Goal: Information Seeking & Learning: Learn about a topic

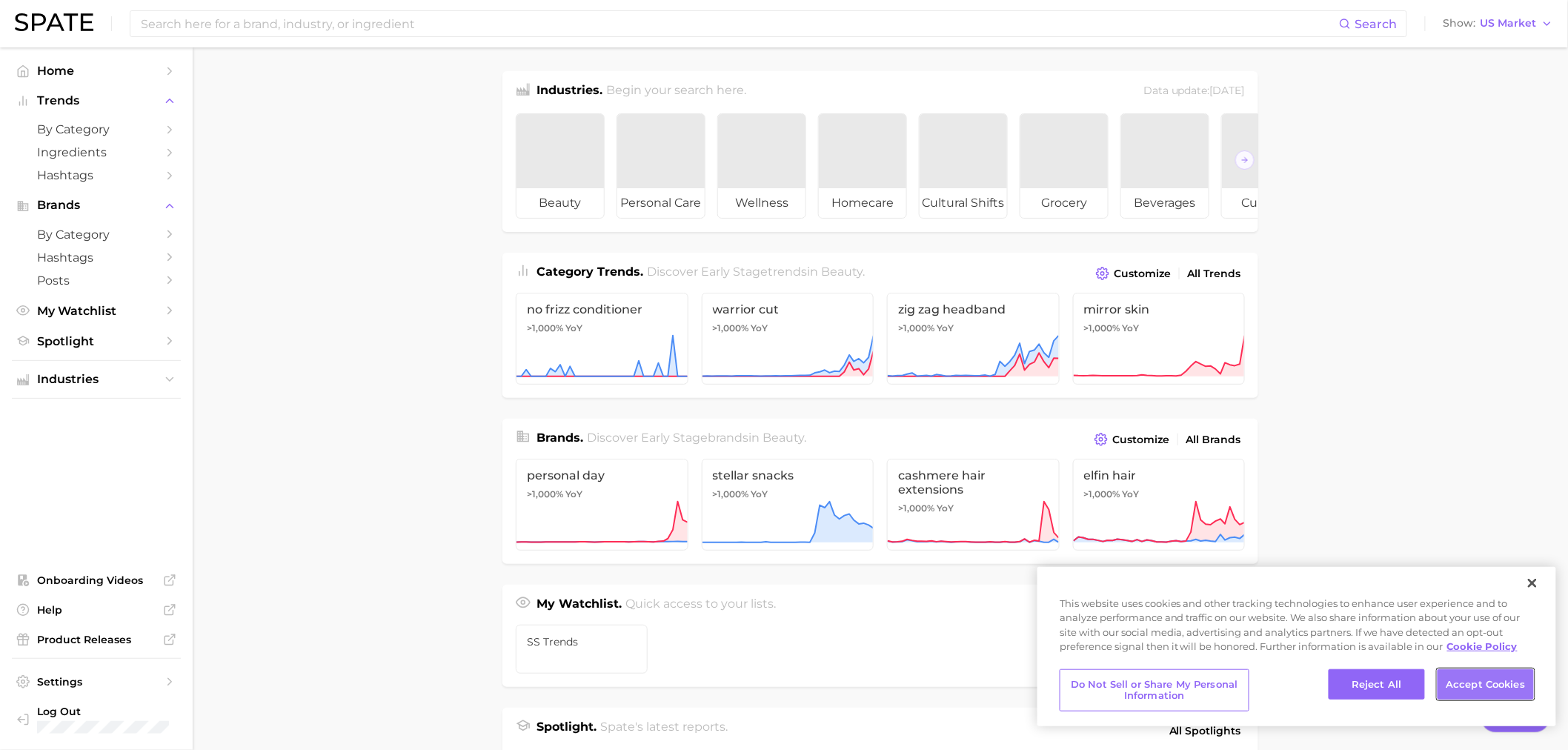
click at [1469, 690] on button "Accept Cookies" at bounding box center [1485, 684] width 97 height 32
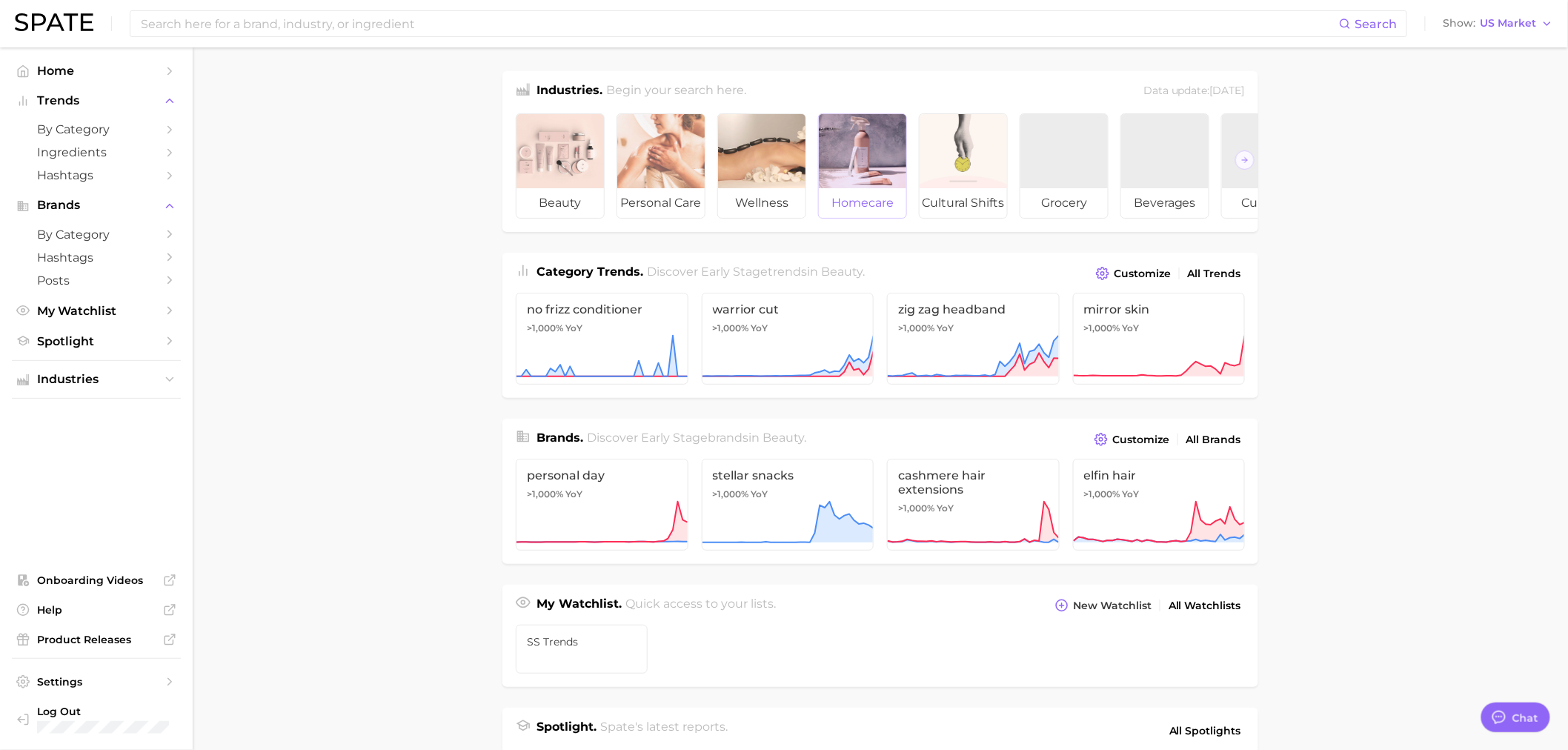
click at [865, 205] on span "homecare" at bounding box center [862, 203] width 87 height 30
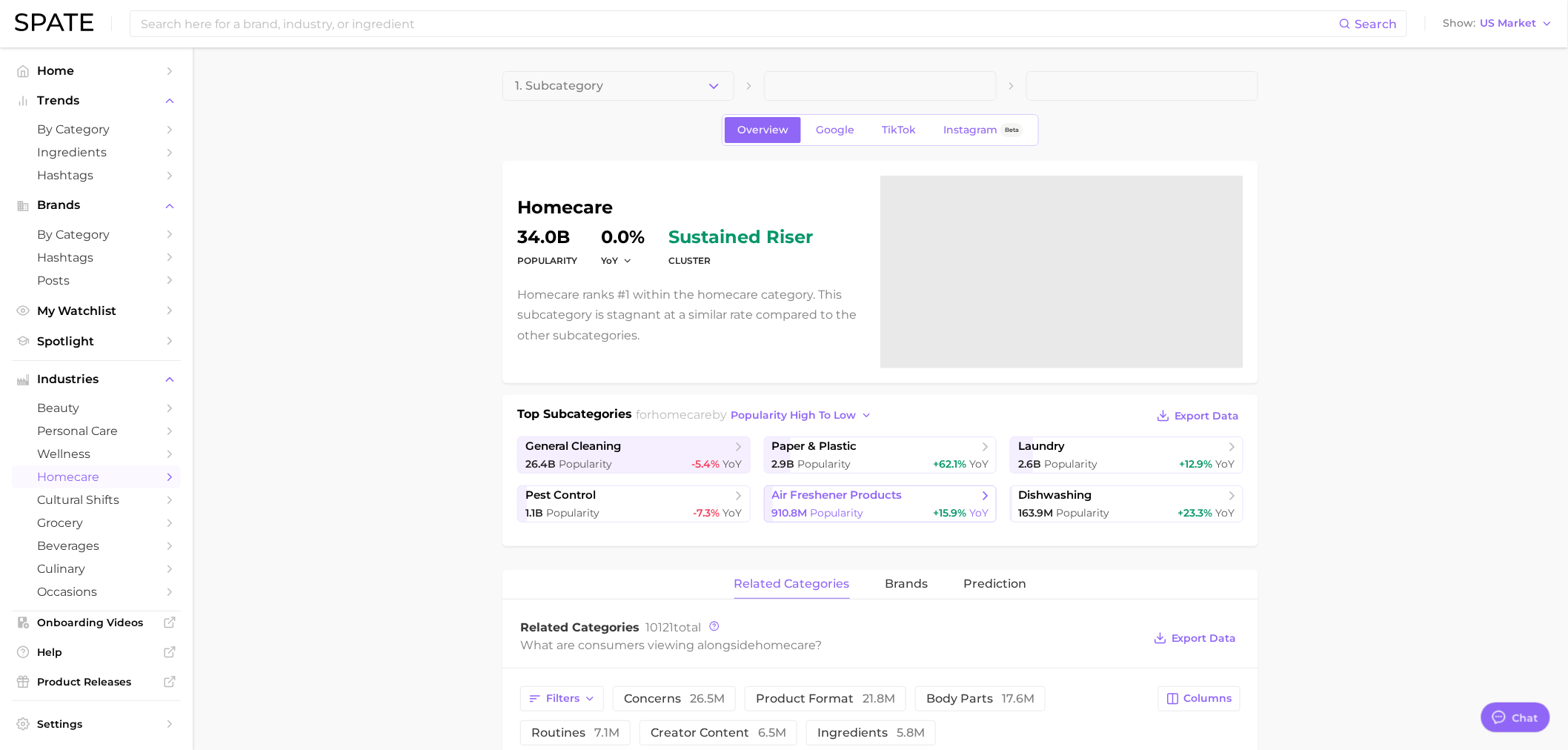
click at [952, 500] on span "air freshener products" at bounding box center [874, 495] width 206 height 14
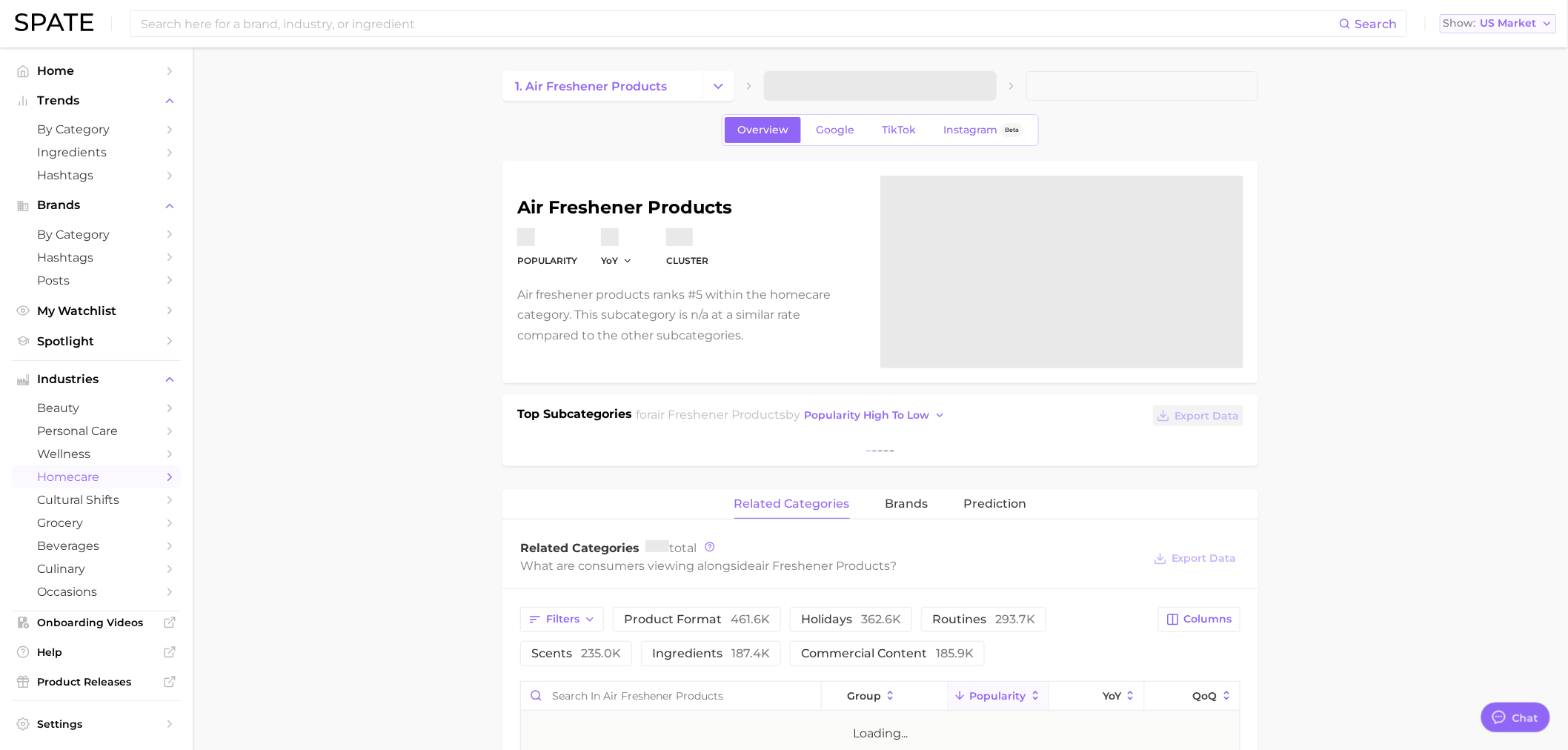
click at [1505, 31] on button "Show US Market" at bounding box center [1498, 24] width 117 height 19
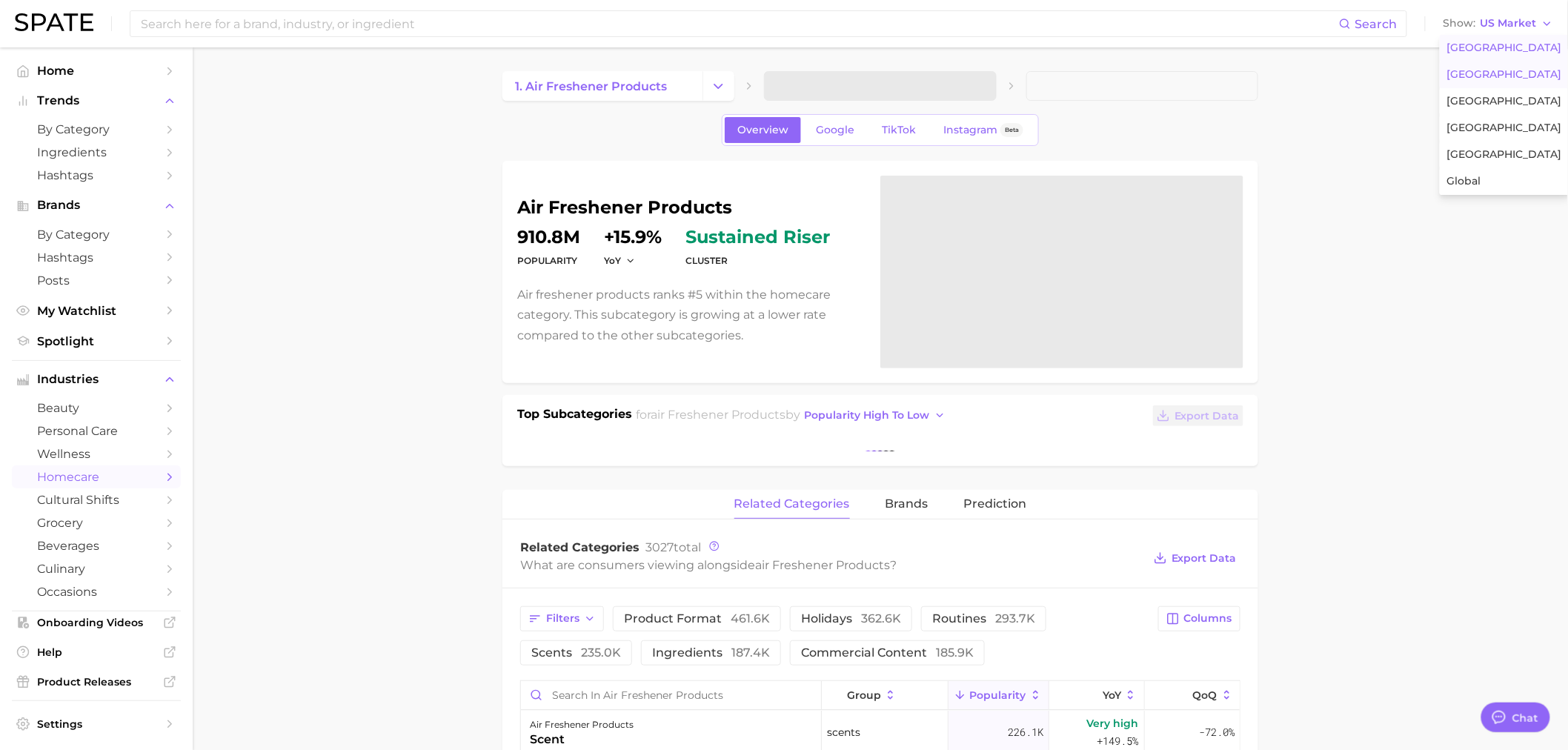
click at [1509, 67] on button "[GEOGRAPHIC_DATA]" at bounding box center [1505, 75] width 130 height 27
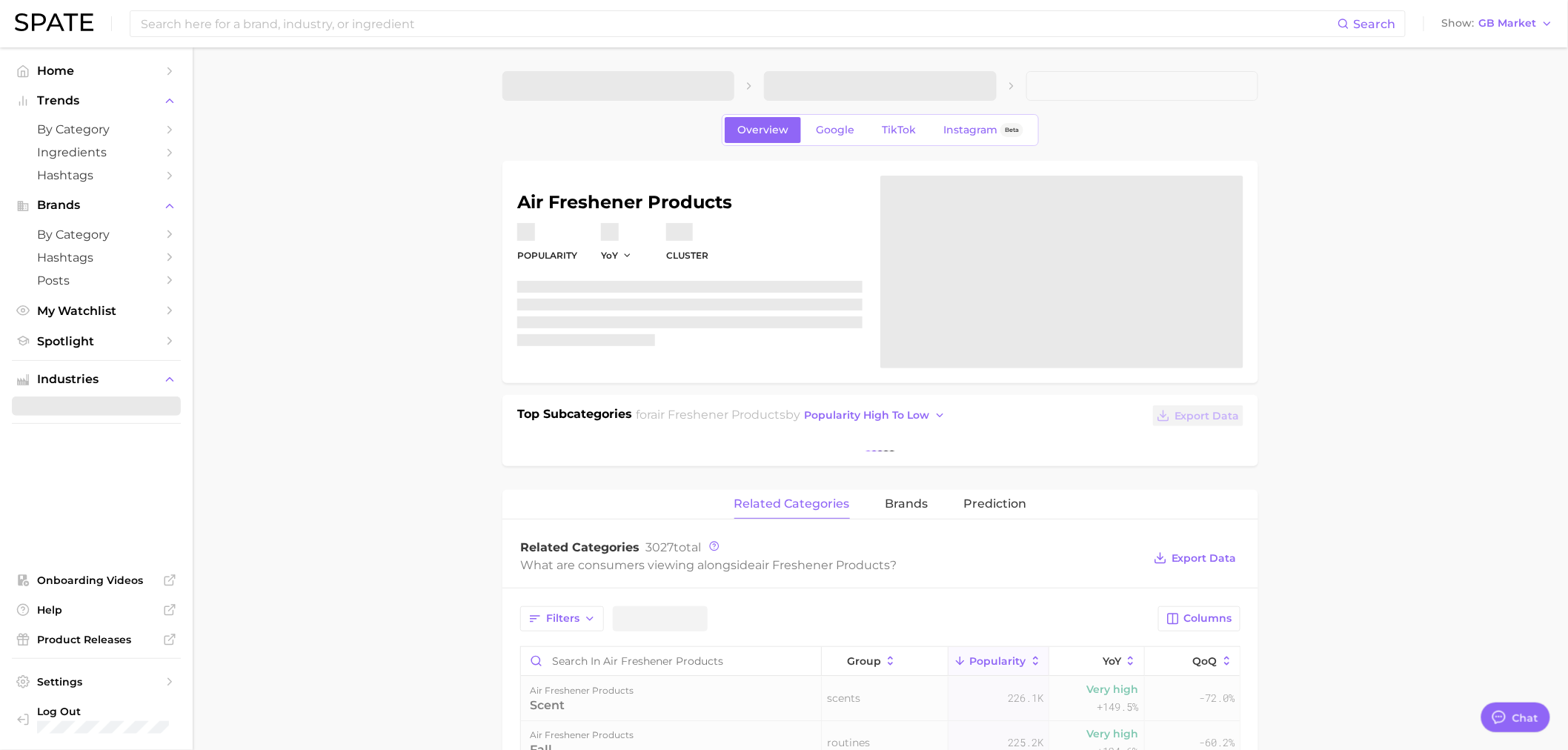
type textarea "x"
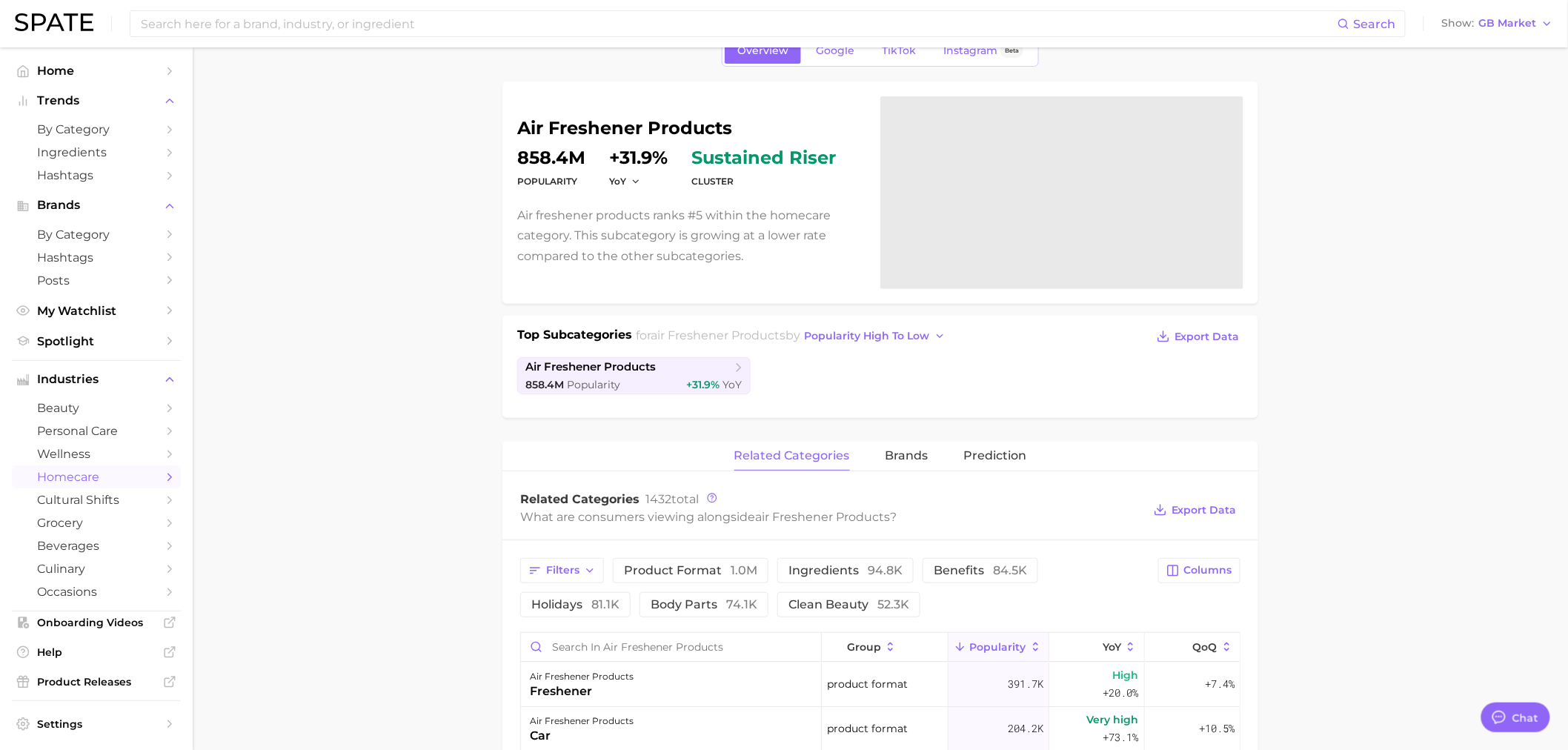
scroll to position [82, 0]
click at [86, 132] on span "by Category" at bounding box center [97, 129] width 119 height 14
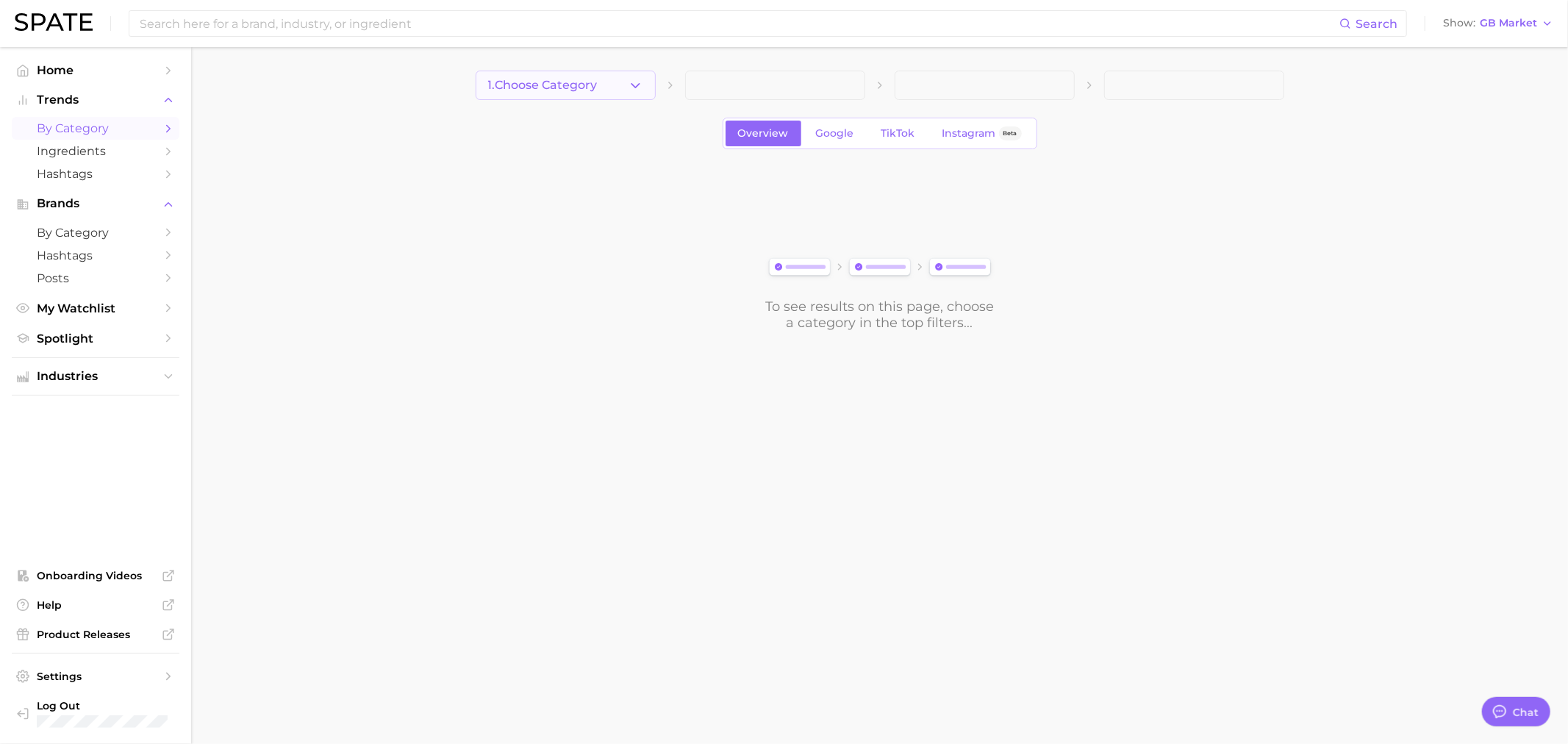
click at [630, 89] on icon "button" at bounding box center [635, 85] width 15 height 15
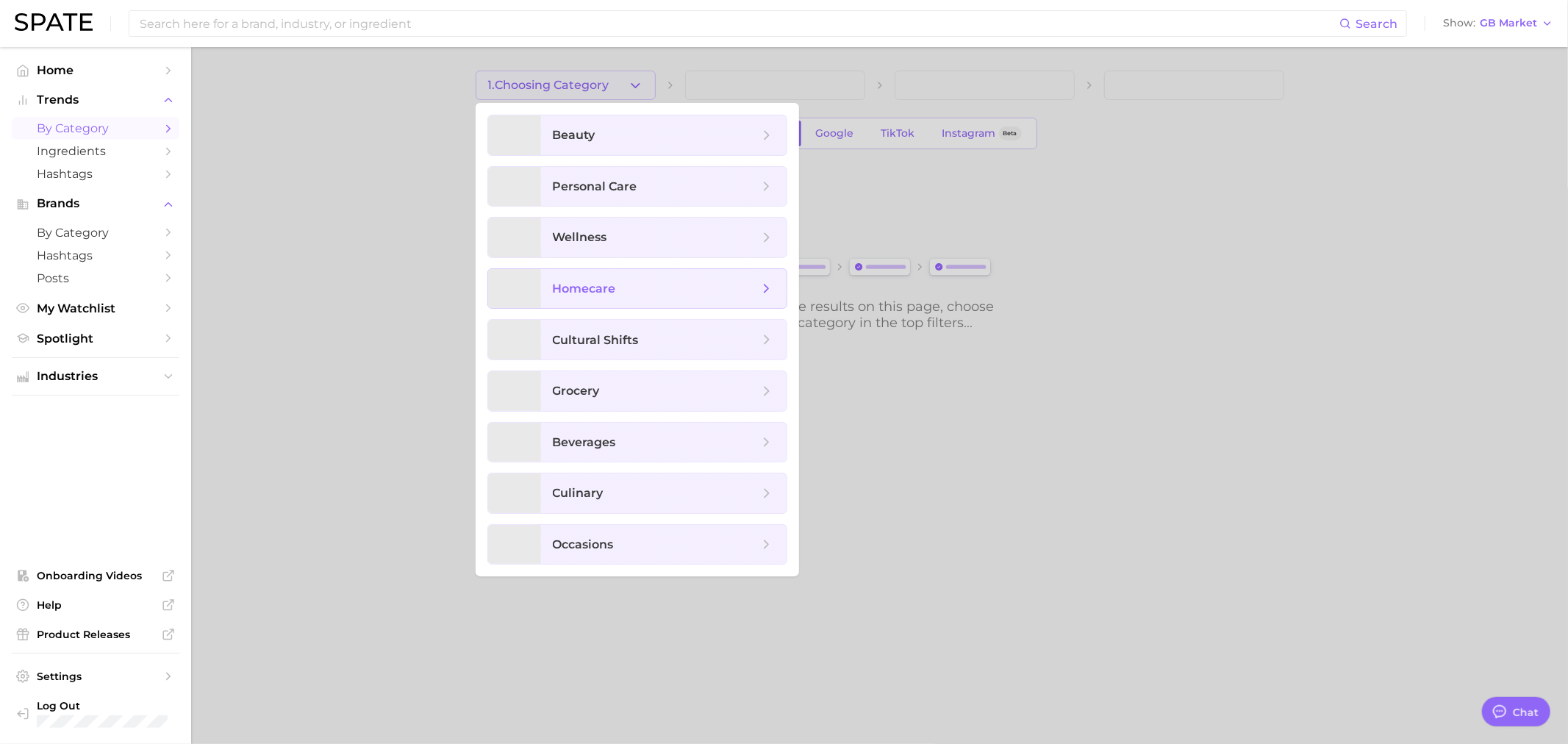
click at [606, 290] on span "homecare" at bounding box center [584, 288] width 64 height 14
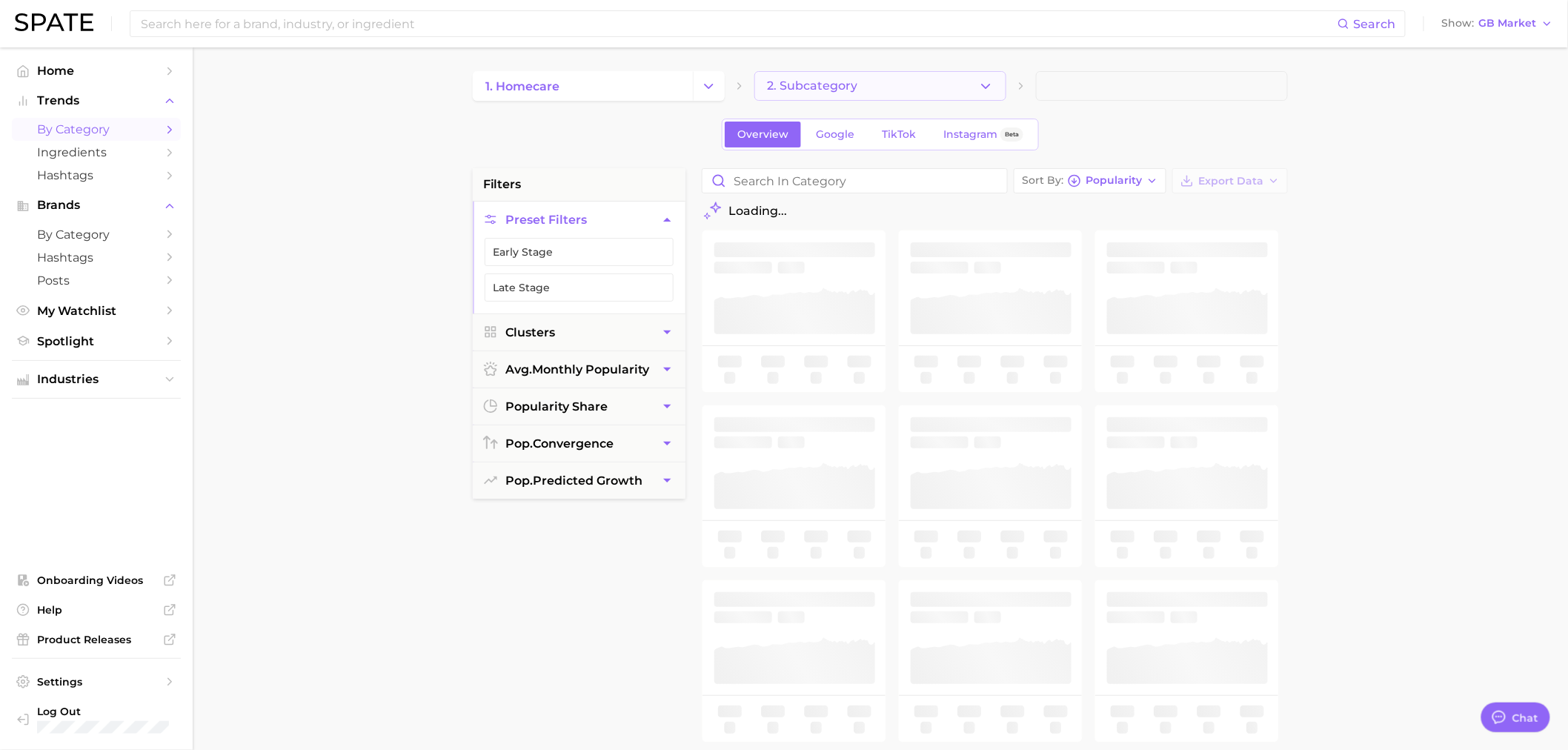
click at [804, 82] on span "2. Subcategory" at bounding box center [811, 86] width 90 height 13
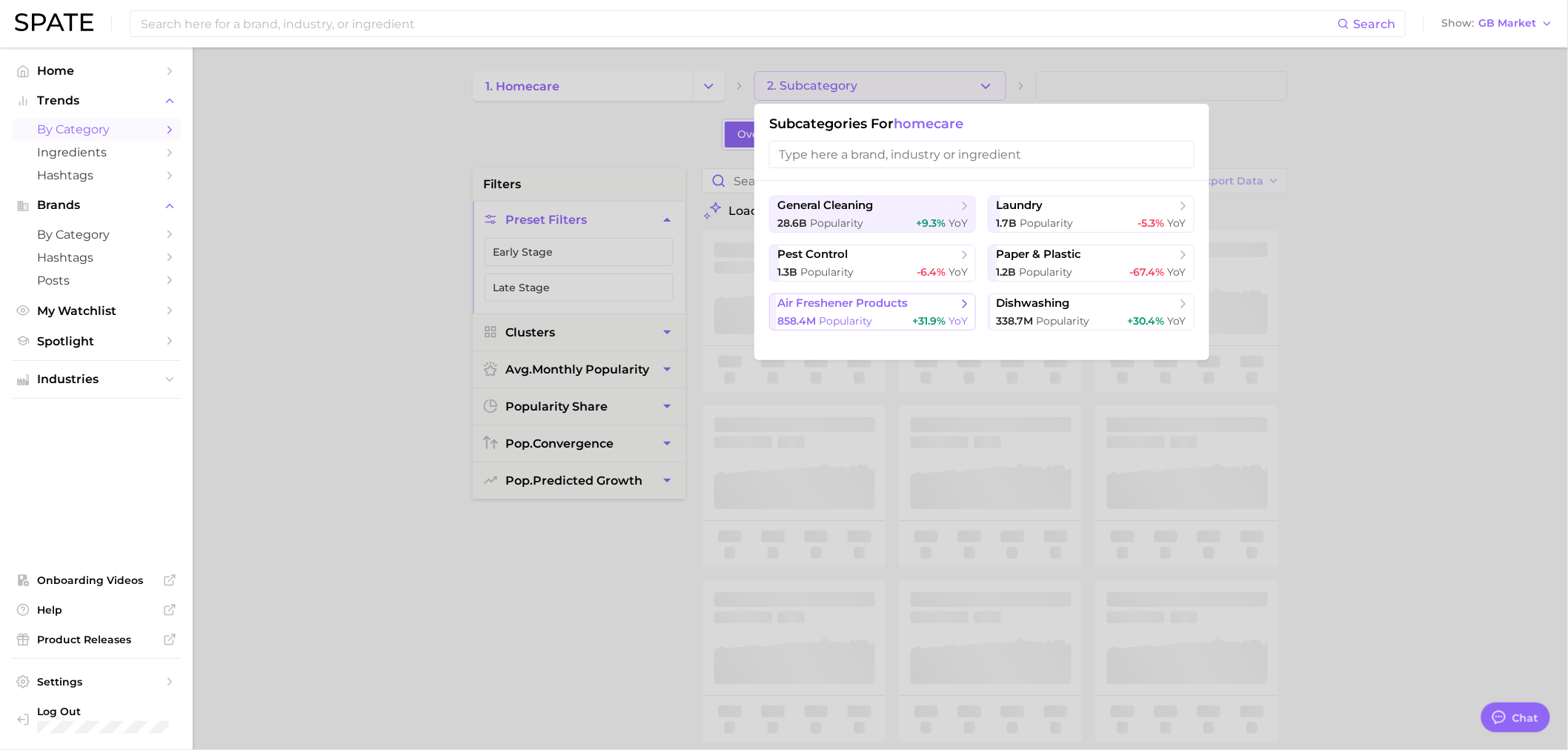
click at [884, 314] on div "858.4m Popularity +31.9% YoY" at bounding box center [872, 320] width 190 height 14
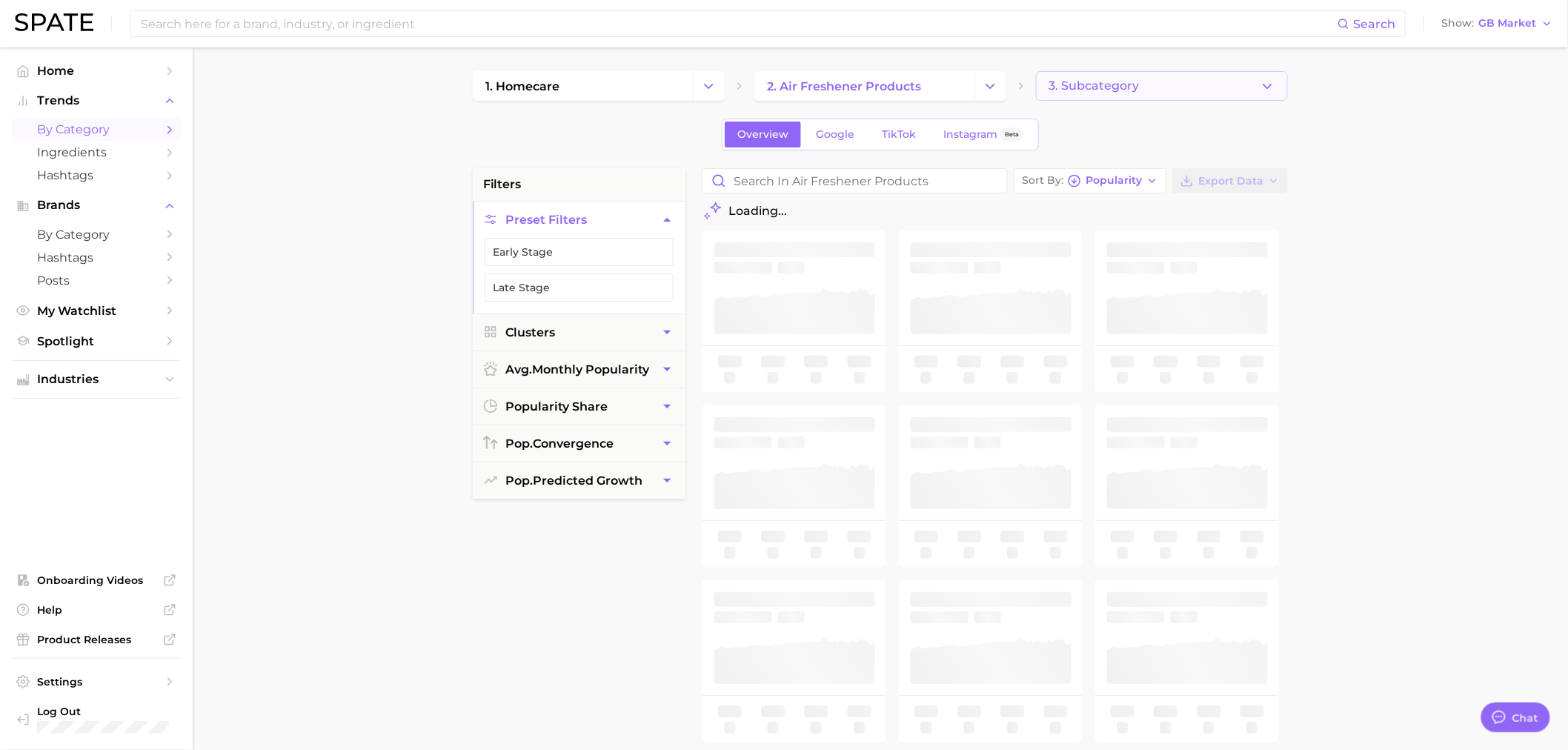
click at [1082, 80] on span "3. Subcategory" at bounding box center [1093, 86] width 90 height 13
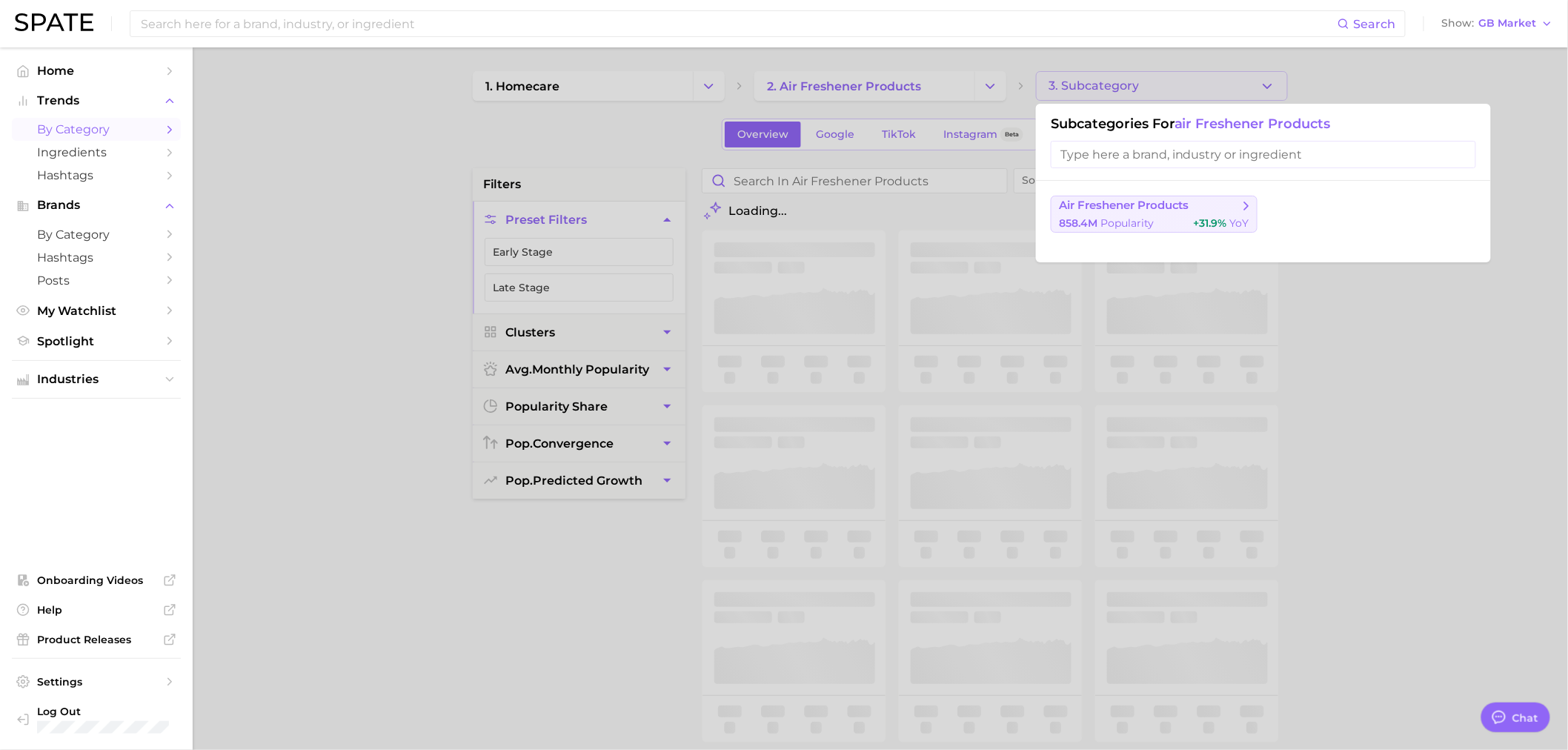
click at [1101, 216] on span "858.4m Popularity" at bounding box center [1106, 223] width 95 height 14
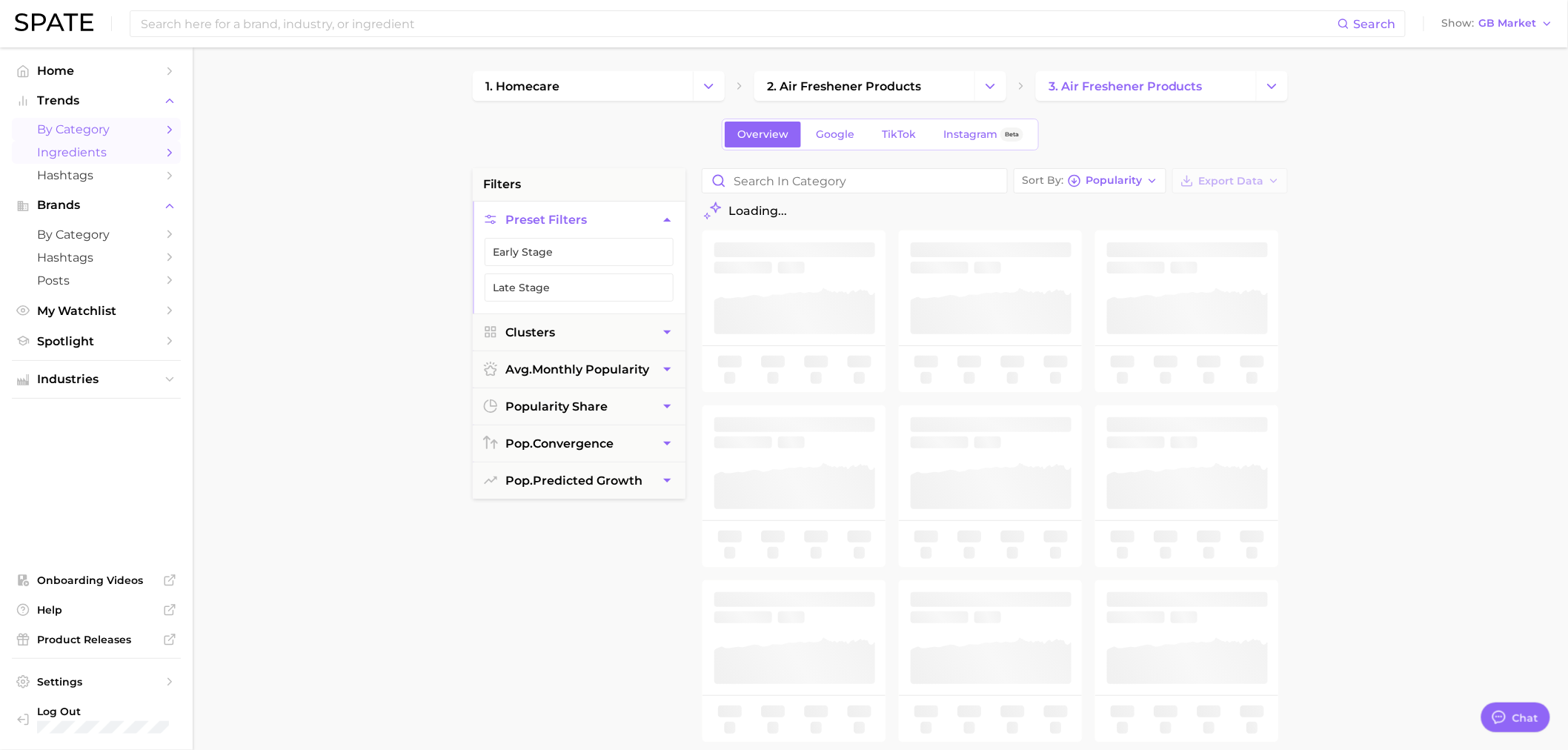
click at [79, 151] on span "Ingredients" at bounding box center [97, 152] width 119 height 14
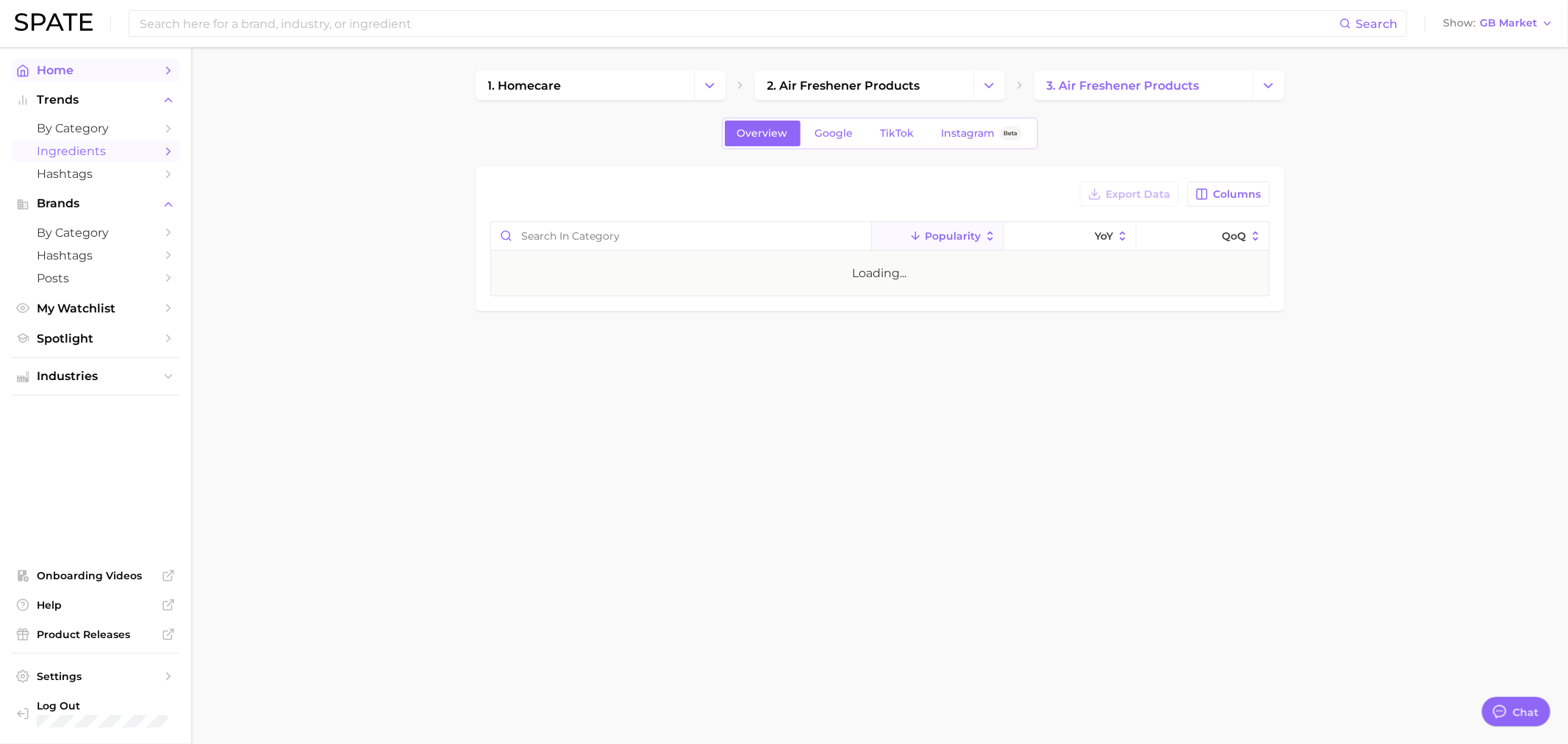
click at [69, 78] on link "Home" at bounding box center [95, 70] width 168 height 23
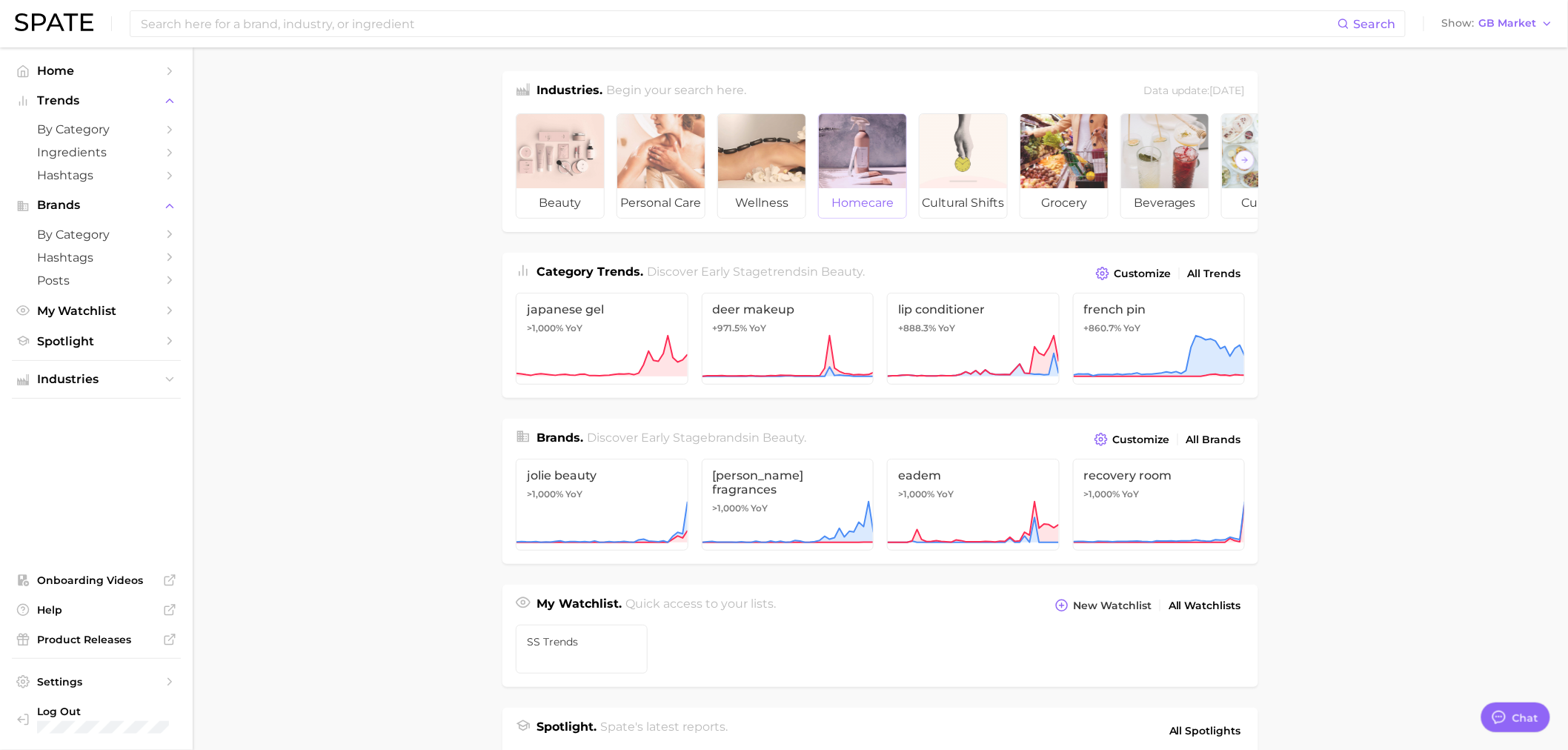
click at [883, 202] on span "homecare" at bounding box center [862, 203] width 87 height 30
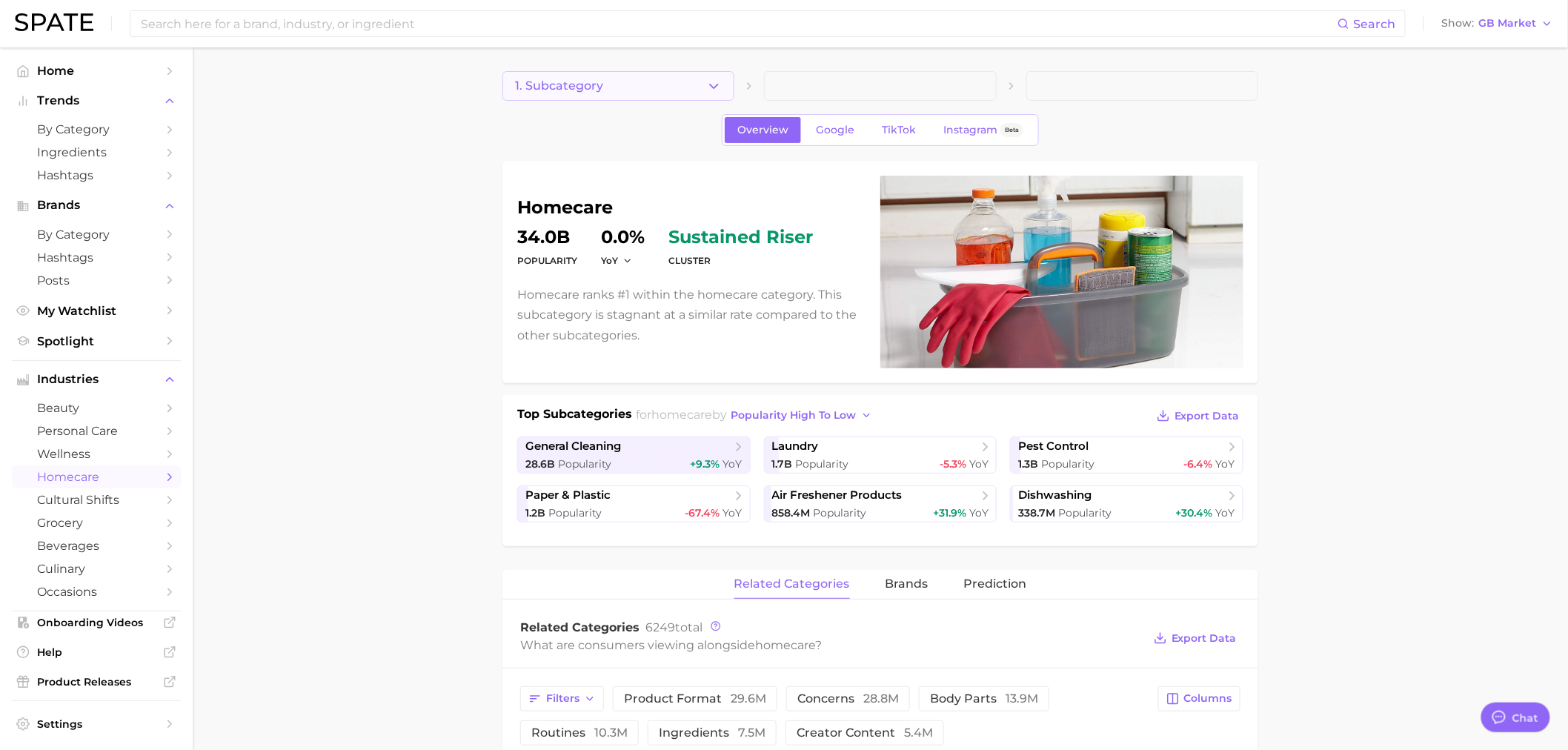
click at [699, 86] on button "1. Subcategory" at bounding box center [618, 85] width 232 height 30
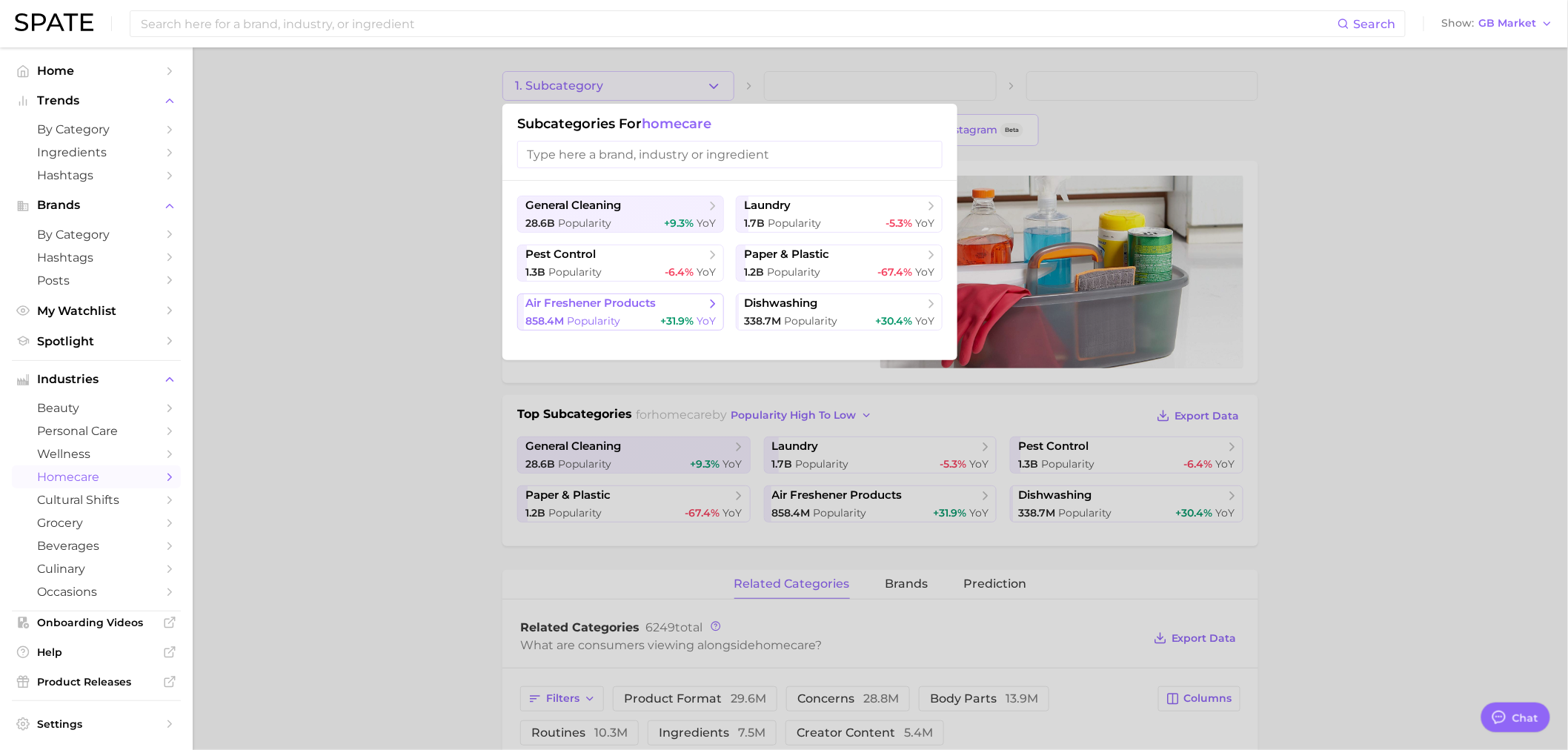
click at [615, 315] on span "Popularity" at bounding box center [593, 320] width 54 height 13
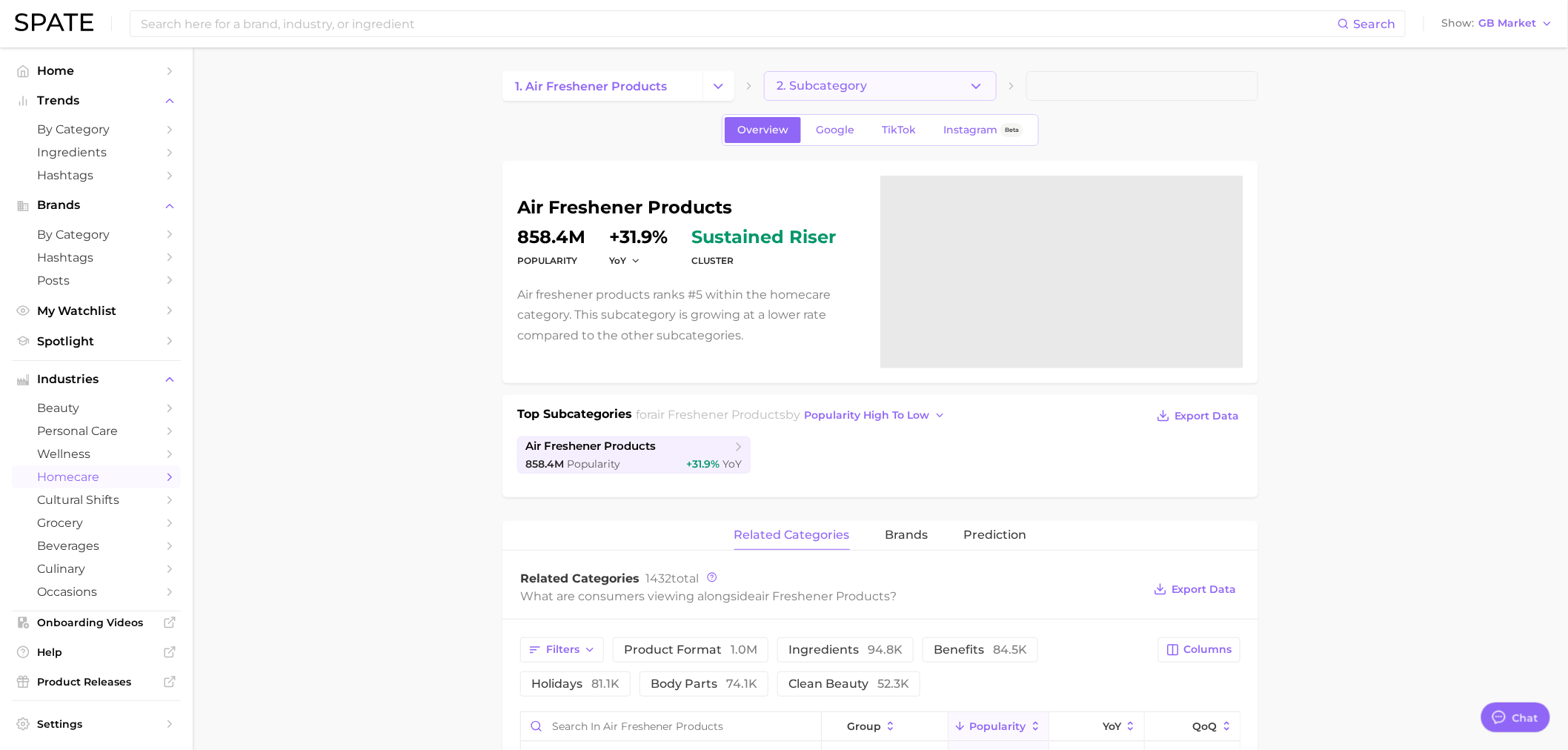
click at [809, 85] on span "2. Subcategory" at bounding box center [822, 86] width 90 height 13
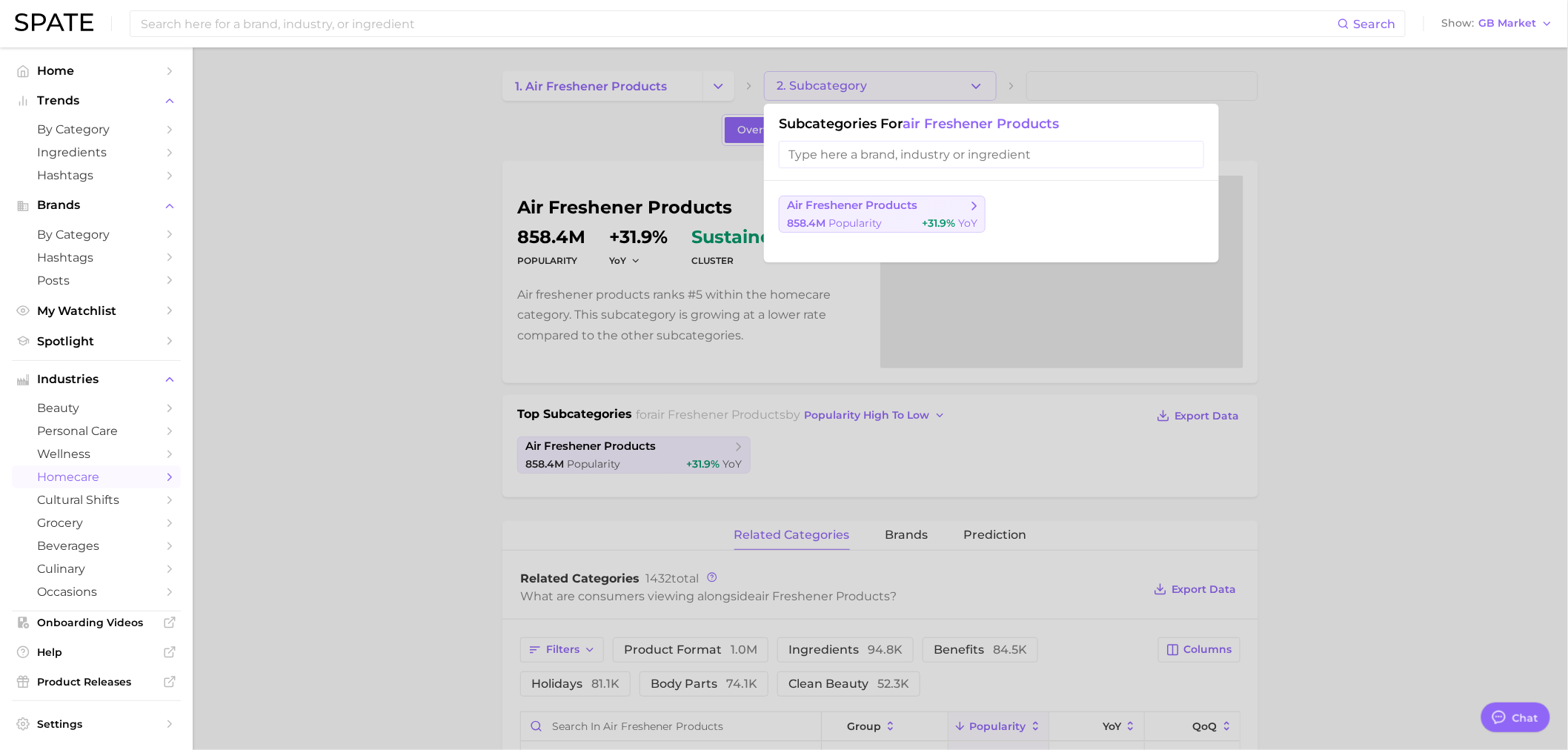
click at [841, 209] on span "air freshener products" at bounding box center [851, 206] width 130 height 14
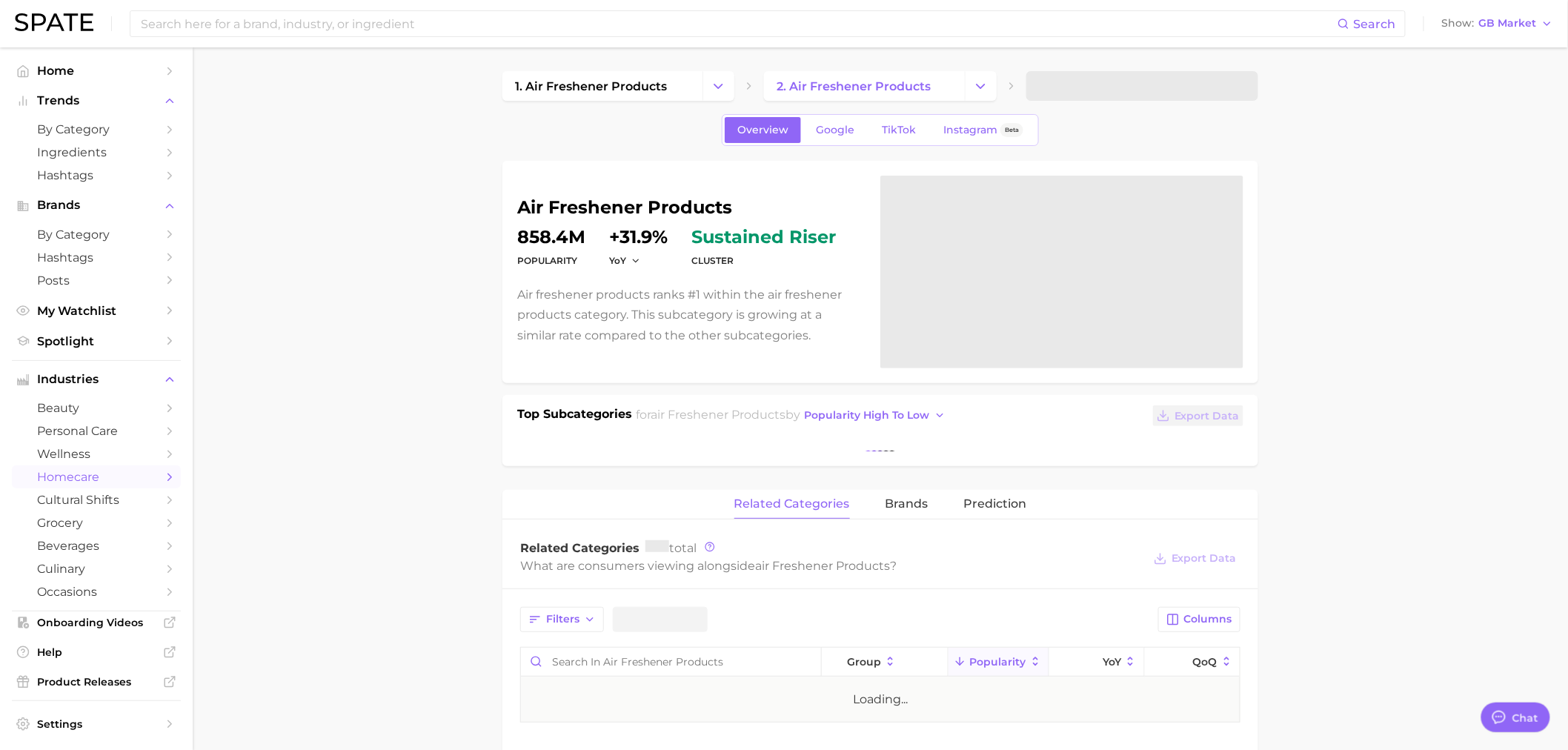
click at [1055, 90] on span at bounding box center [1141, 85] width 232 height 30
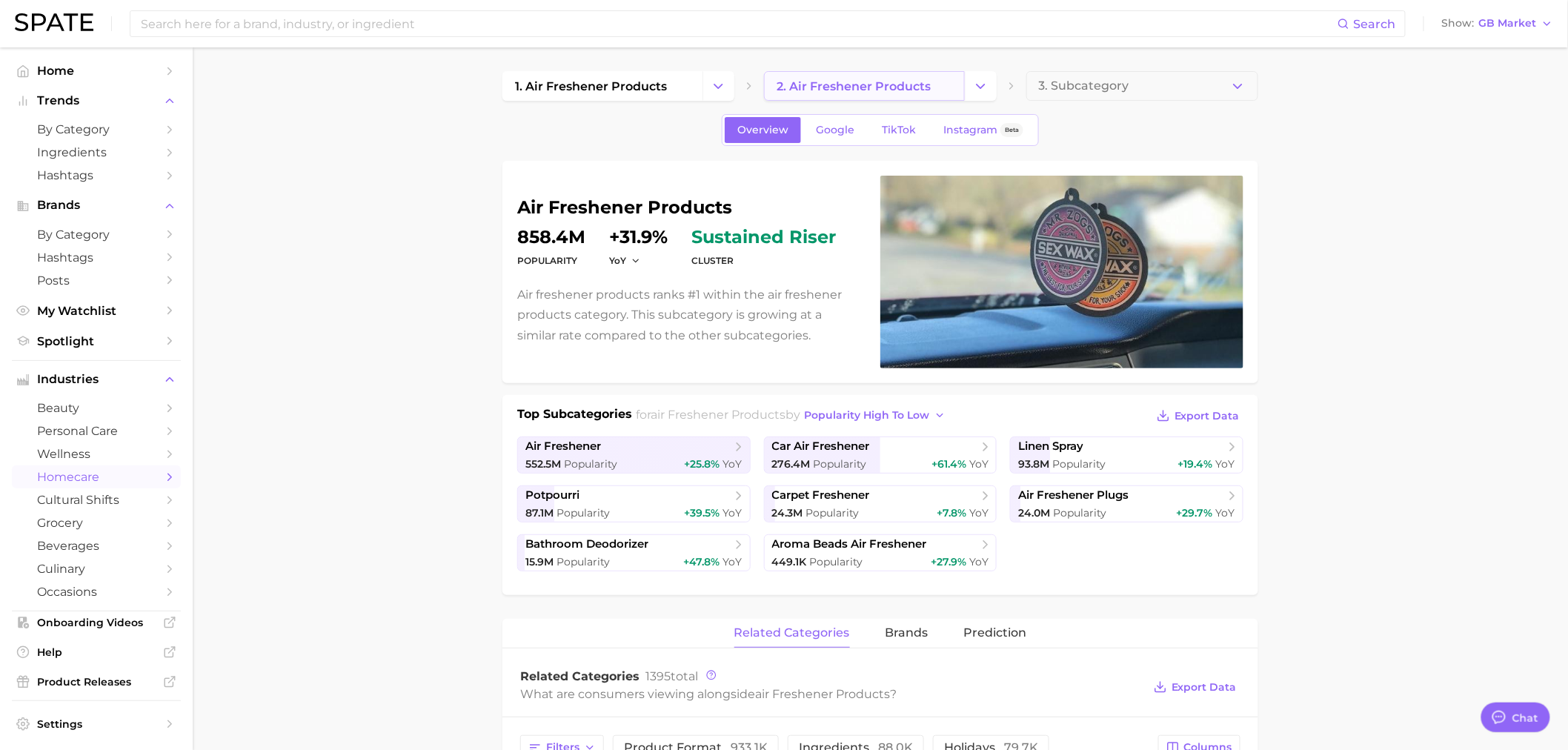
click at [835, 81] on span "2. air freshener products" at bounding box center [853, 86] width 154 height 14
click at [959, 80] on link "2. air freshener products" at bounding box center [863, 85] width 200 height 30
click at [986, 80] on icon "Change Category" at bounding box center [981, 86] width 15 height 15
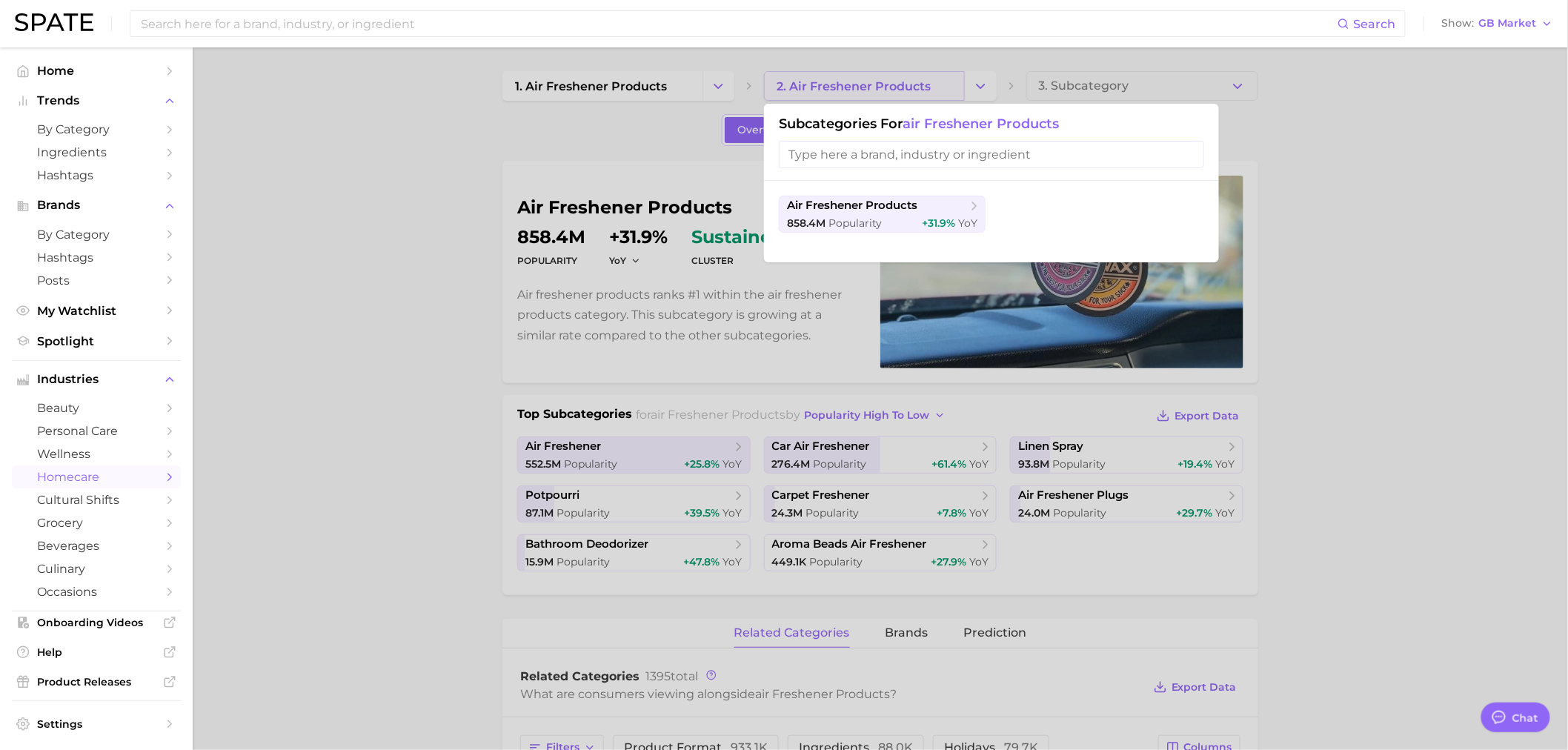
drag, startPoint x: 980, startPoint y: 84, endPoint x: 828, endPoint y: 81, distance: 152.0
click at [981, 84] on div at bounding box center [784, 375] width 1568 height 750
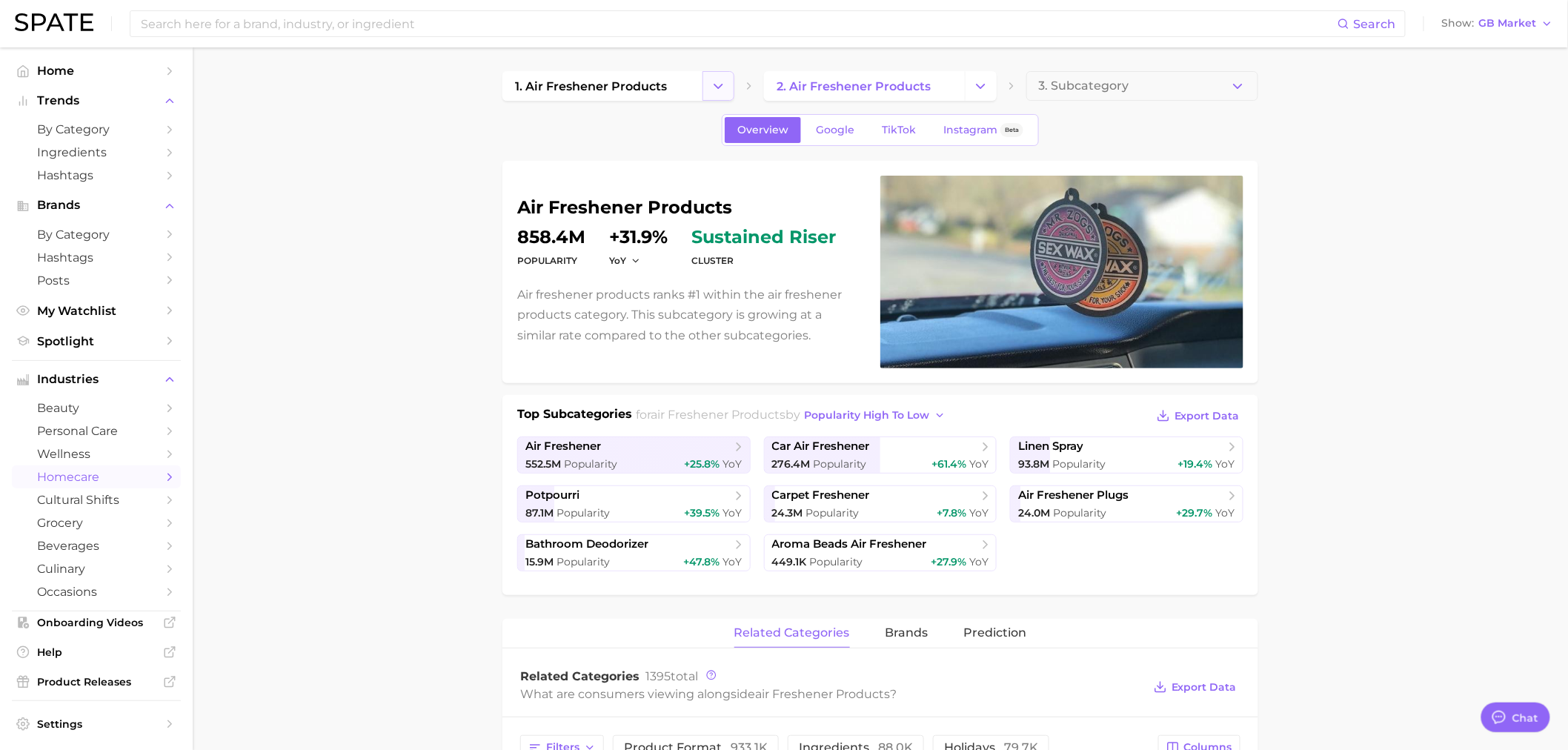
click at [729, 84] on button "Change Category" at bounding box center [718, 85] width 32 height 30
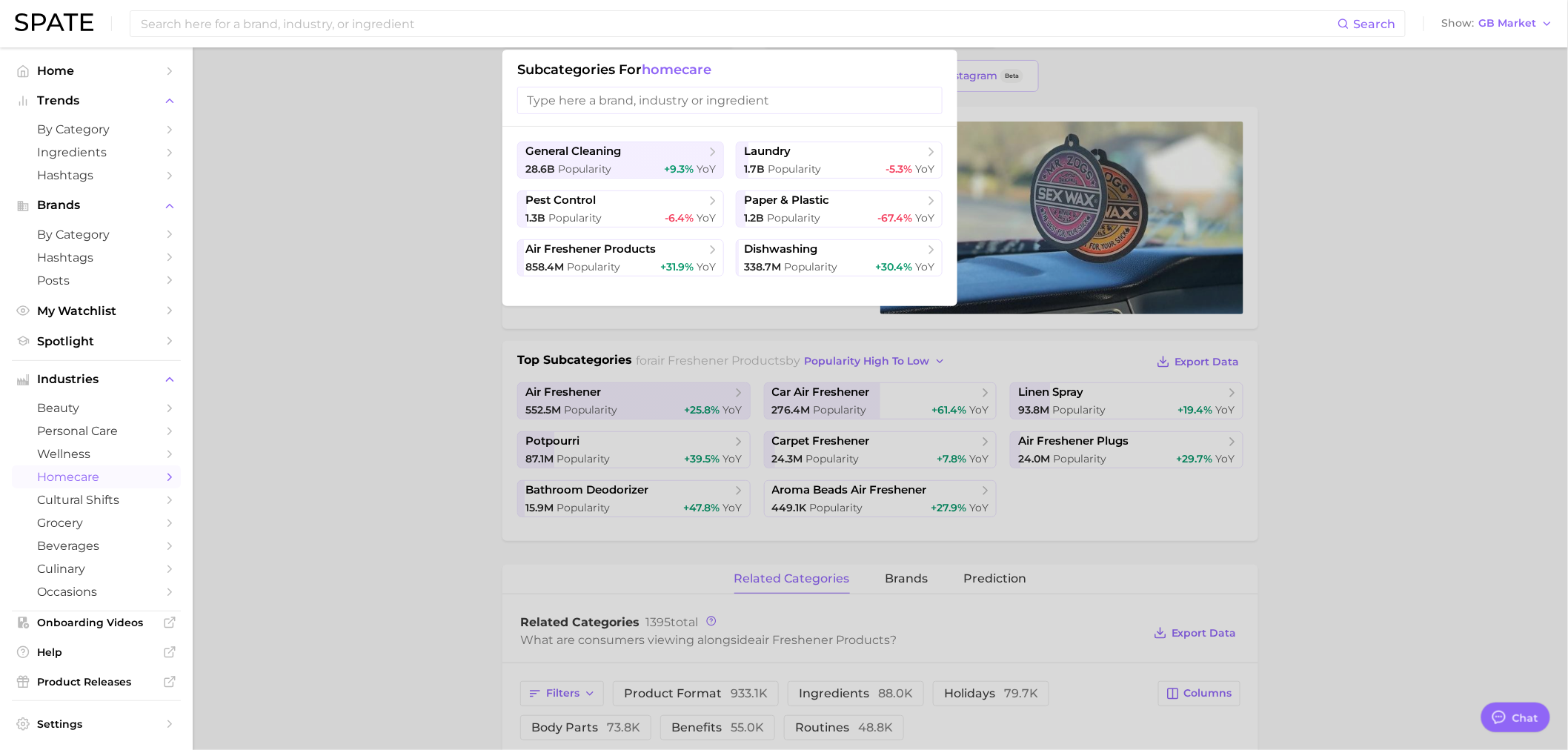
scroll to position [82, 0]
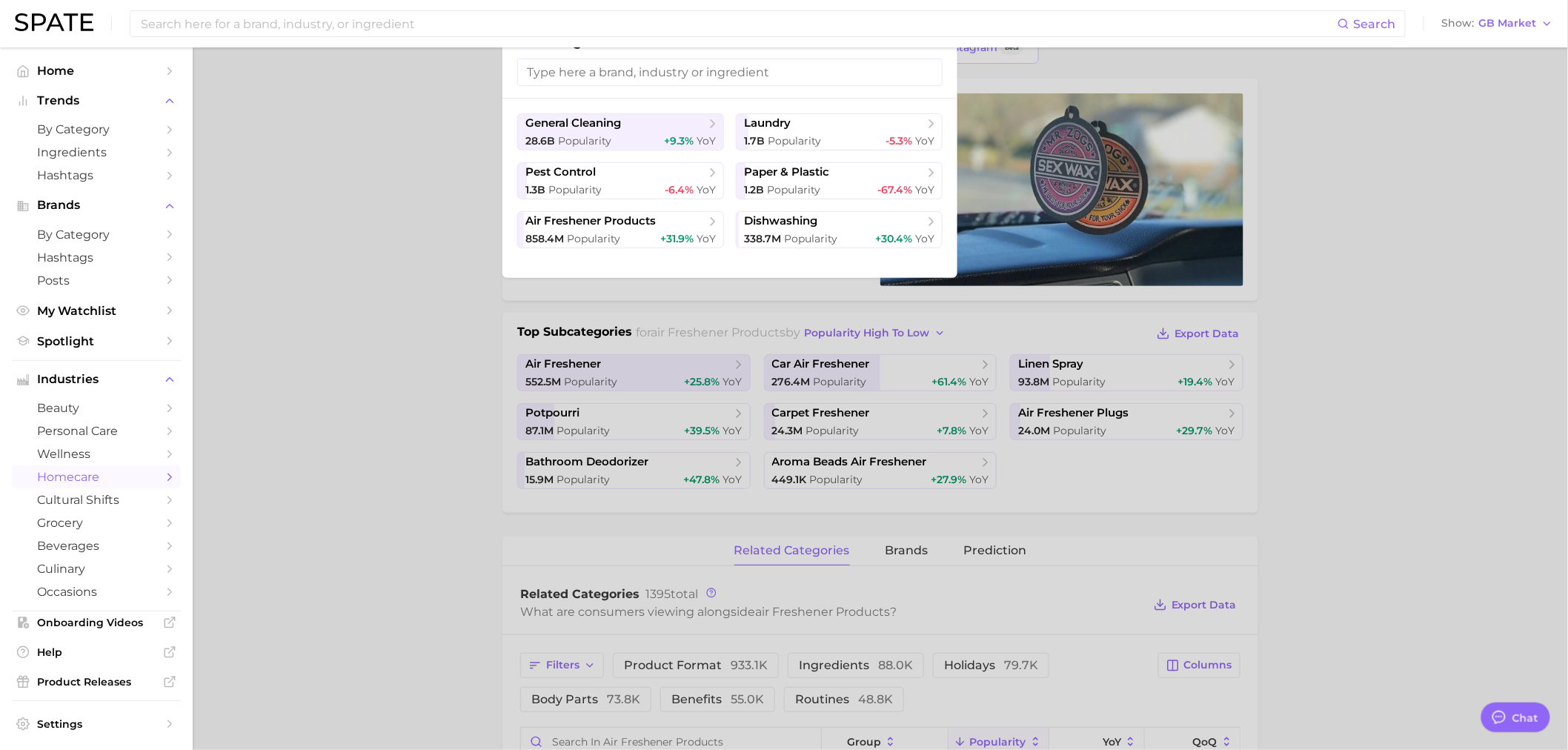
click at [372, 263] on div at bounding box center [784, 375] width 1568 height 750
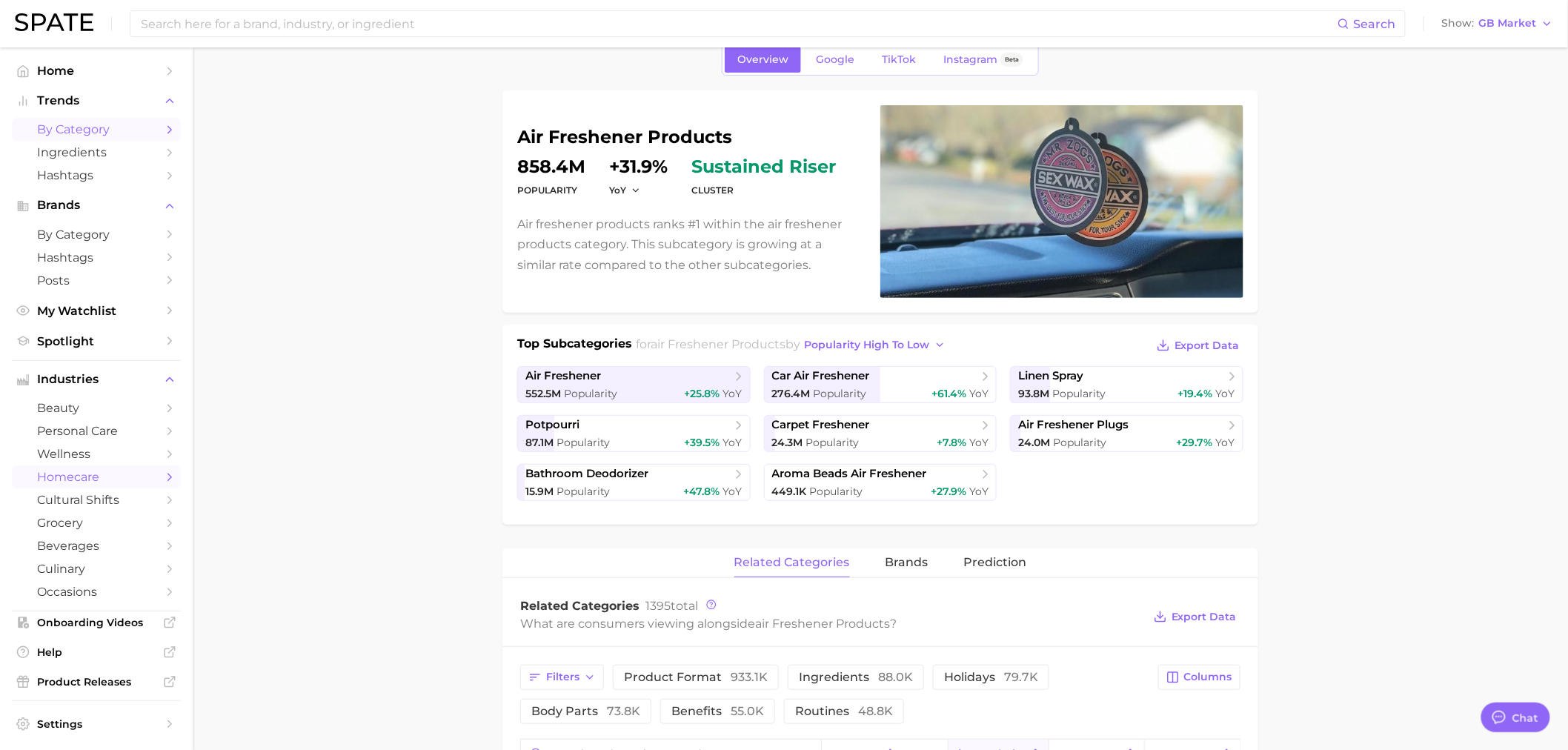
click at [75, 132] on span "by Category" at bounding box center [97, 129] width 119 height 14
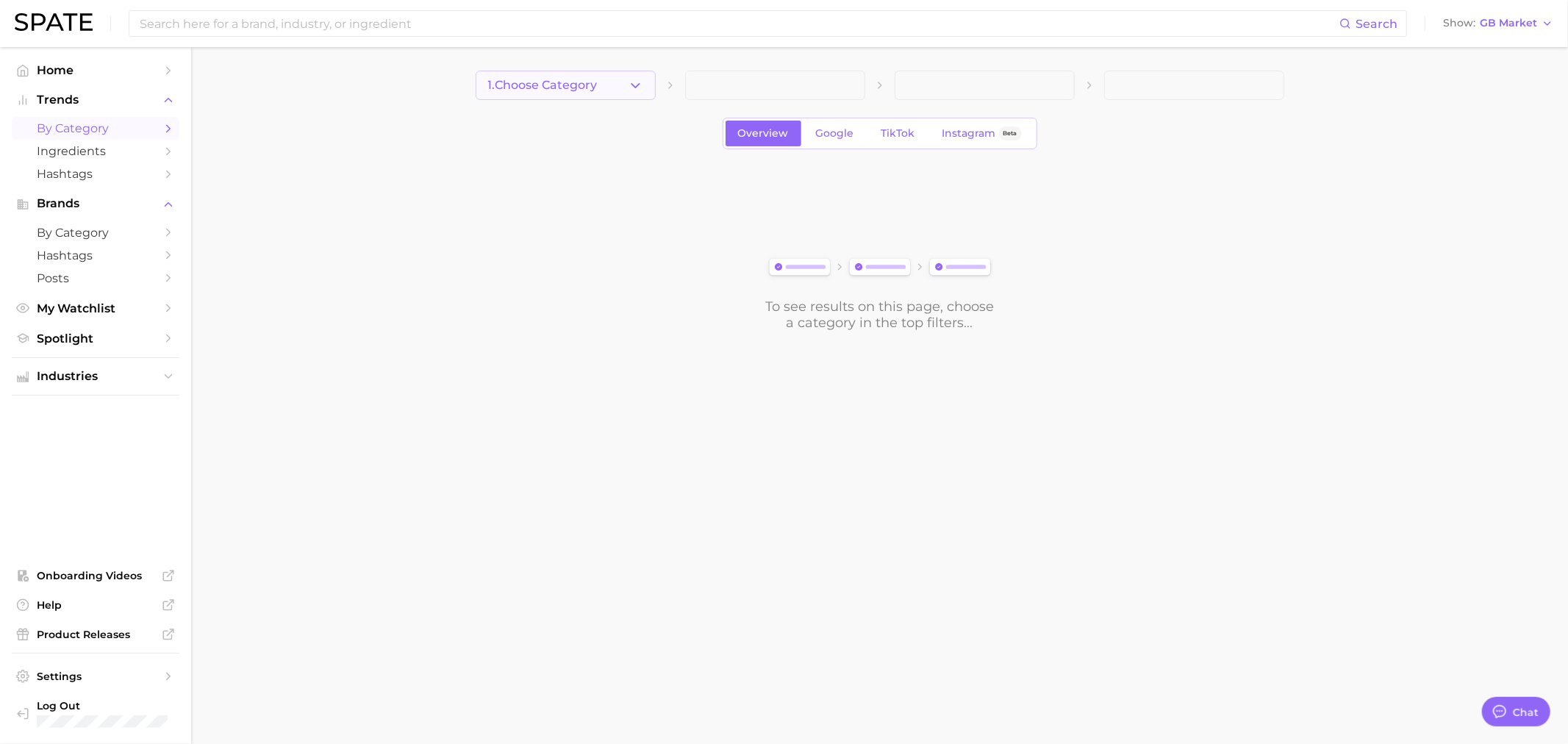
click at [636, 88] on icon "button" at bounding box center [635, 85] width 15 height 15
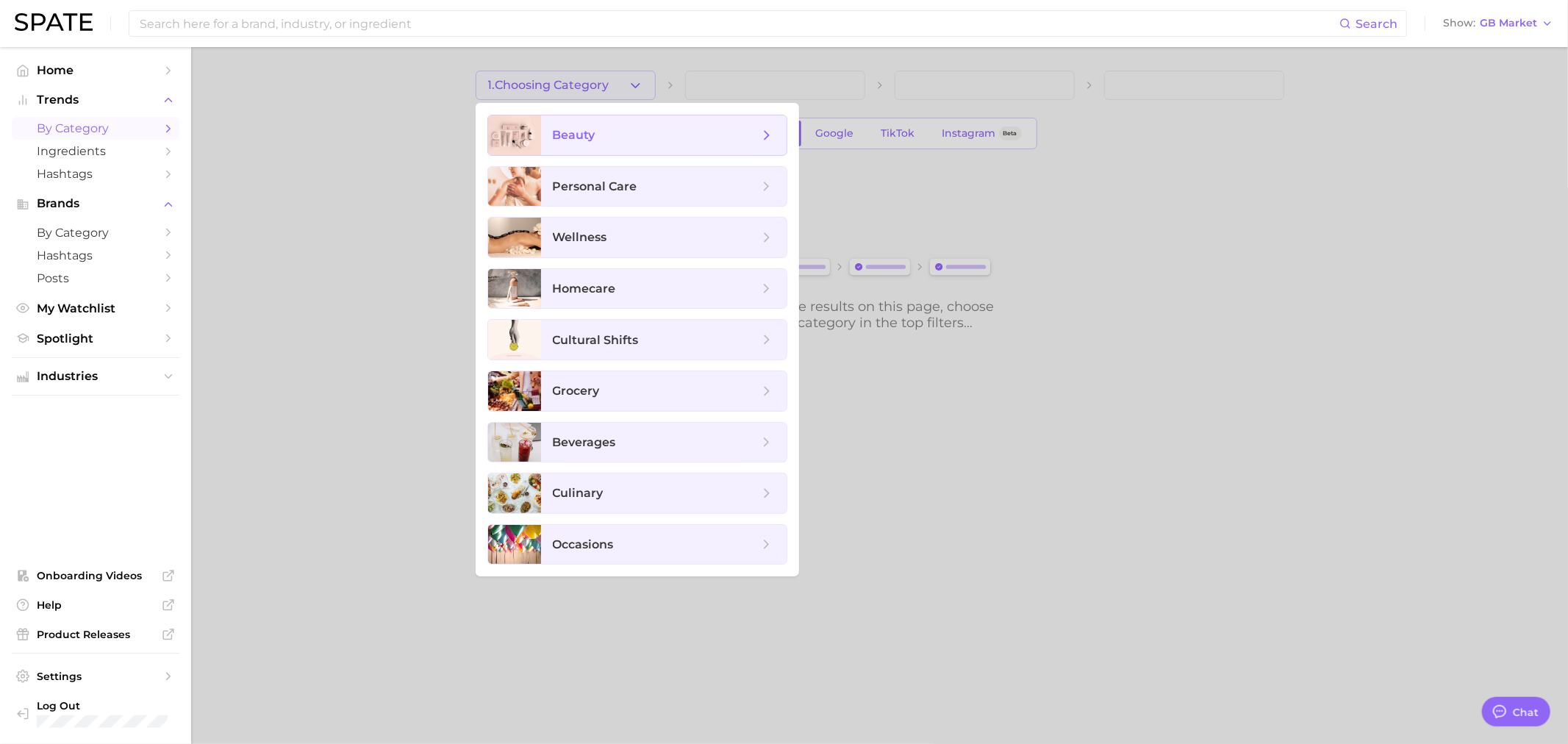
click at [601, 138] on span "beauty" at bounding box center [655, 135] width 206 height 16
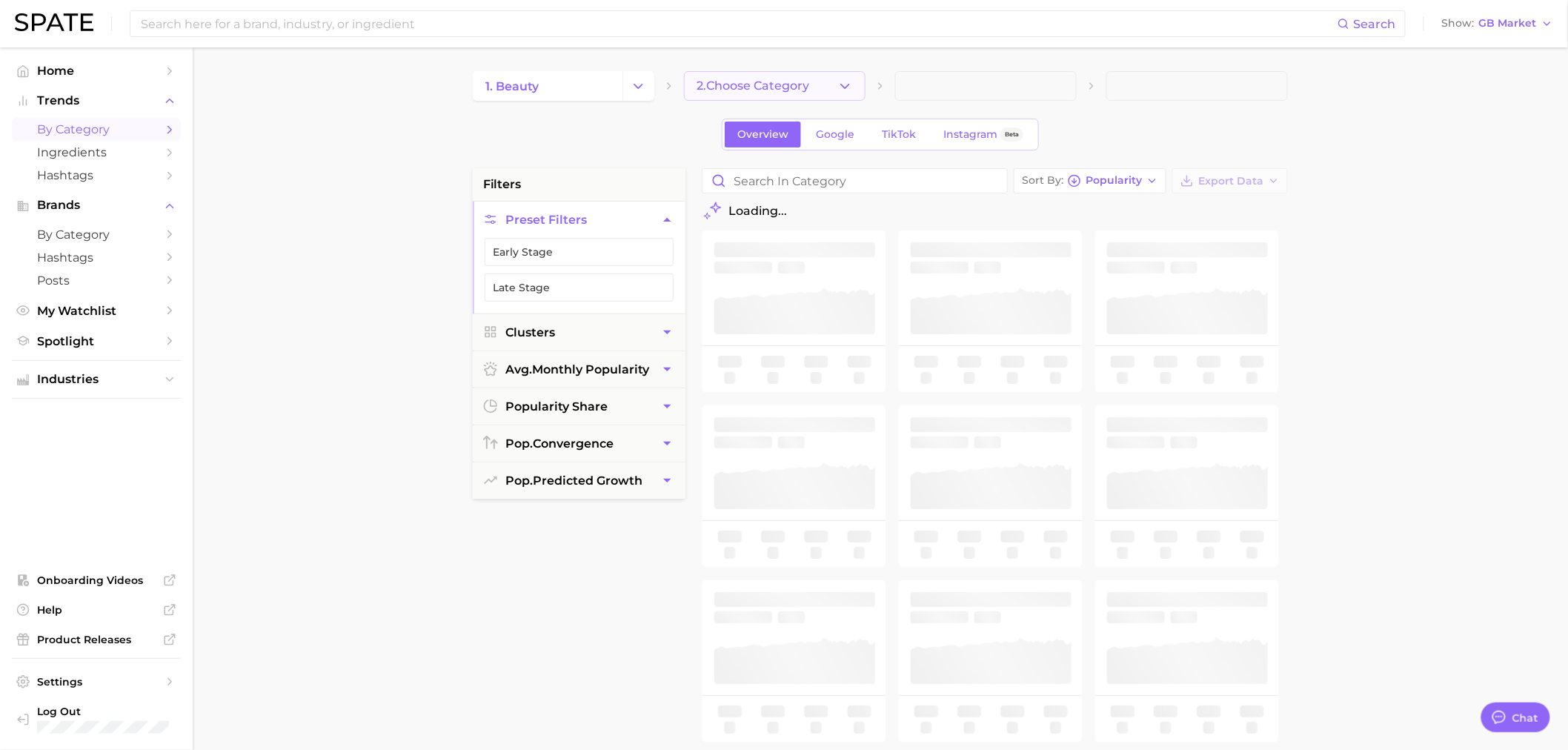
click at [849, 84] on polyline "button" at bounding box center [845, 86] width 9 height 4
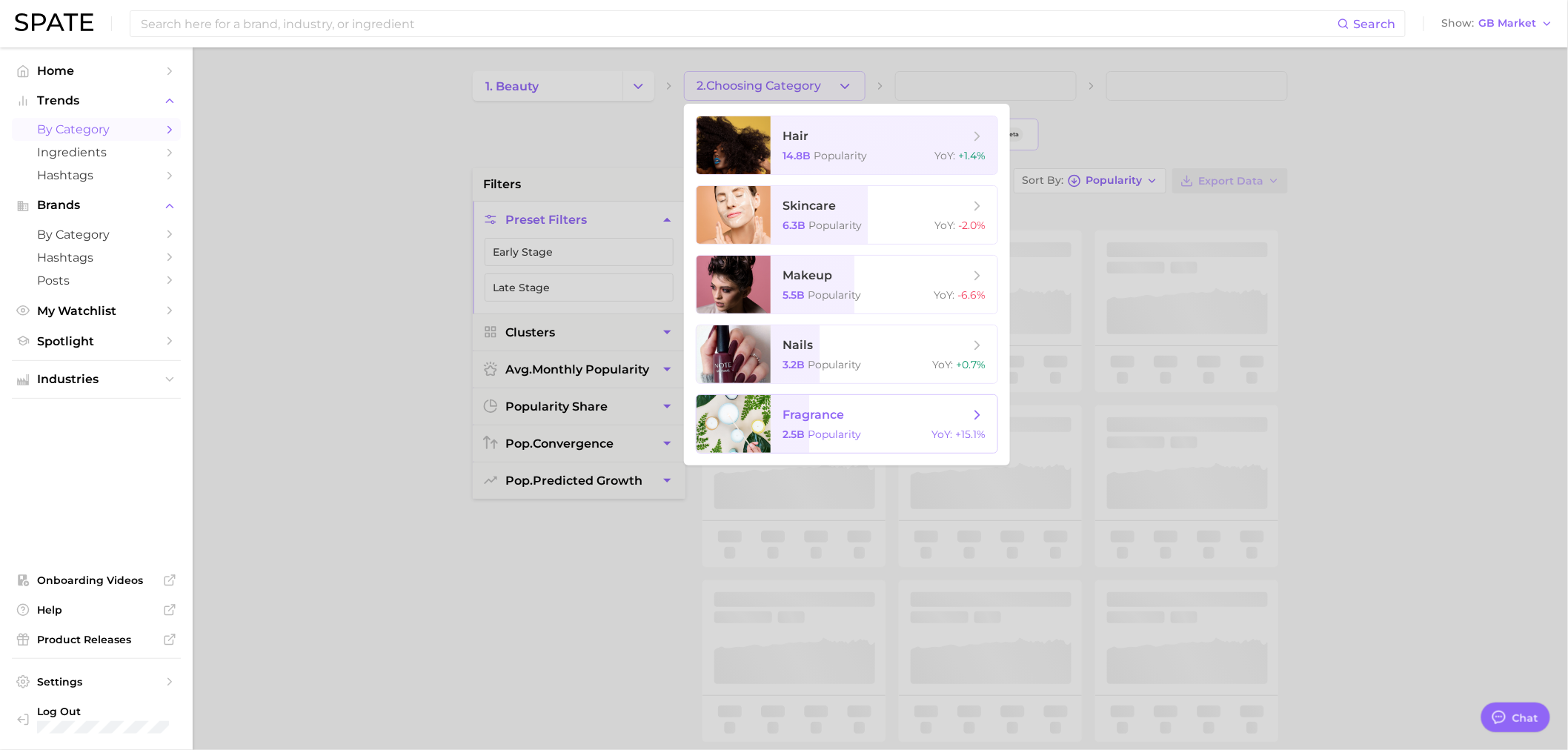
click at [832, 430] on span "Popularity" at bounding box center [834, 434] width 54 height 13
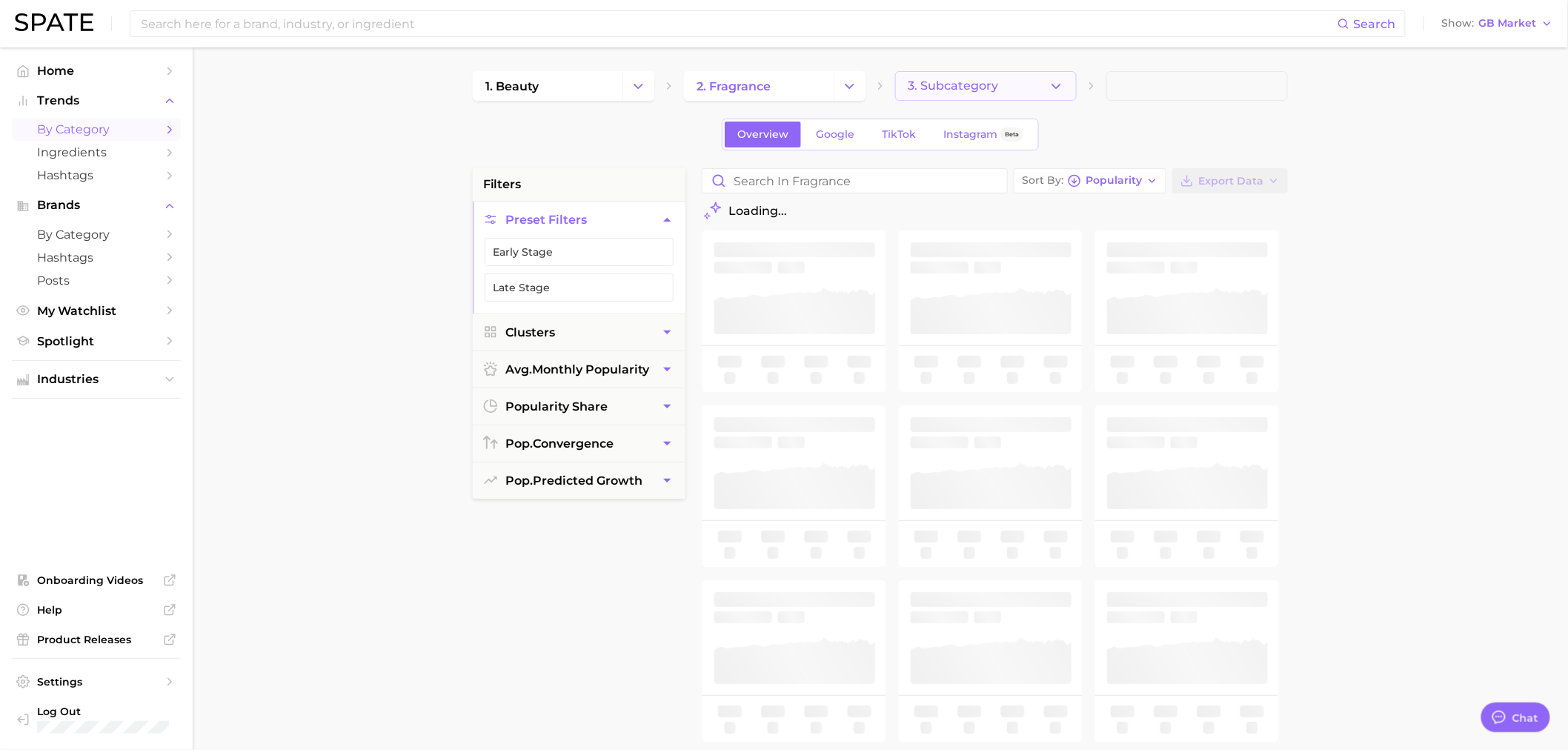
click at [1032, 84] on button "3. Subcategory" at bounding box center [985, 85] width 182 height 30
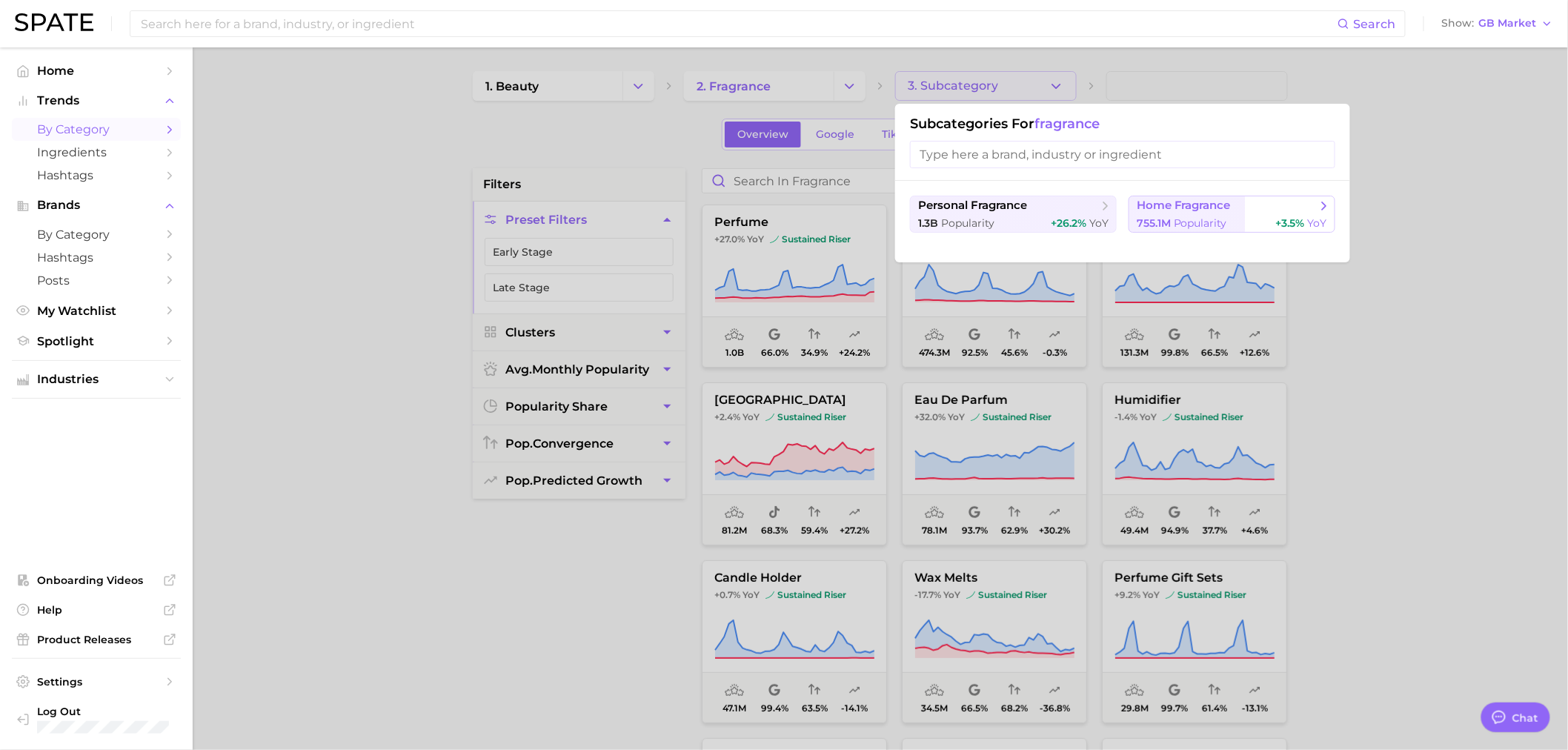
click at [1193, 218] on span "Popularity" at bounding box center [1201, 223] width 54 height 13
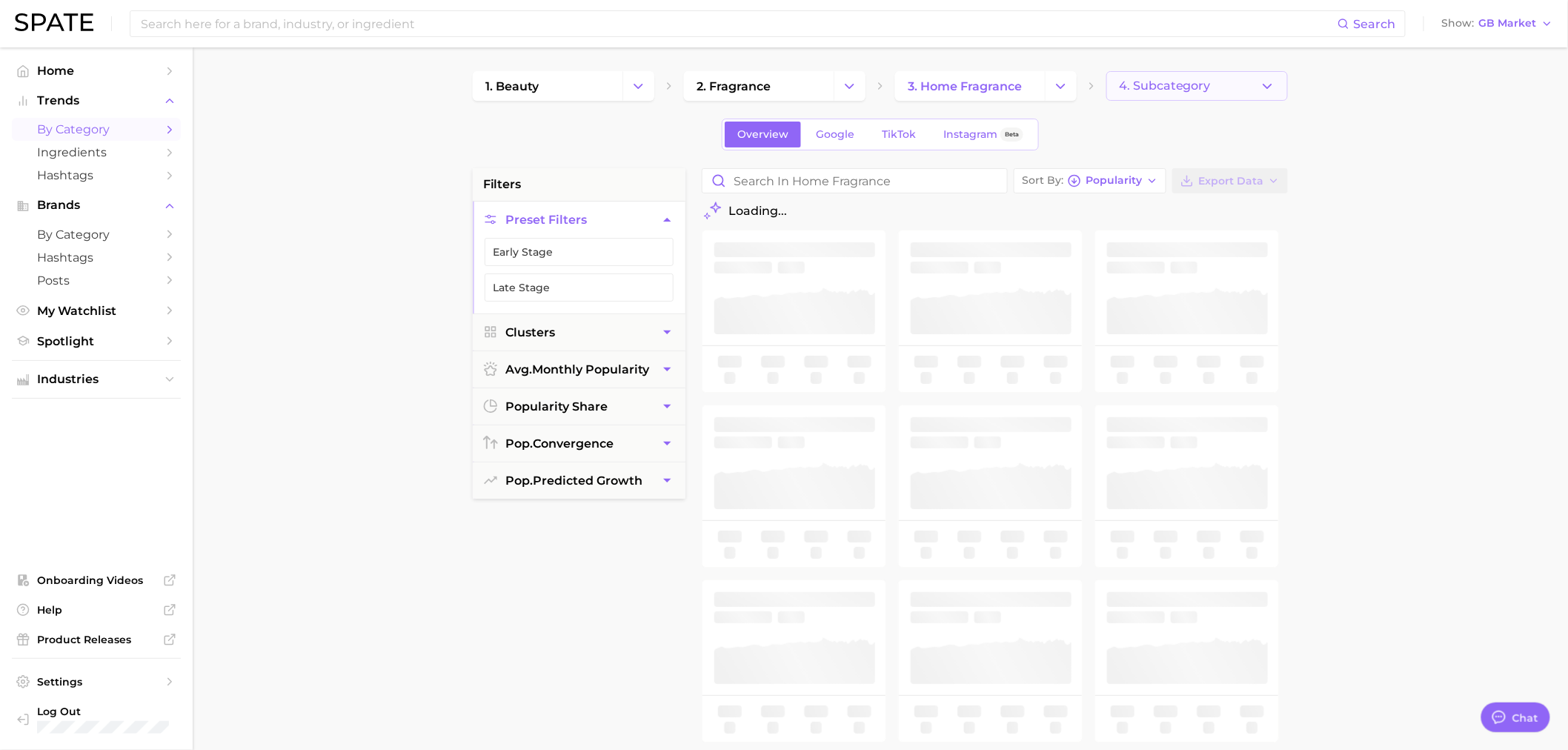
click at [1206, 87] on span "4. Subcategory" at bounding box center [1164, 86] width 92 height 13
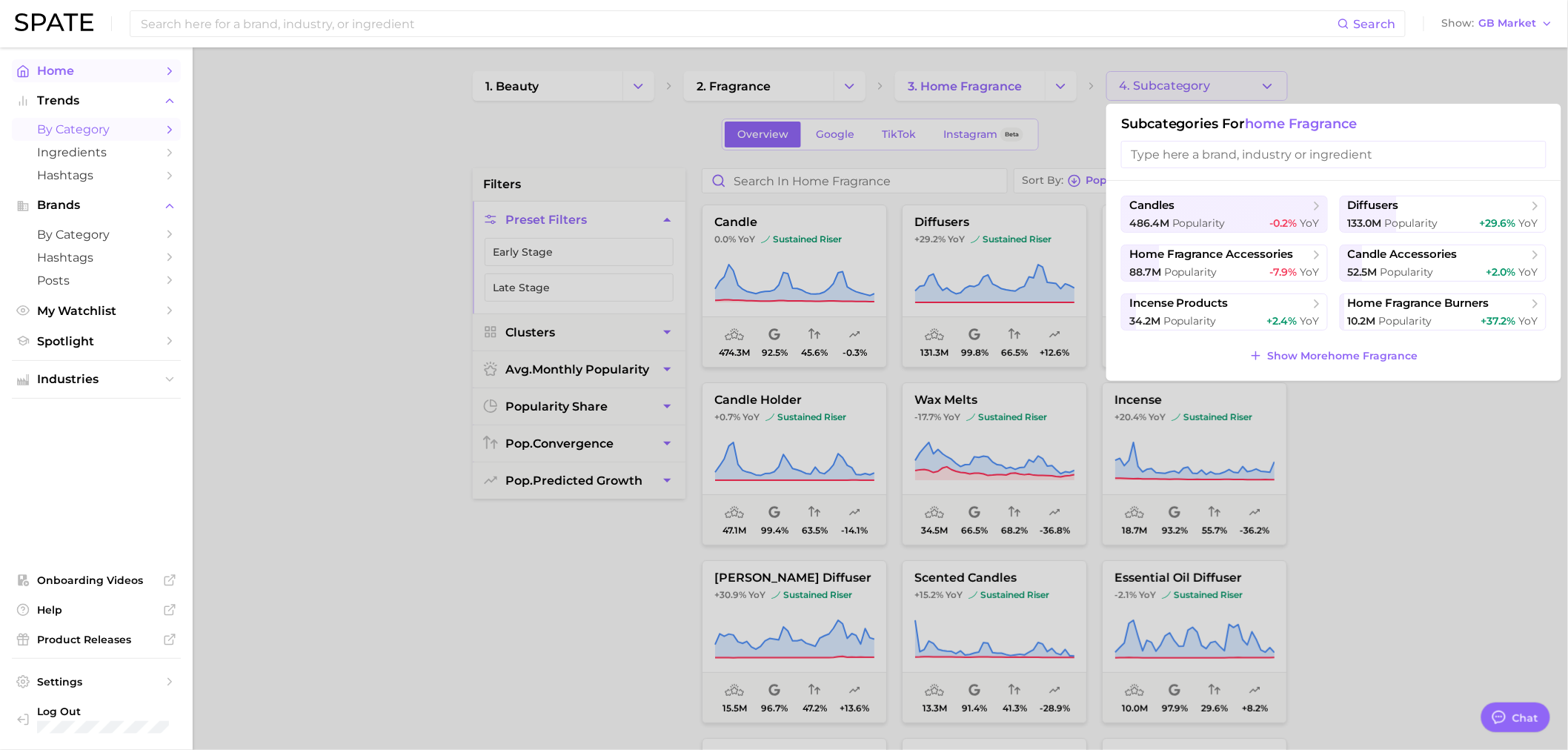
click at [77, 72] on span "Home" at bounding box center [97, 71] width 119 height 14
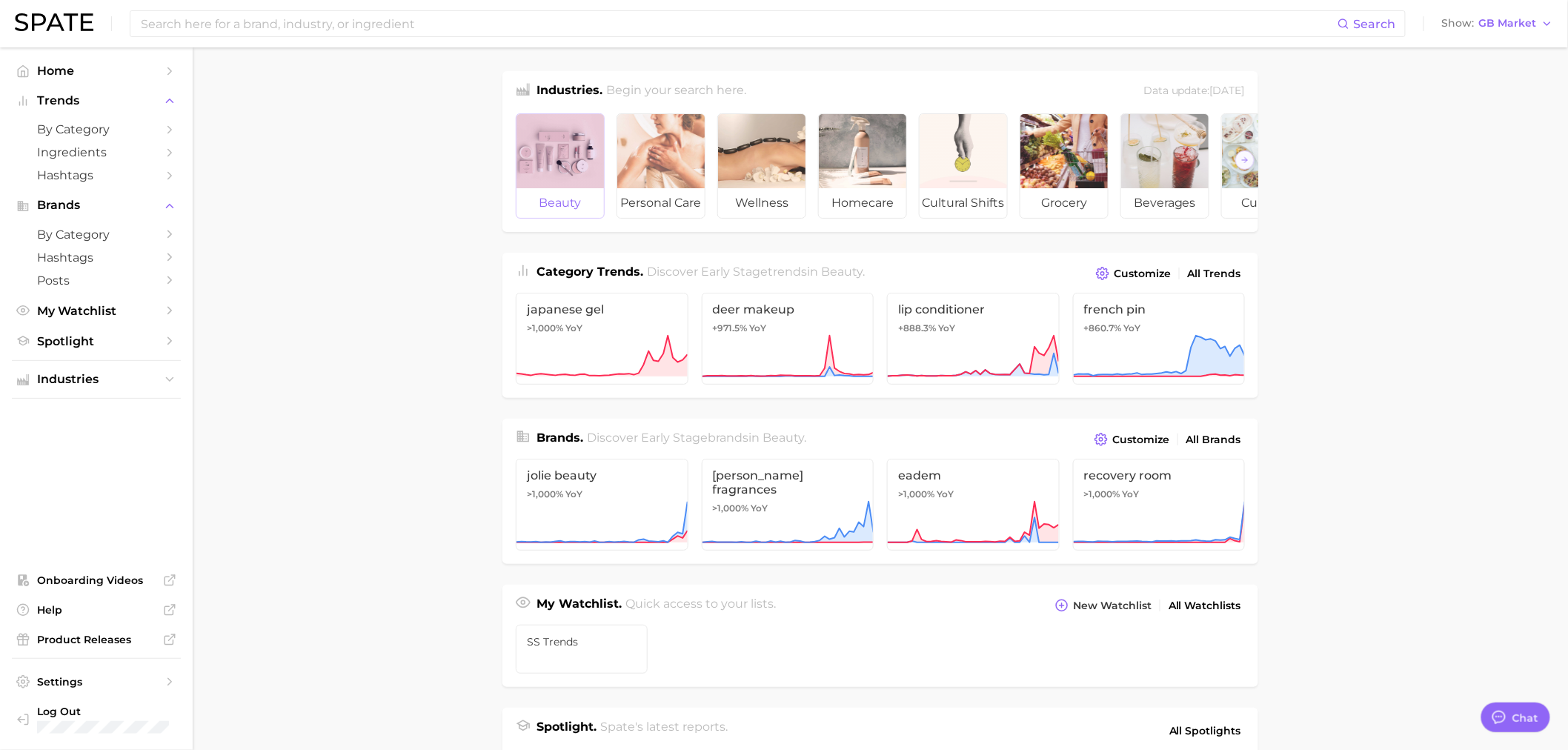
click at [580, 191] on span "beauty" at bounding box center [560, 203] width 87 height 30
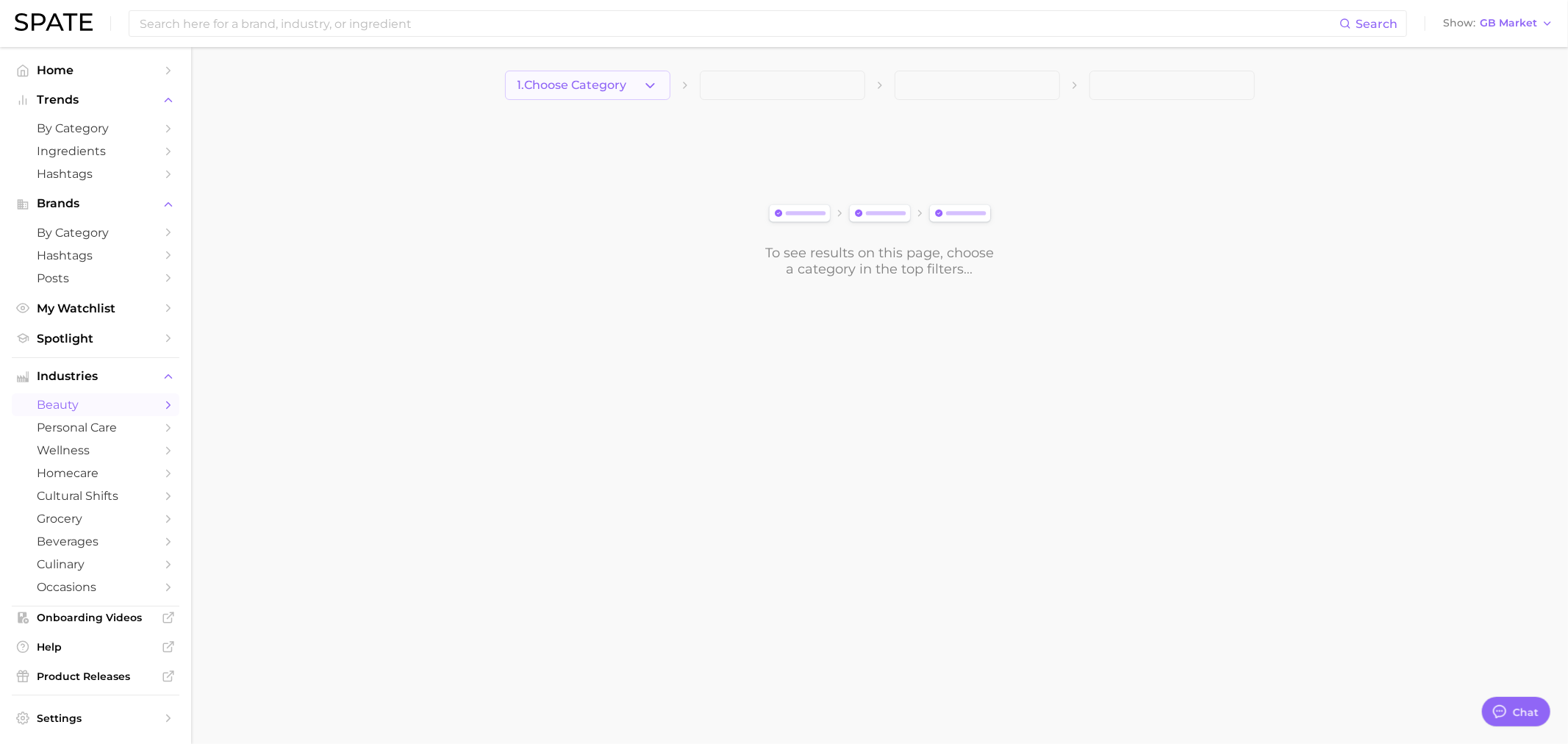
click at [660, 86] on button "1. Choose Category" at bounding box center [588, 84] width 165 height 29
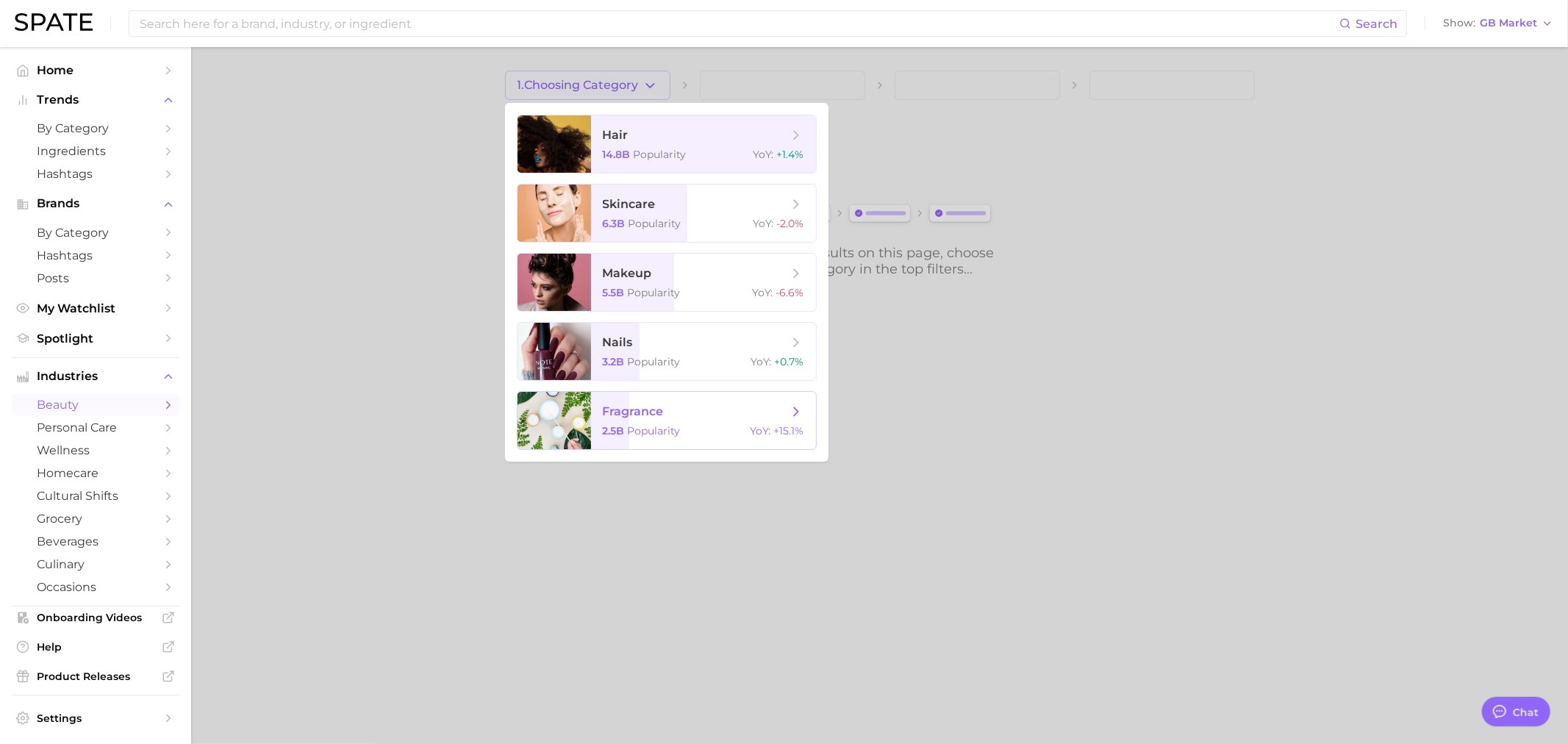
click at [652, 415] on span "fragrance" at bounding box center [633, 411] width 61 height 14
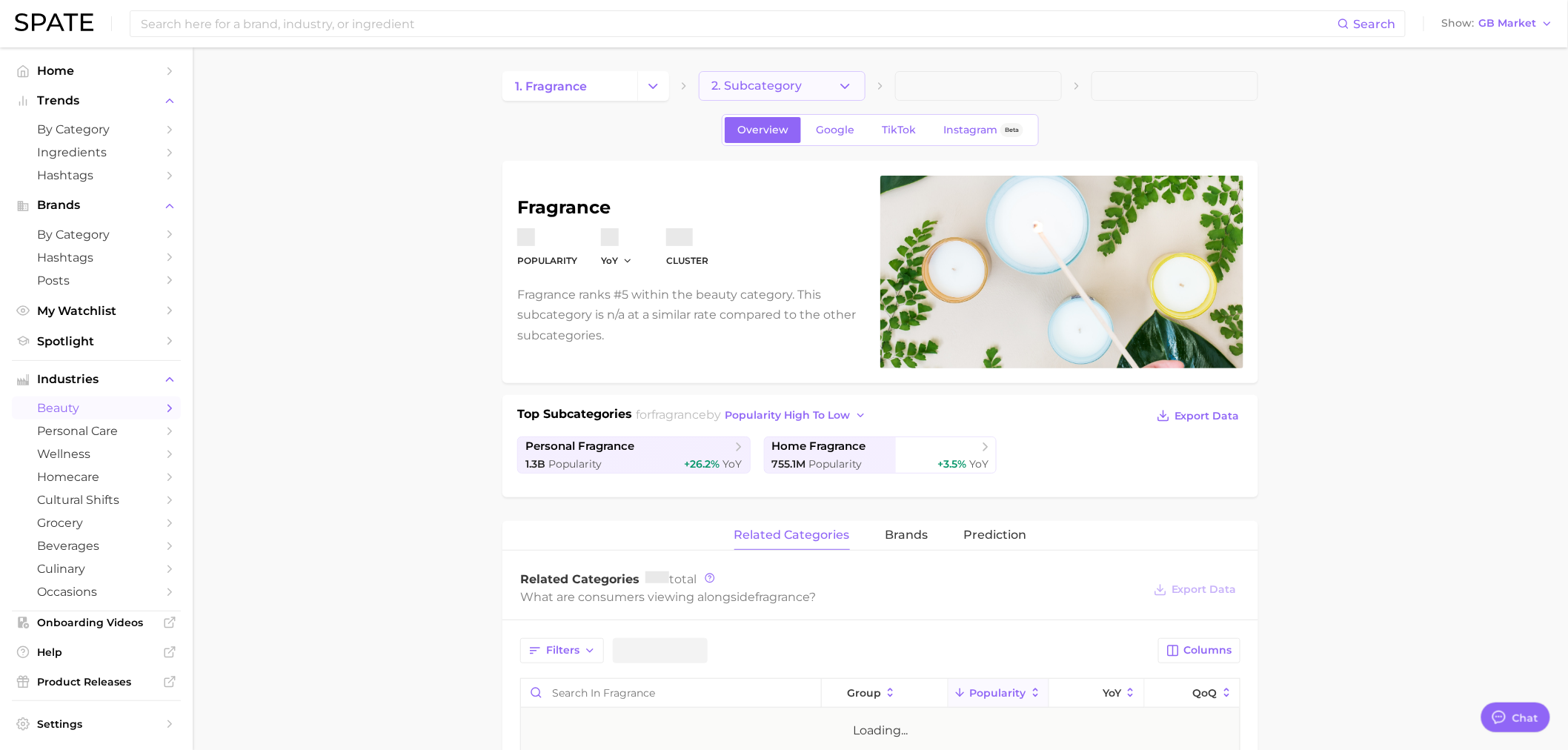
click at [769, 82] on span "2. Subcategory" at bounding box center [756, 86] width 90 height 13
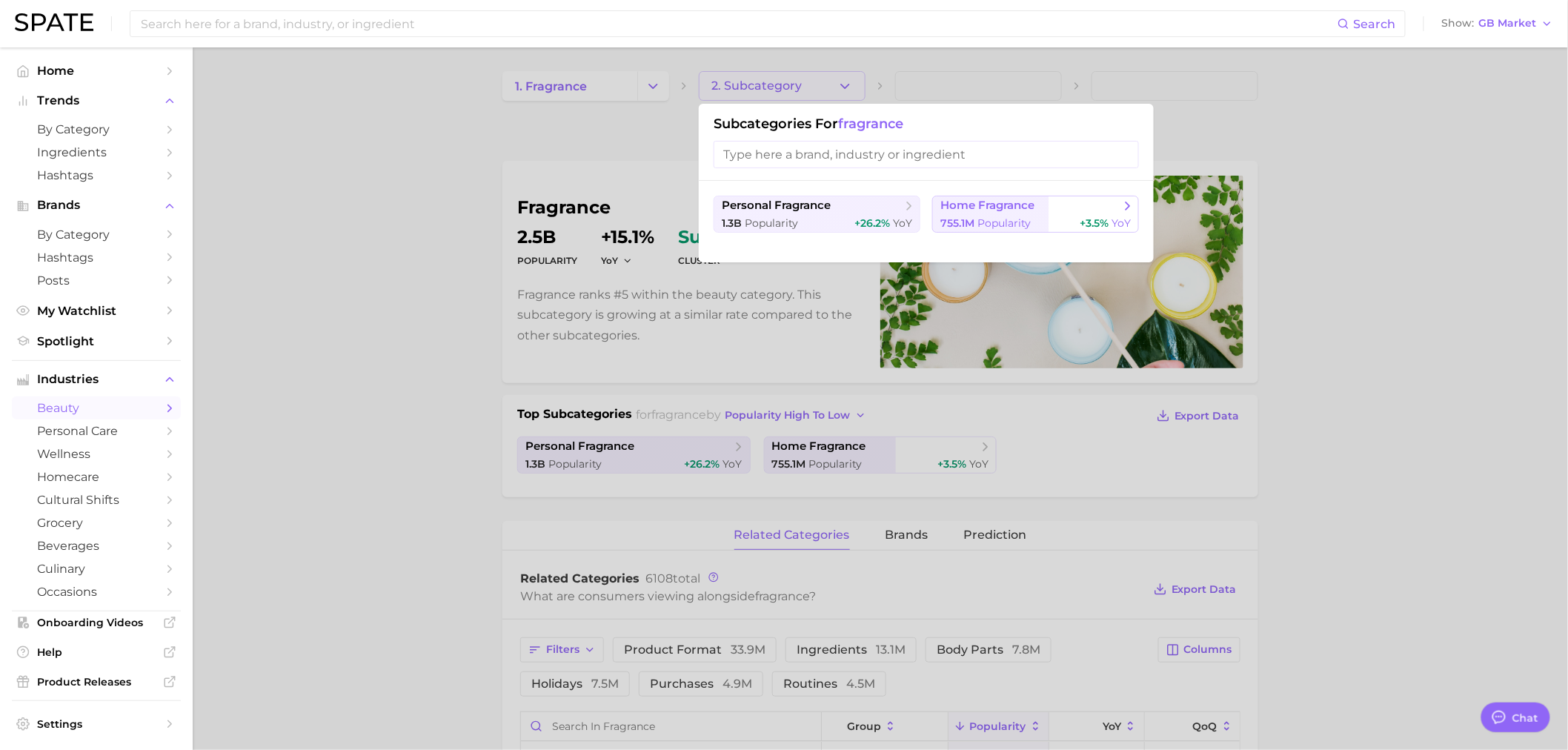
click at [1024, 225] on span "Popularity" at bounding box center [1004, 223] width 54 height 13
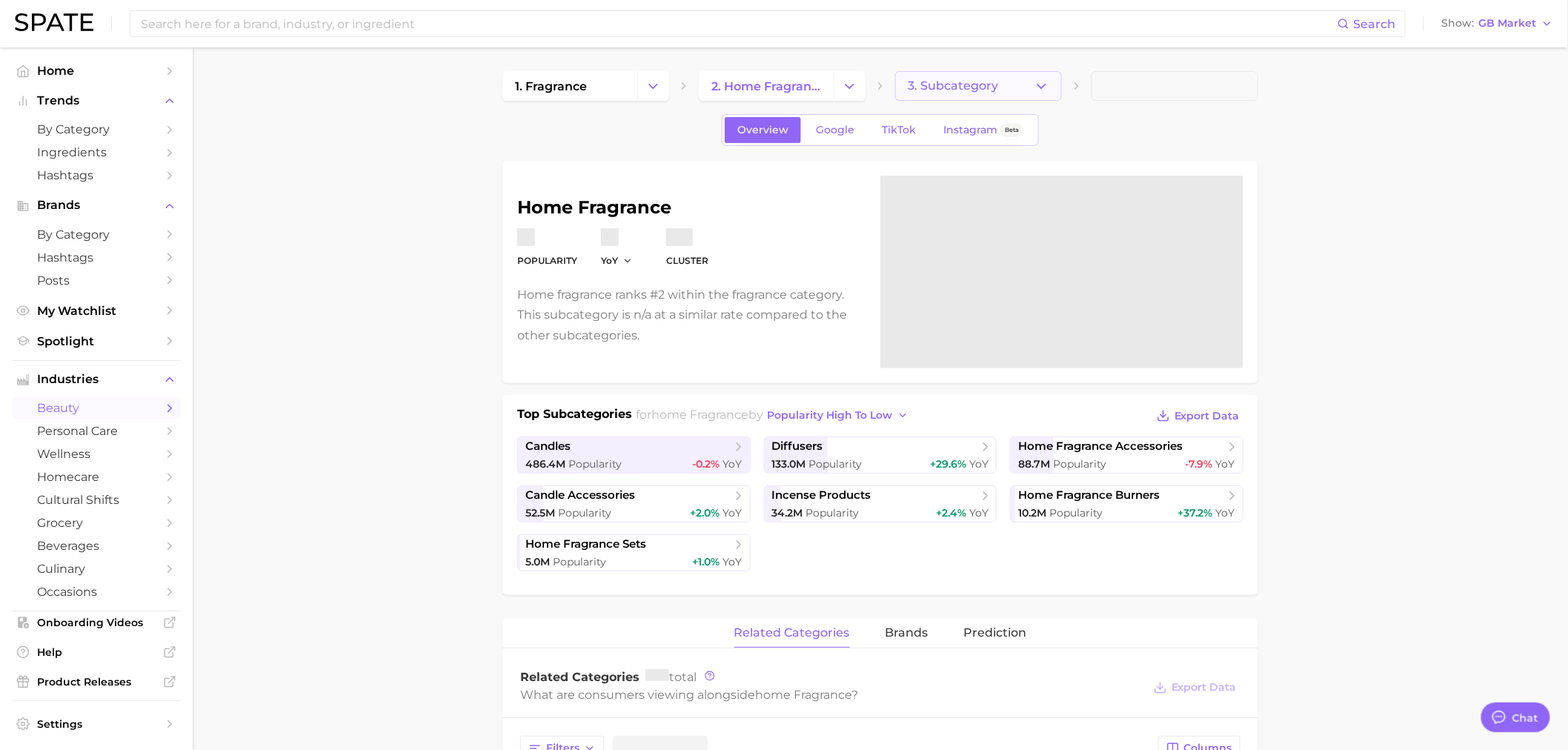
click at [987, 75] on button "3. Subcategory" at bounding box center [978, 85] width 166 height 30
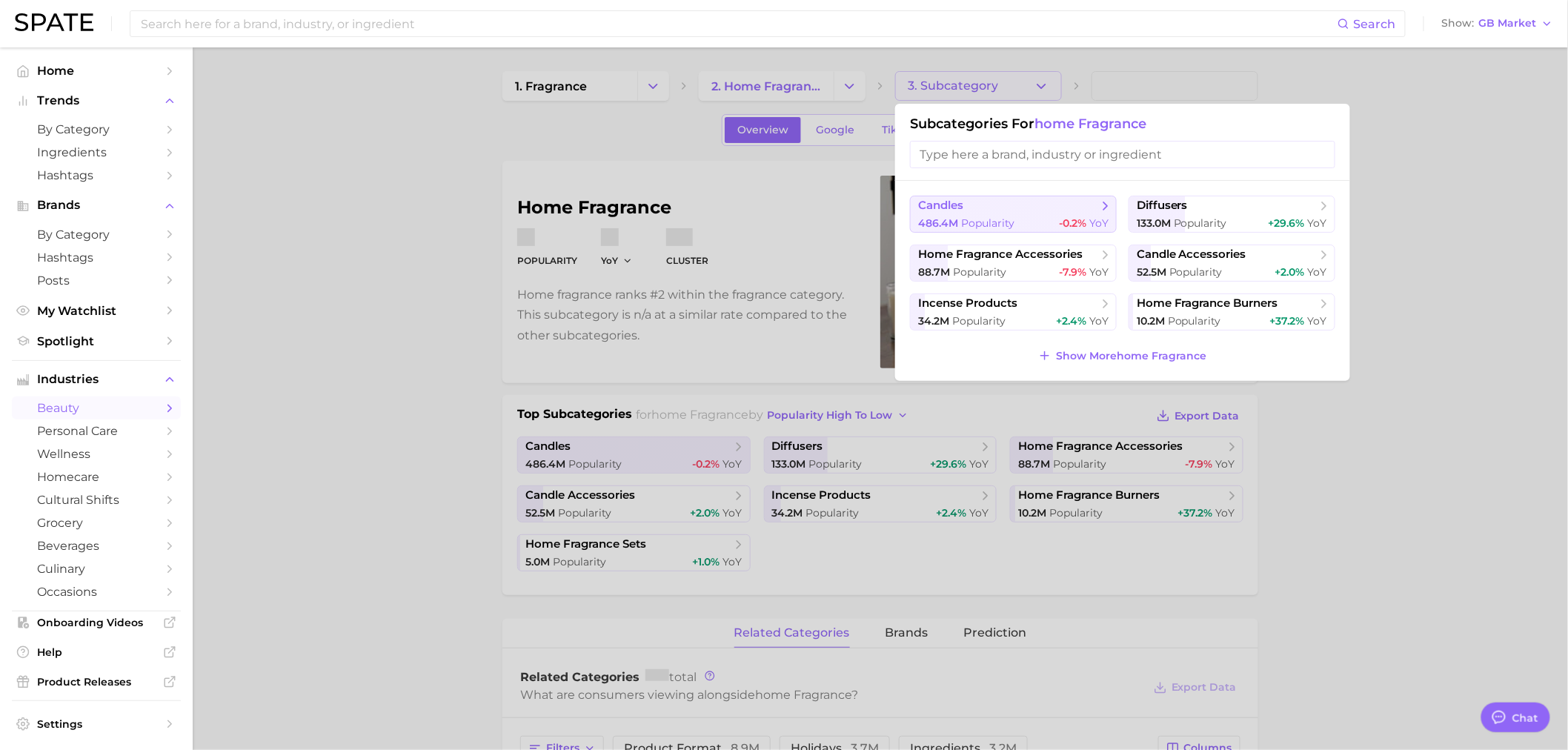
click at [986, 209] on span "candles" at bounding box center [1007, 206] width 180 height 14
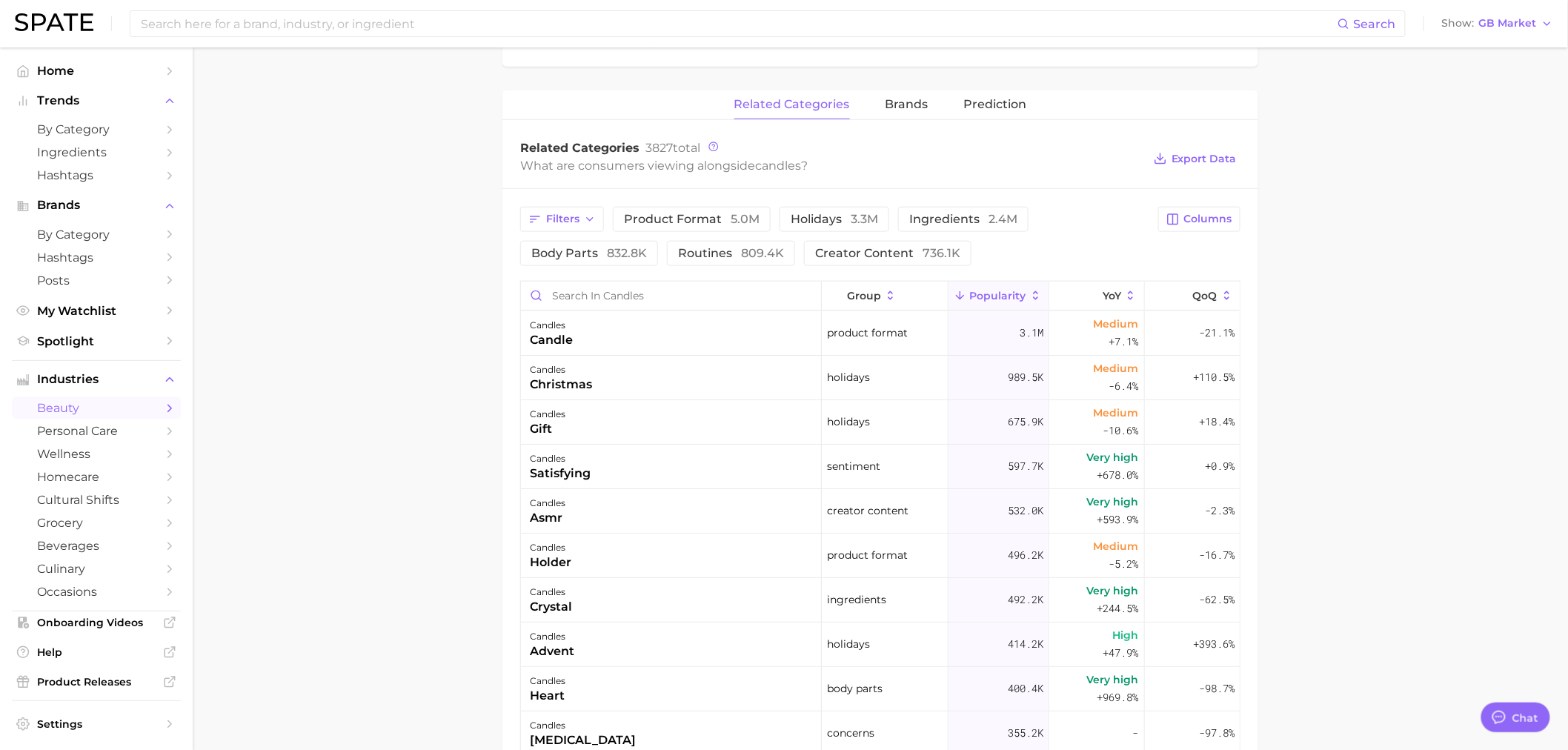
scroll to position [576, 0]
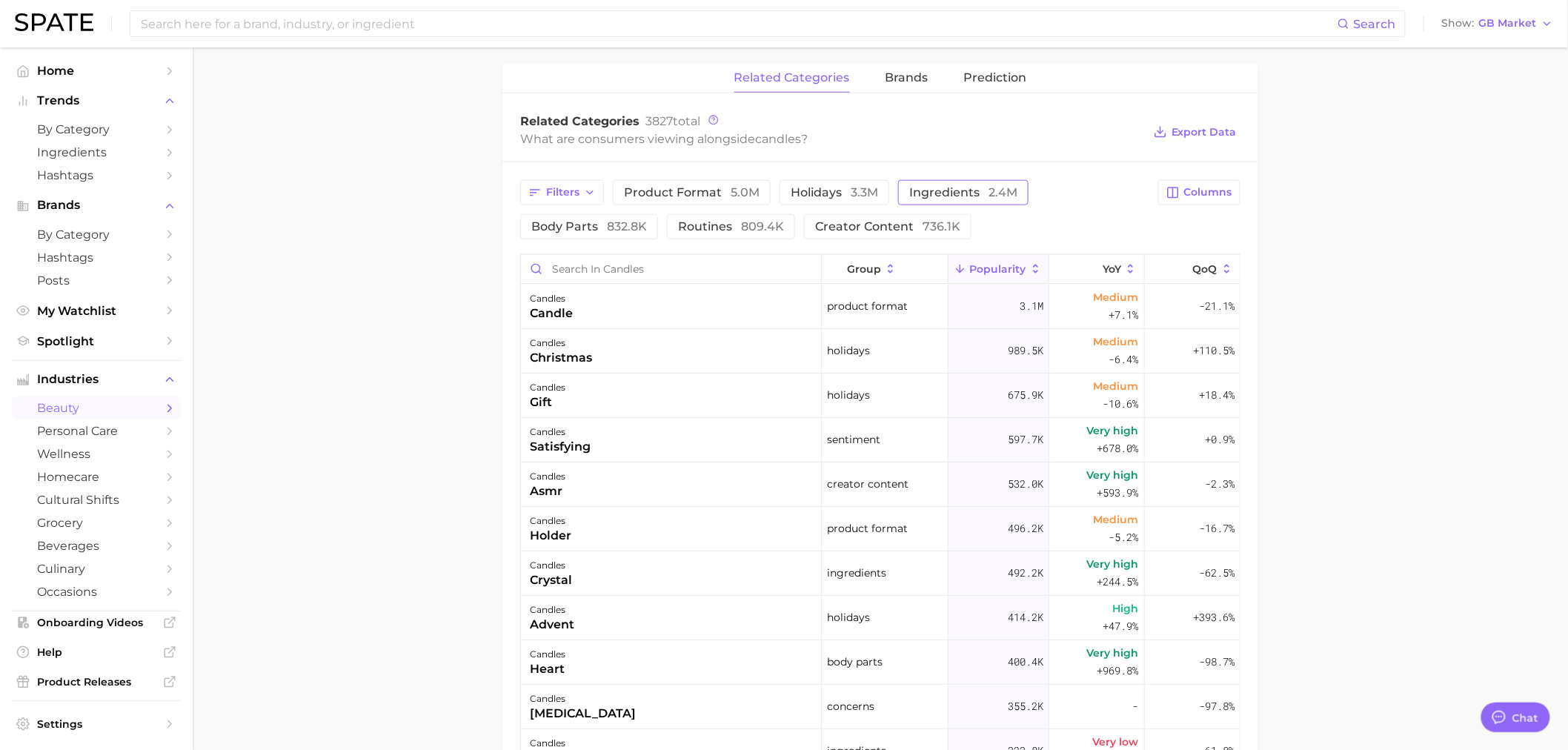
click at [927, 194] on span "ingredients 2.4m" at bounding box center [962, 192] width 108 height 11
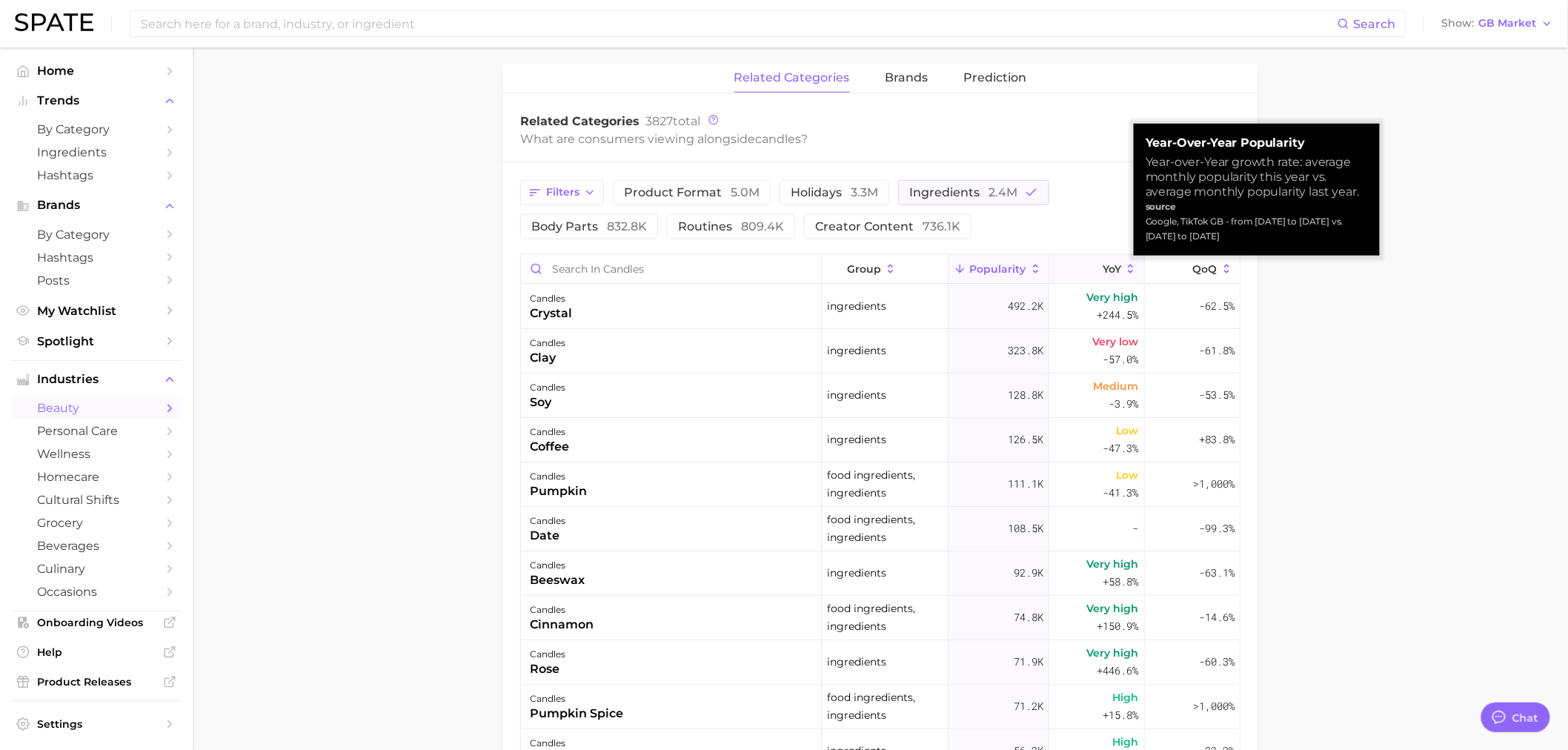
click at [1102, 269] on span "YoY" at bounding box center [1111, 269] width 18 height 11
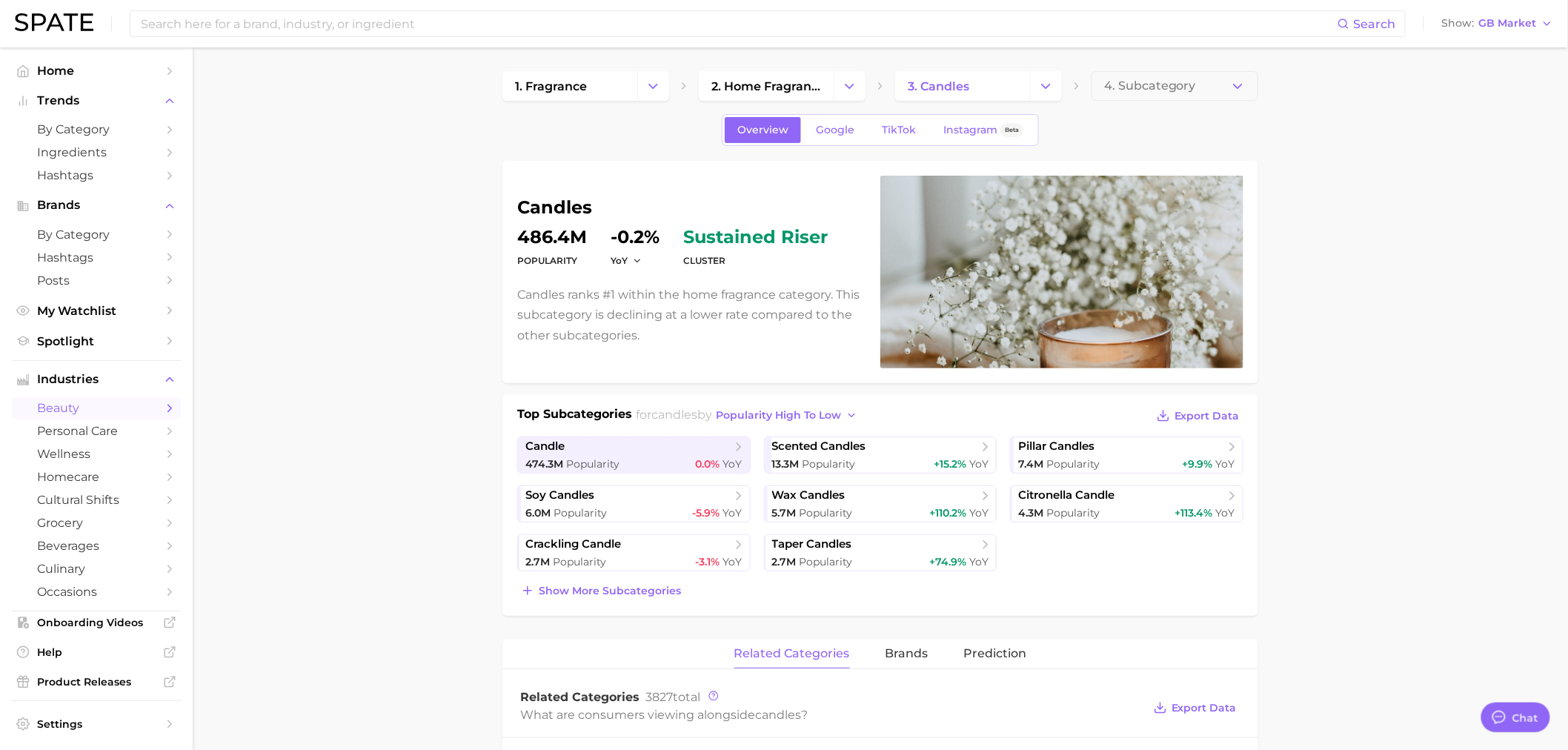
scroll to position [494, 0]
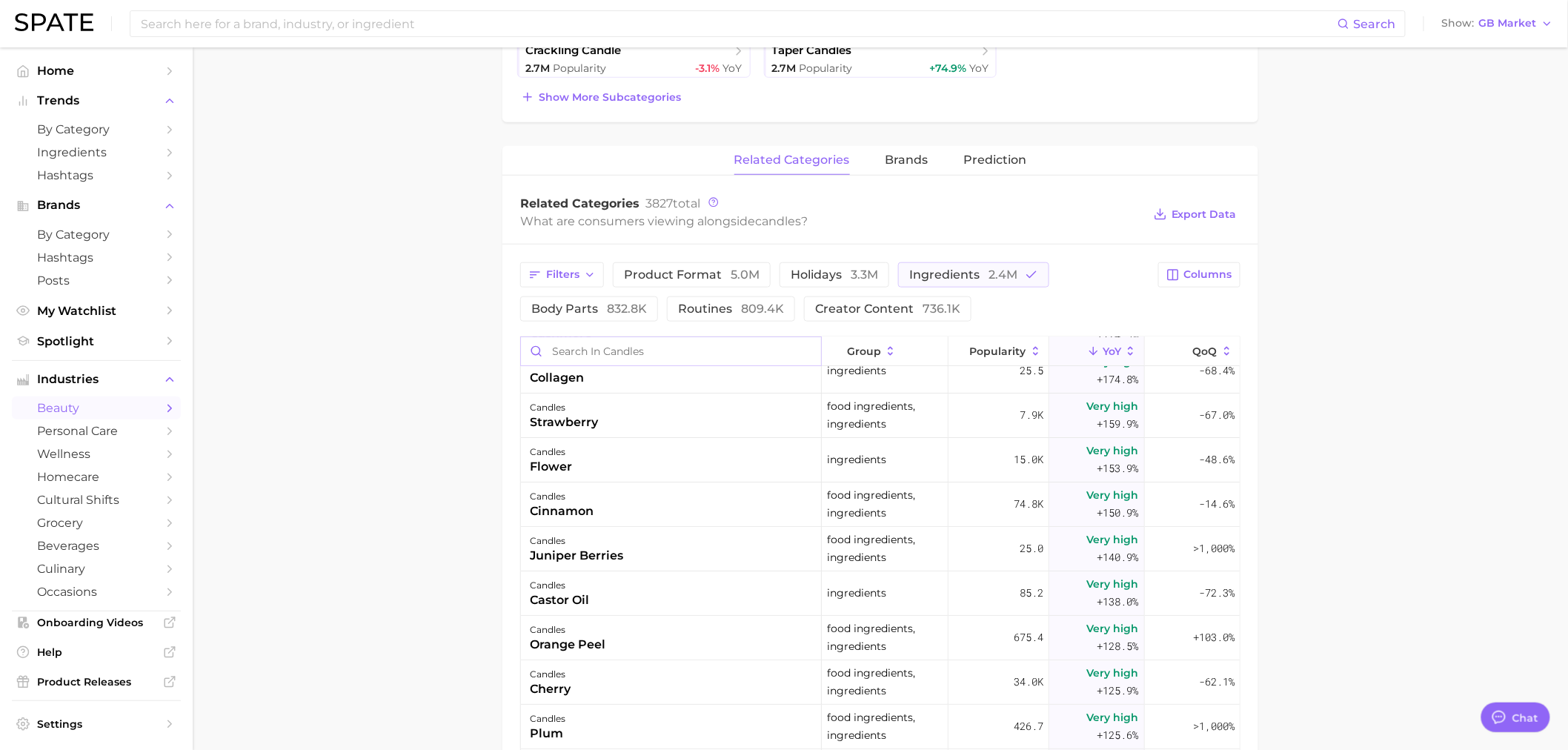
click at [627, 345] on input "Search in candles" at bounding box center [671, 350] width 300 height 28
type input "spring summer"
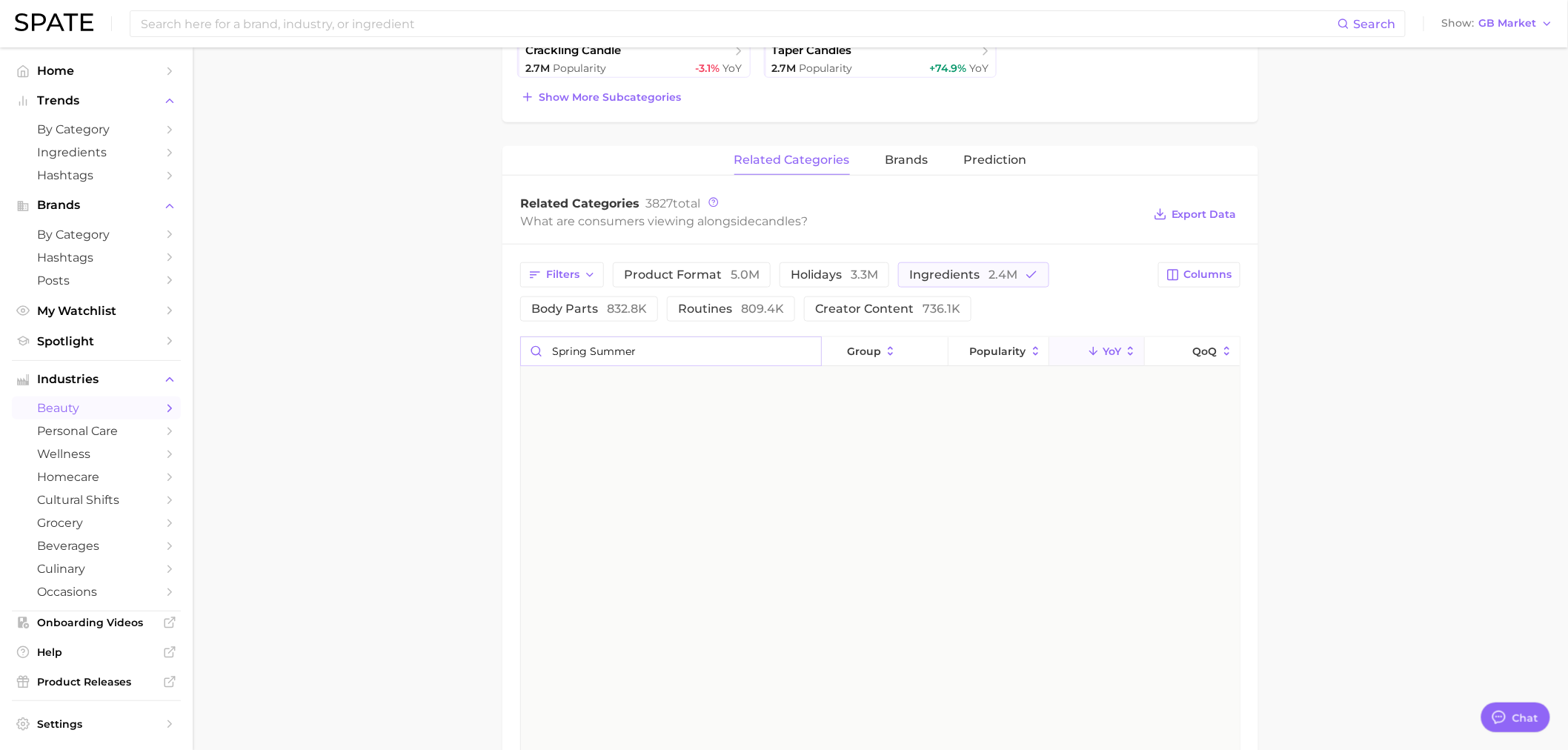
scroll to position [0, 0]
click at [810, 354] on input "spring summer" at bounding box center [671, 350] width 300 height 28
click at [807, 353] on input "spring summer" at bounding box center [671, 350] width 300 height 28
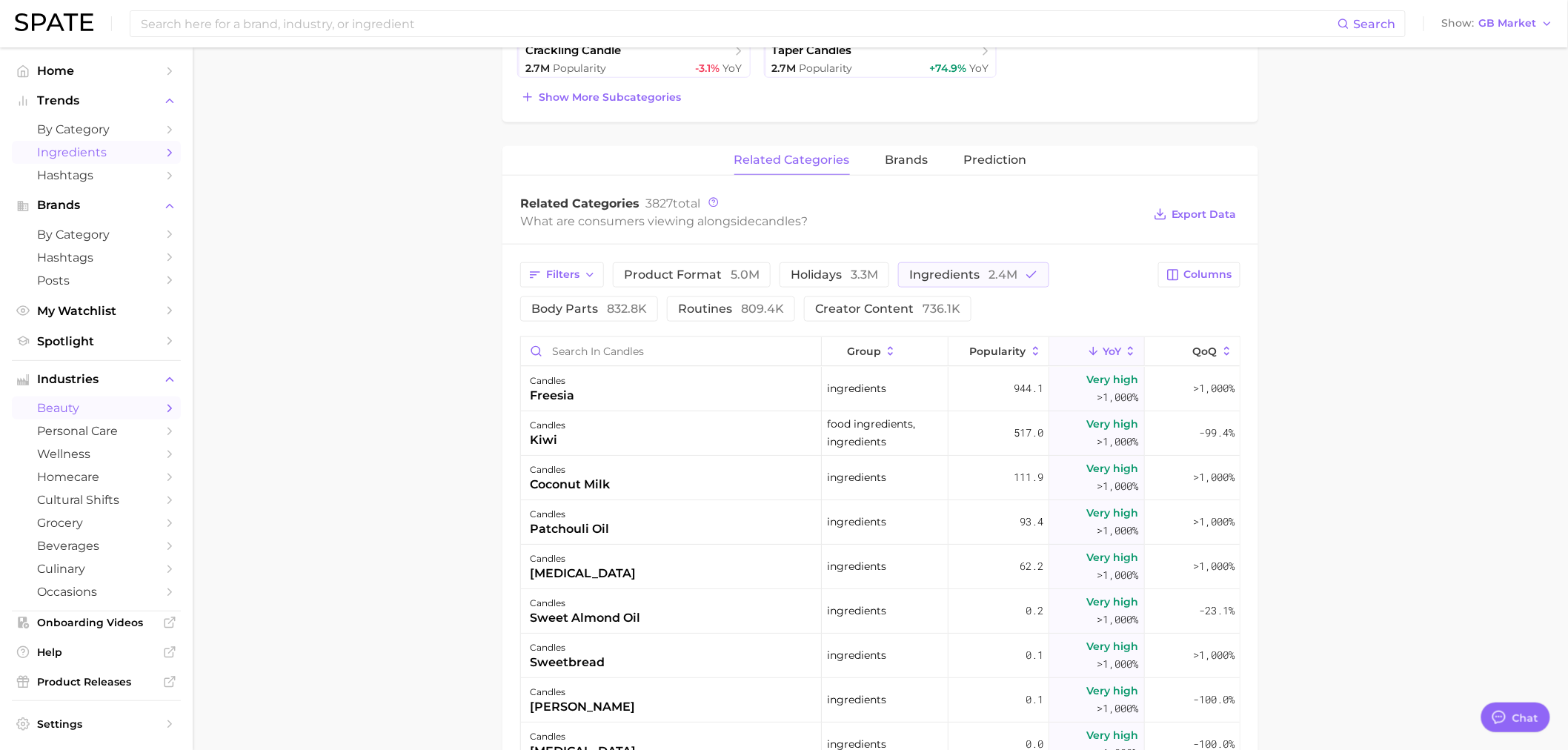
click at [97, 158] on span "Ingredients" at bounding box center [97, 152] width 119 height 14
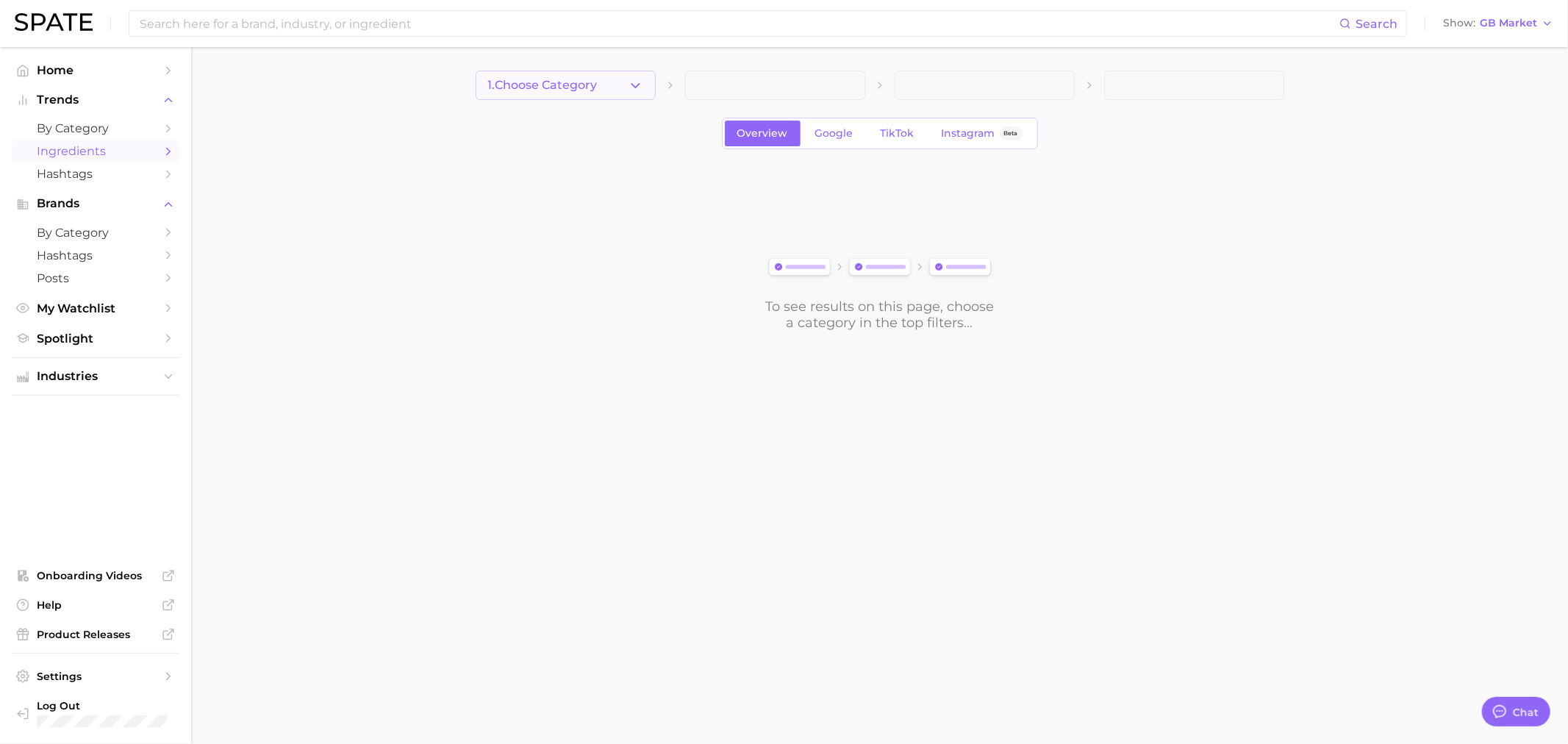
click at [644, 86] on button "1. Choose Category" at bounding box center [566, 84] width 180 height 29
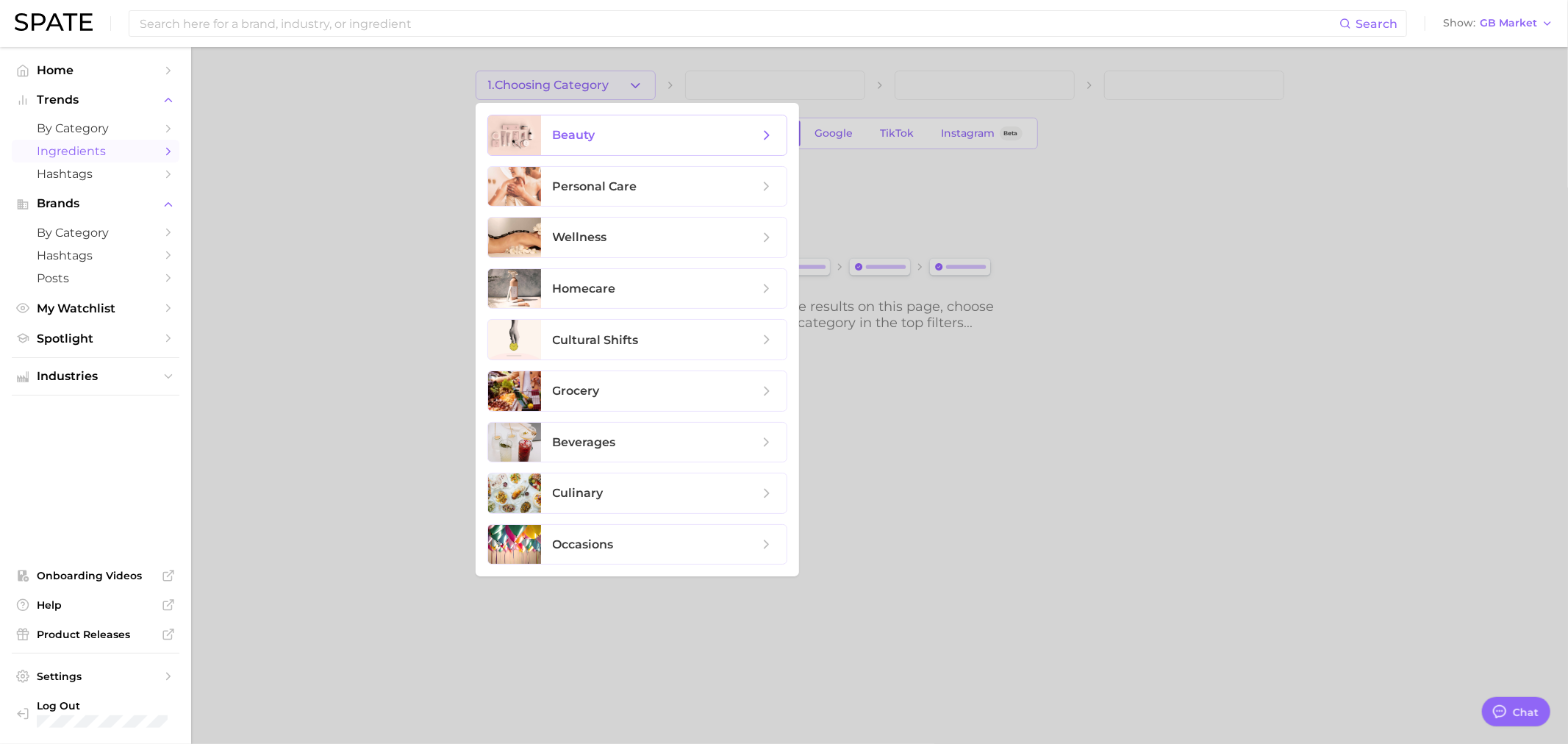
click at [600, 131] on span "beauty" at bounding box center [655, 135] width 206 height 16
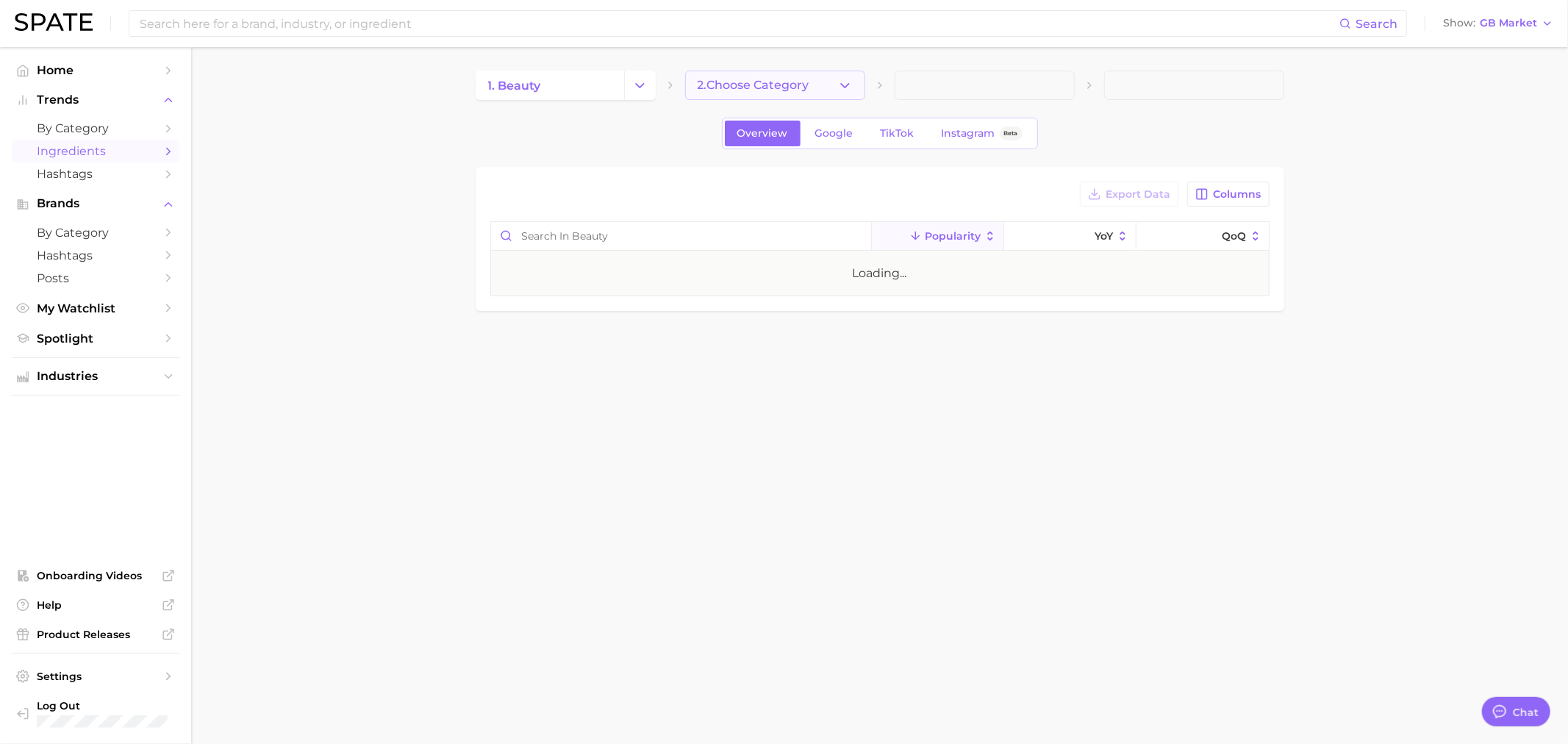
click at [769, 85] on span "2. Choose Category" at bounding box center [754, 85] width 112 height 13
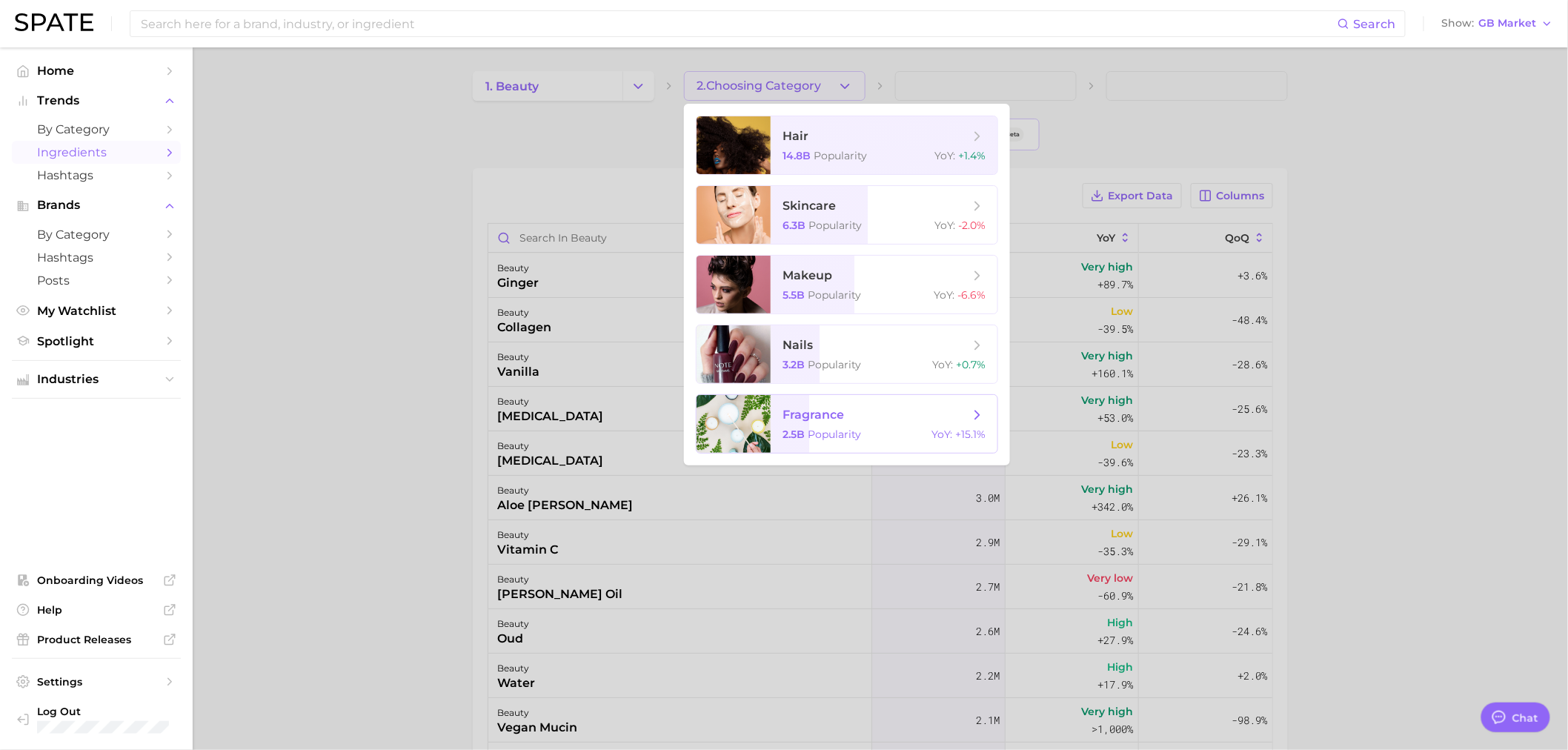
click at [842, 425] on span "fragrance 2.5b Popularity YoY : +15.1%" at bounding box center [883, 424] width 227 height 57
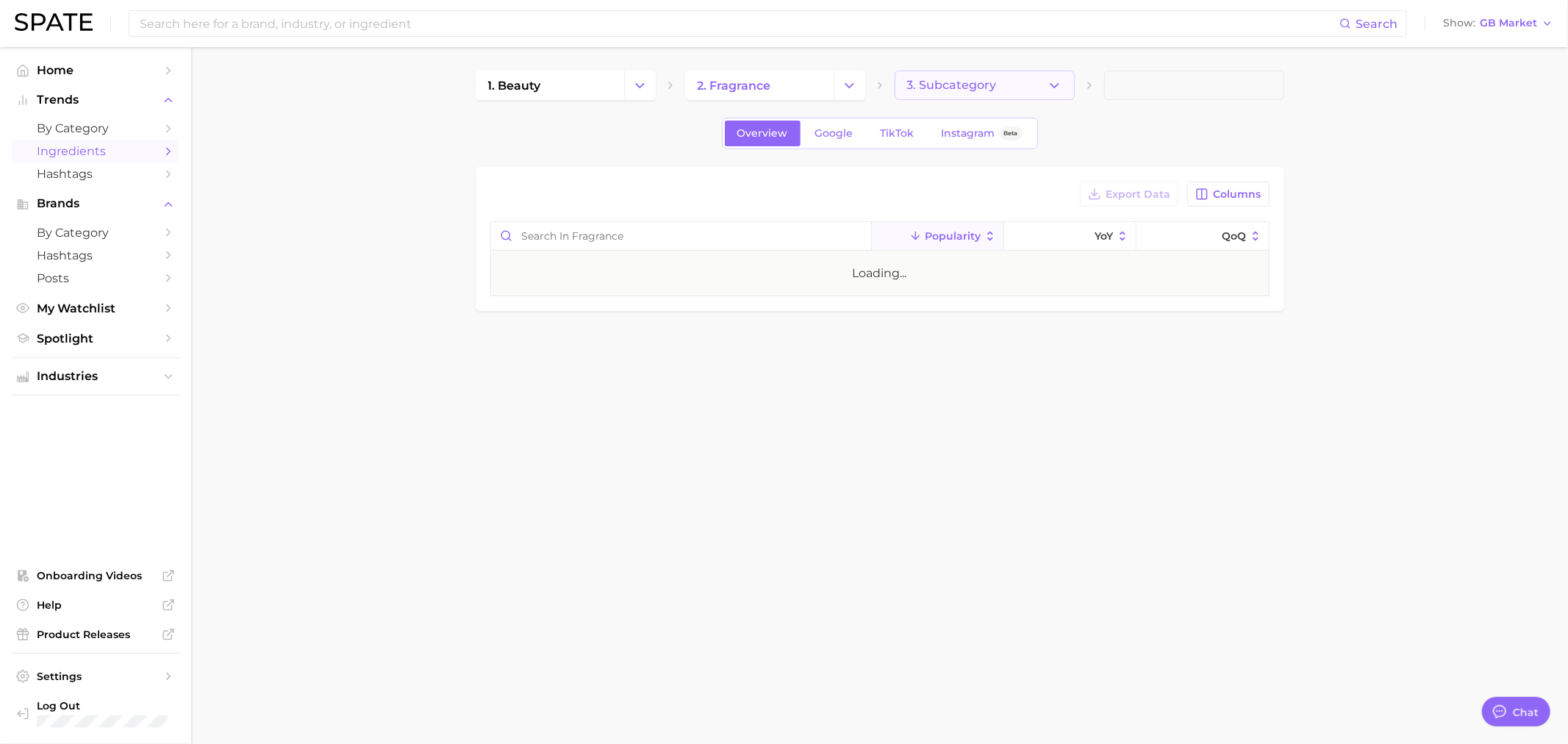
click at [948, 86] on span "3. Subcategory" at bounding box center [952, 85] width 89 height 13
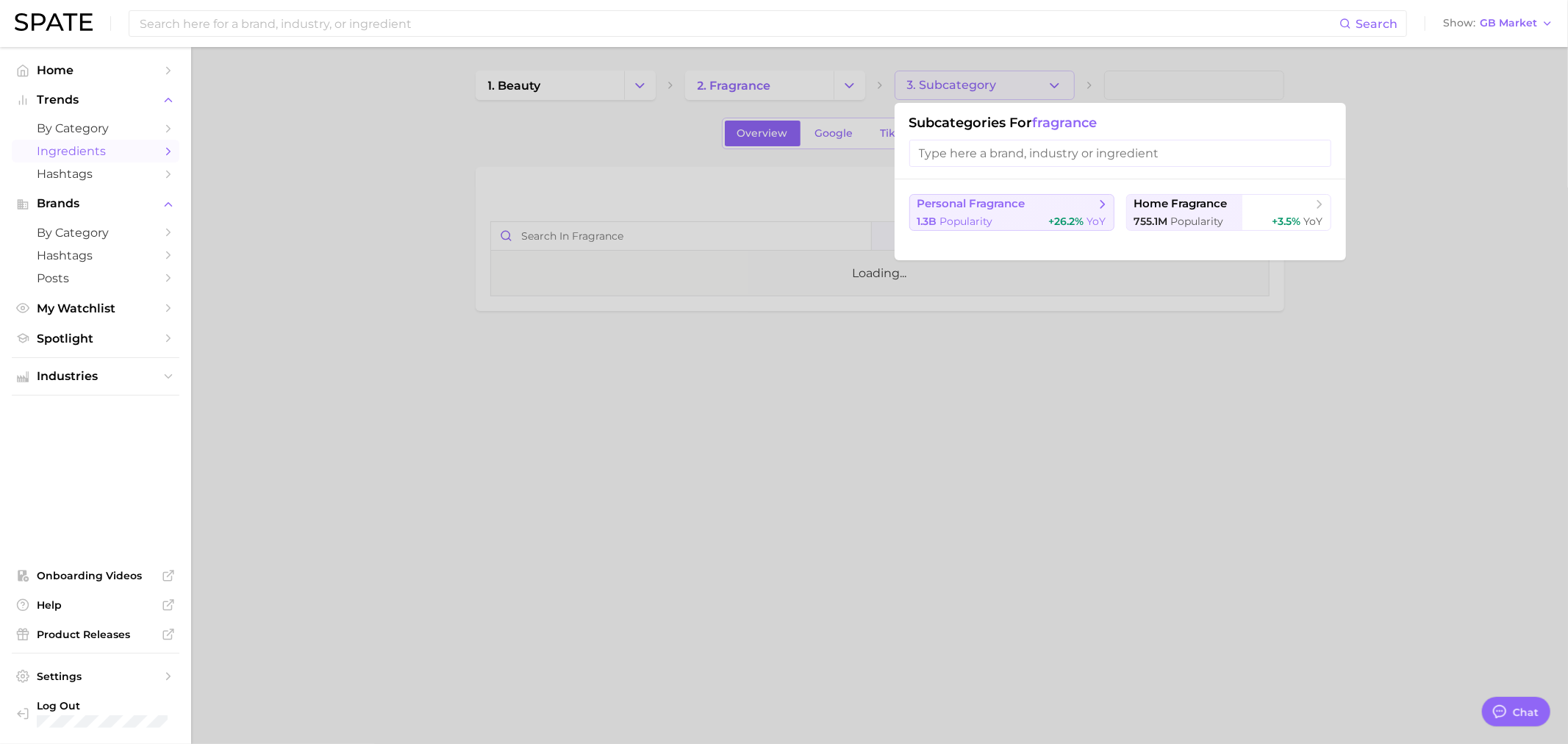
click at [1052, 219] on span "+26.2%" at bounding box center [1066, 221] width 35 height 13
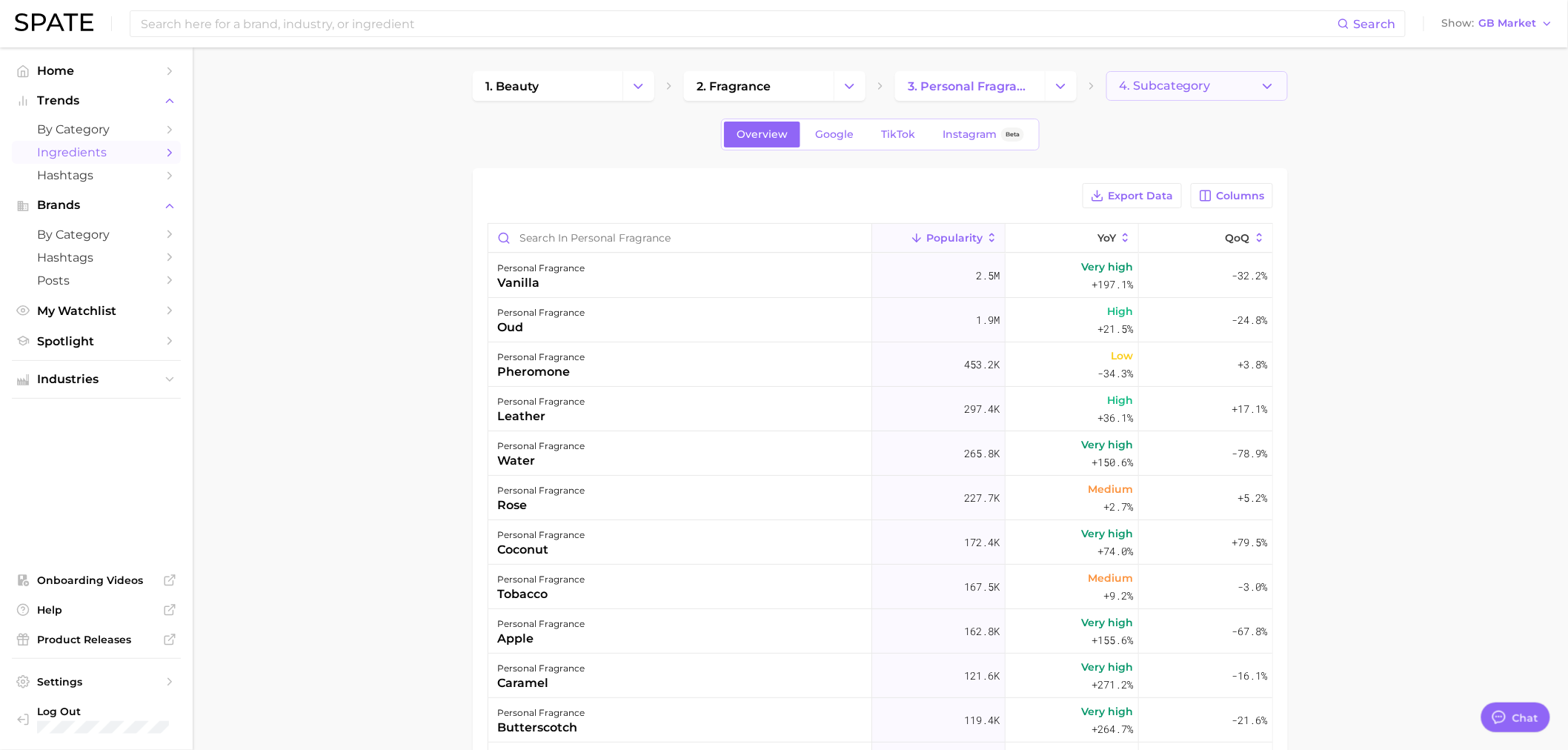
click at [1157, 91] on span "4. Subcategory" at bounding box center [1164, 86] width 92 height 13
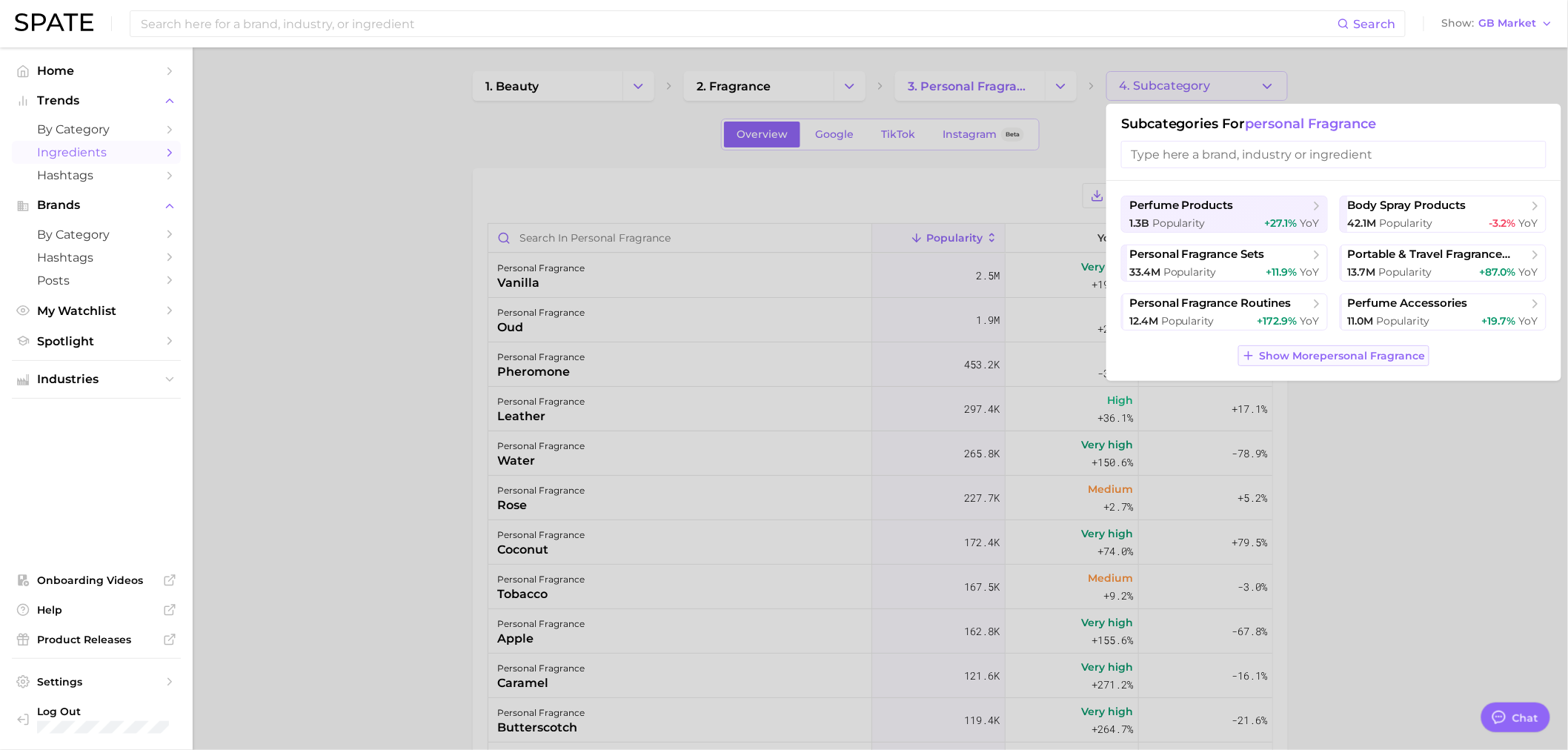
click at [1305, 360] on span "Show More personal fragrance" at bounding box center [1341, 355] width 166 height 12
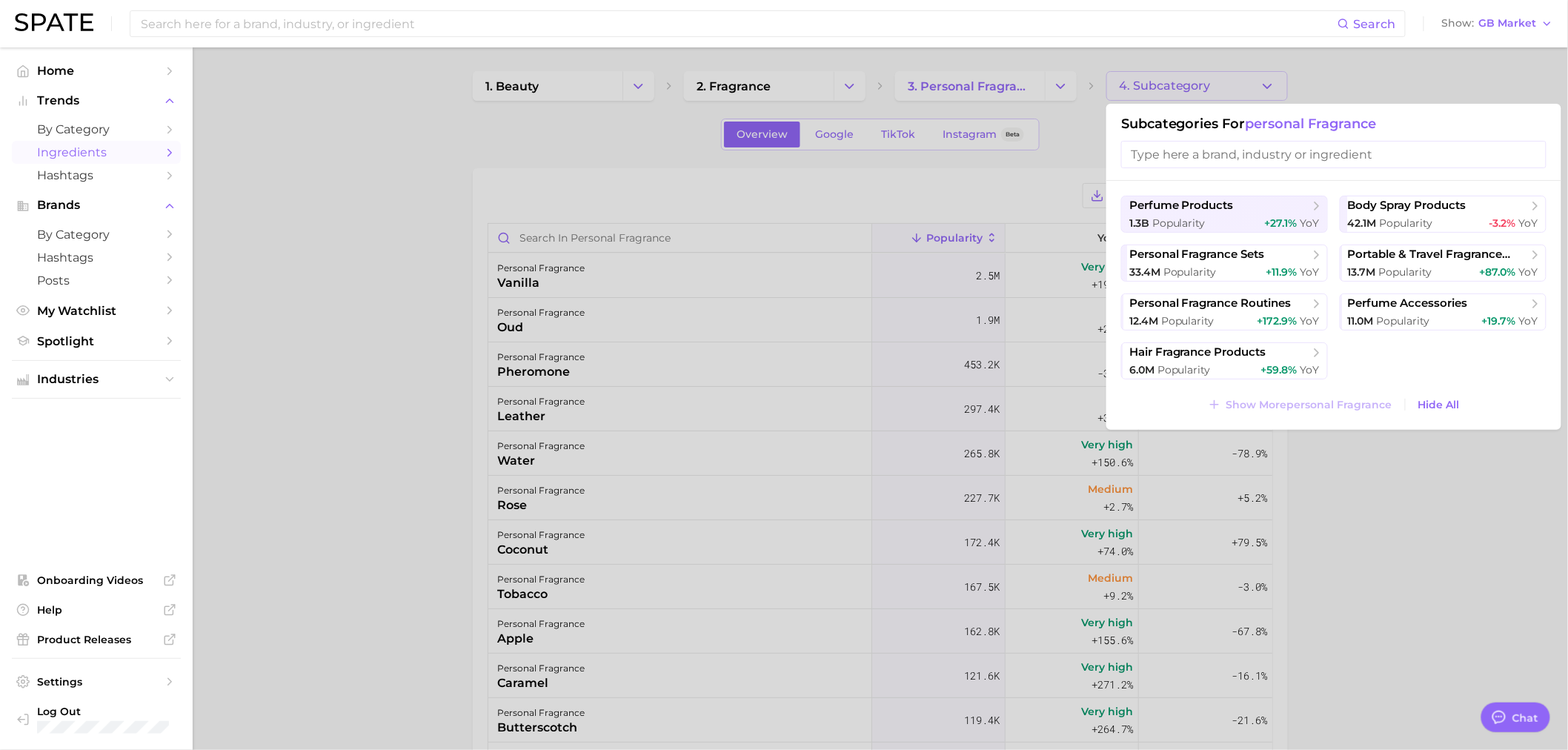
click at [1056, 110] on div at bounding box center [784, 375] width 1568 height 750
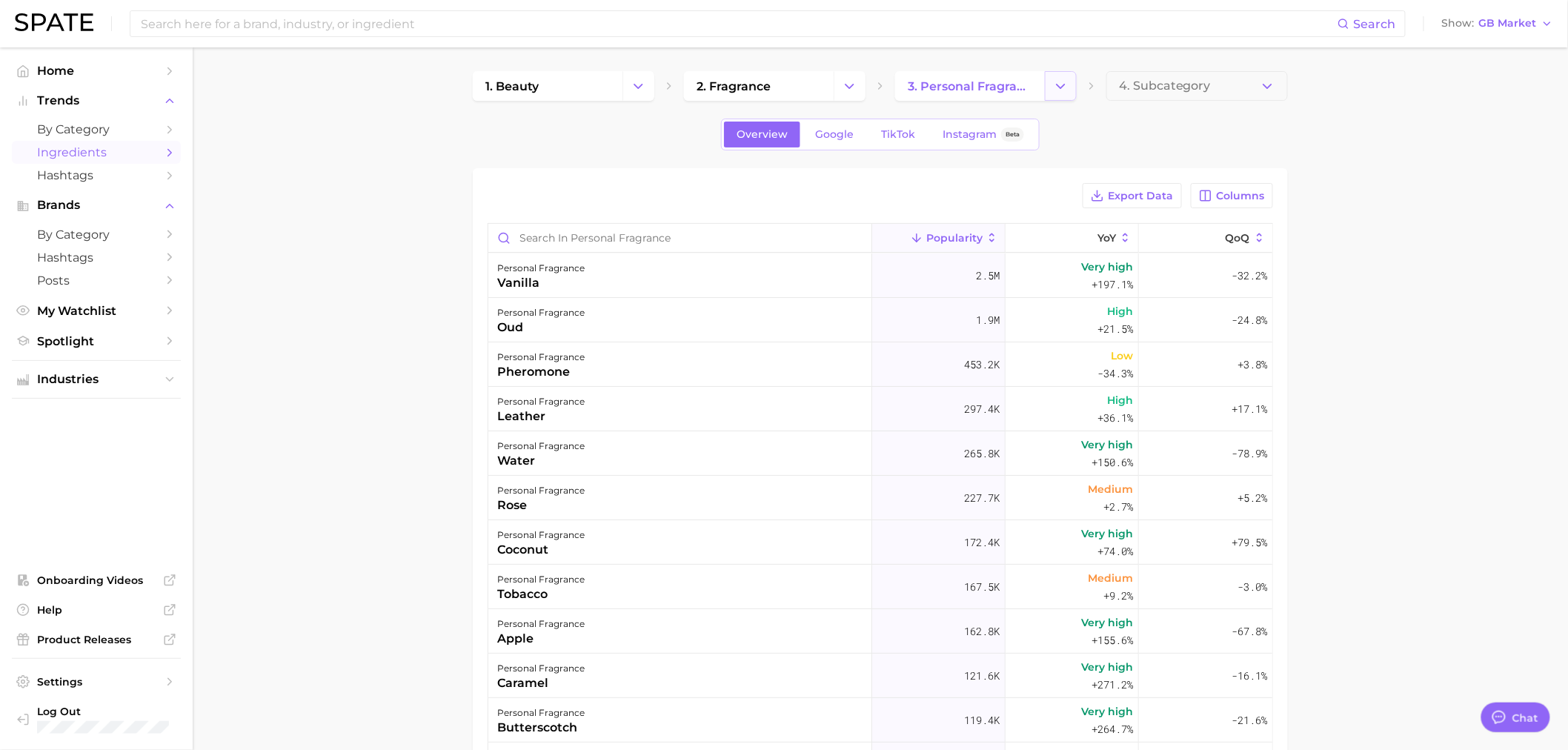
click at [1072, 86] on button "Change Category" at bounding box center [1060, 85] width 32 height 30
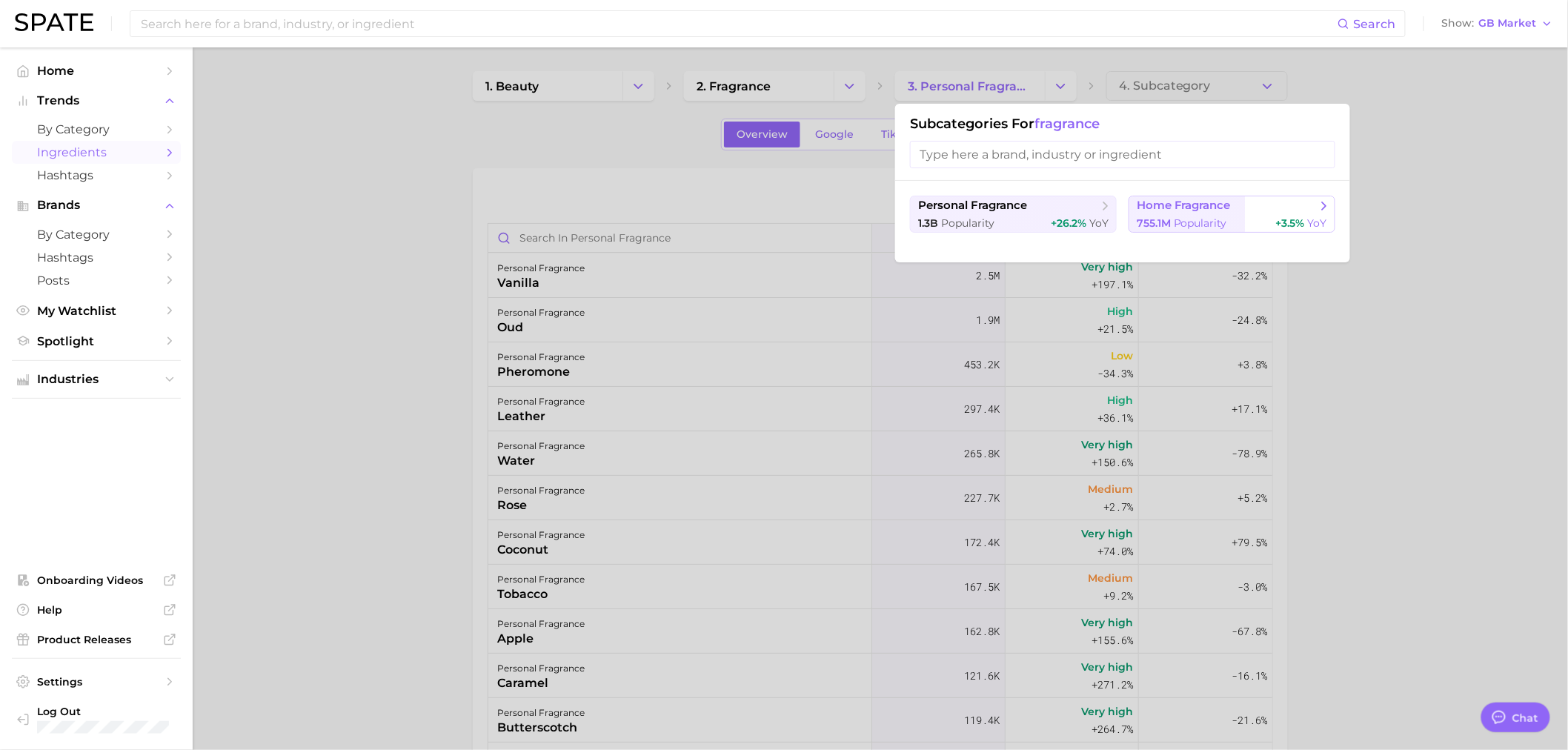
click at [1265, 219] on div "755.1m Popularity +3.5% YoY" at bounding box center [1231, 223] width 190 height 14
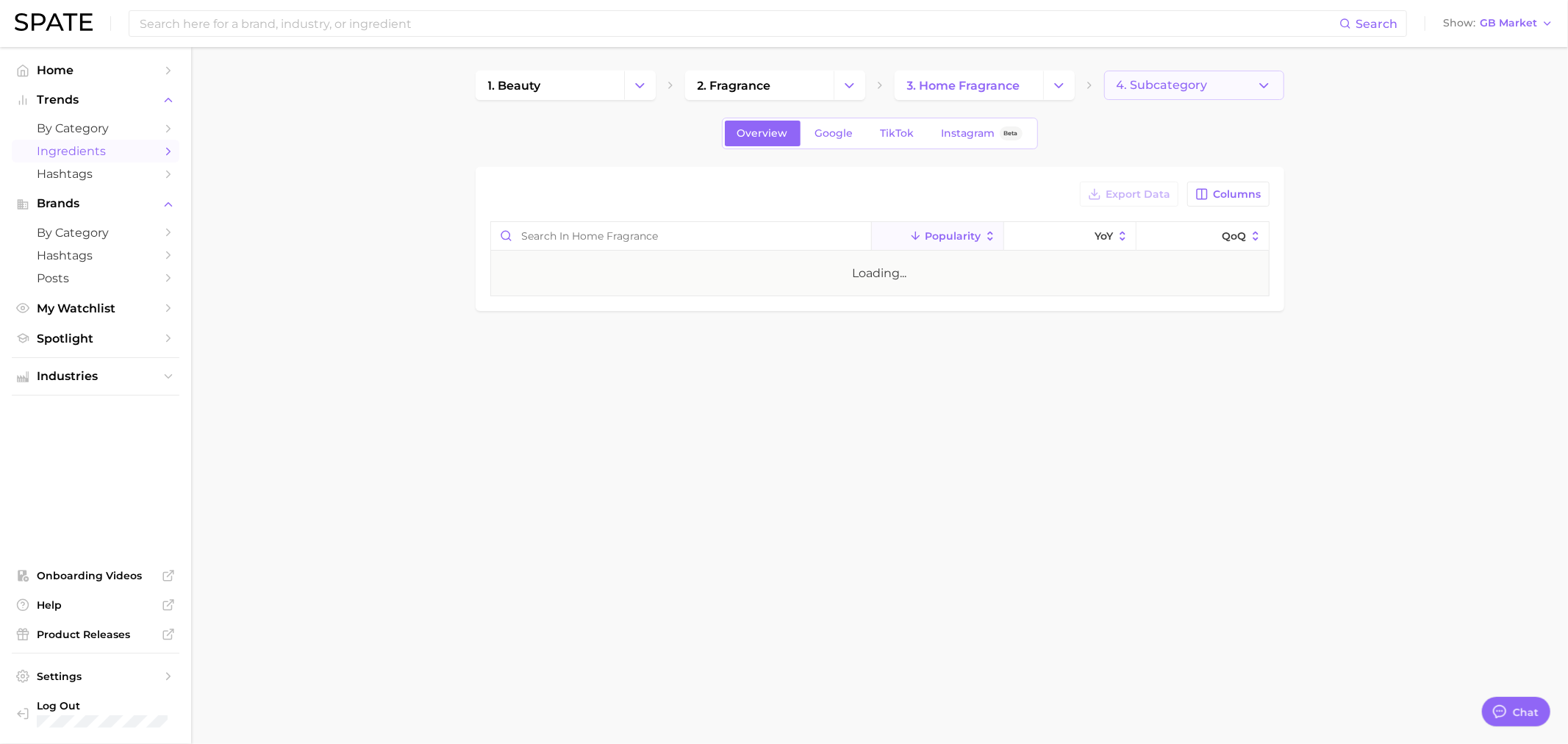
click at [1193, 84] on span "4. Subcategory" at bounding box center [1162, 85] width 91 height 13
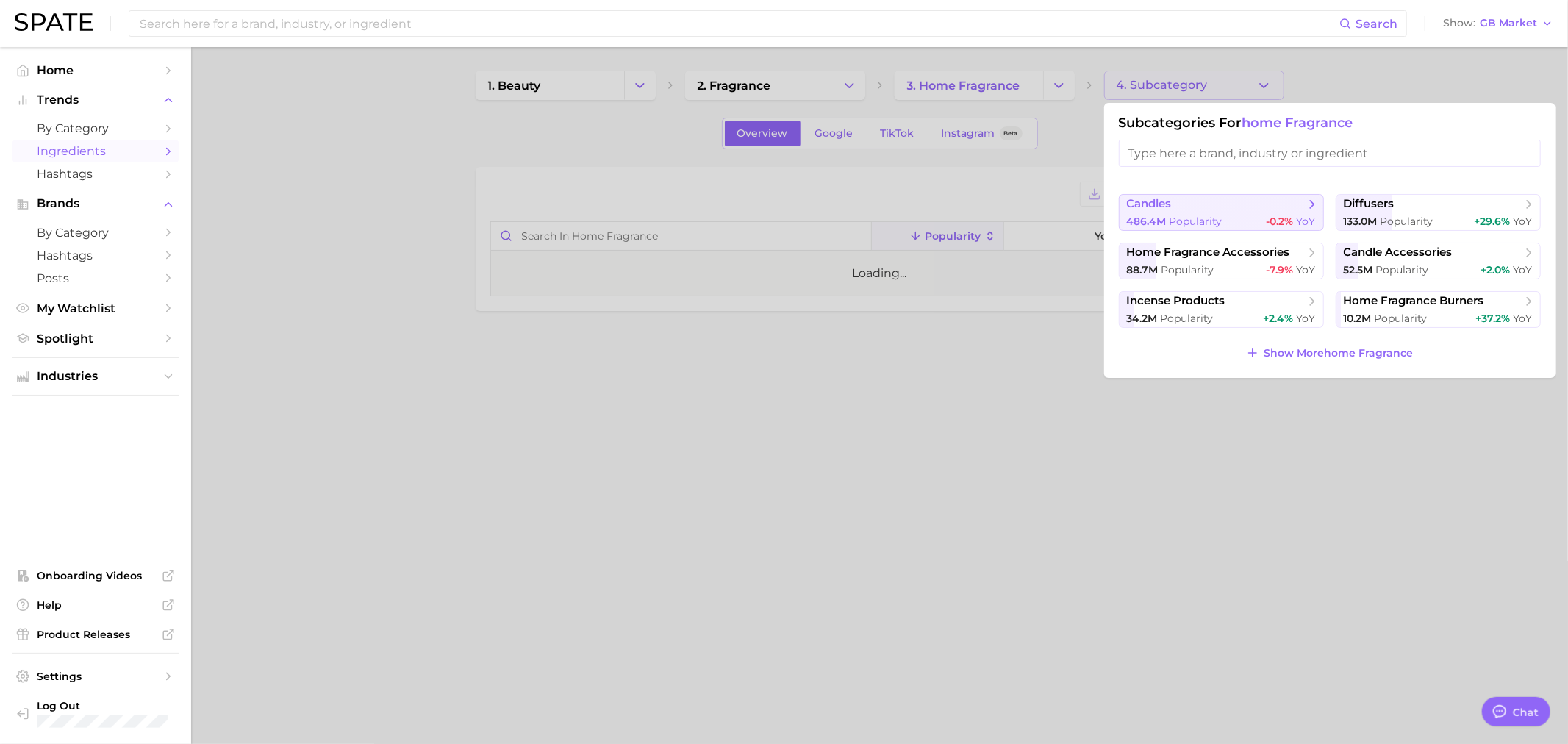
click at [1186, 207] on span "candles" at bounding box center [1216, 204] width 178 height 14
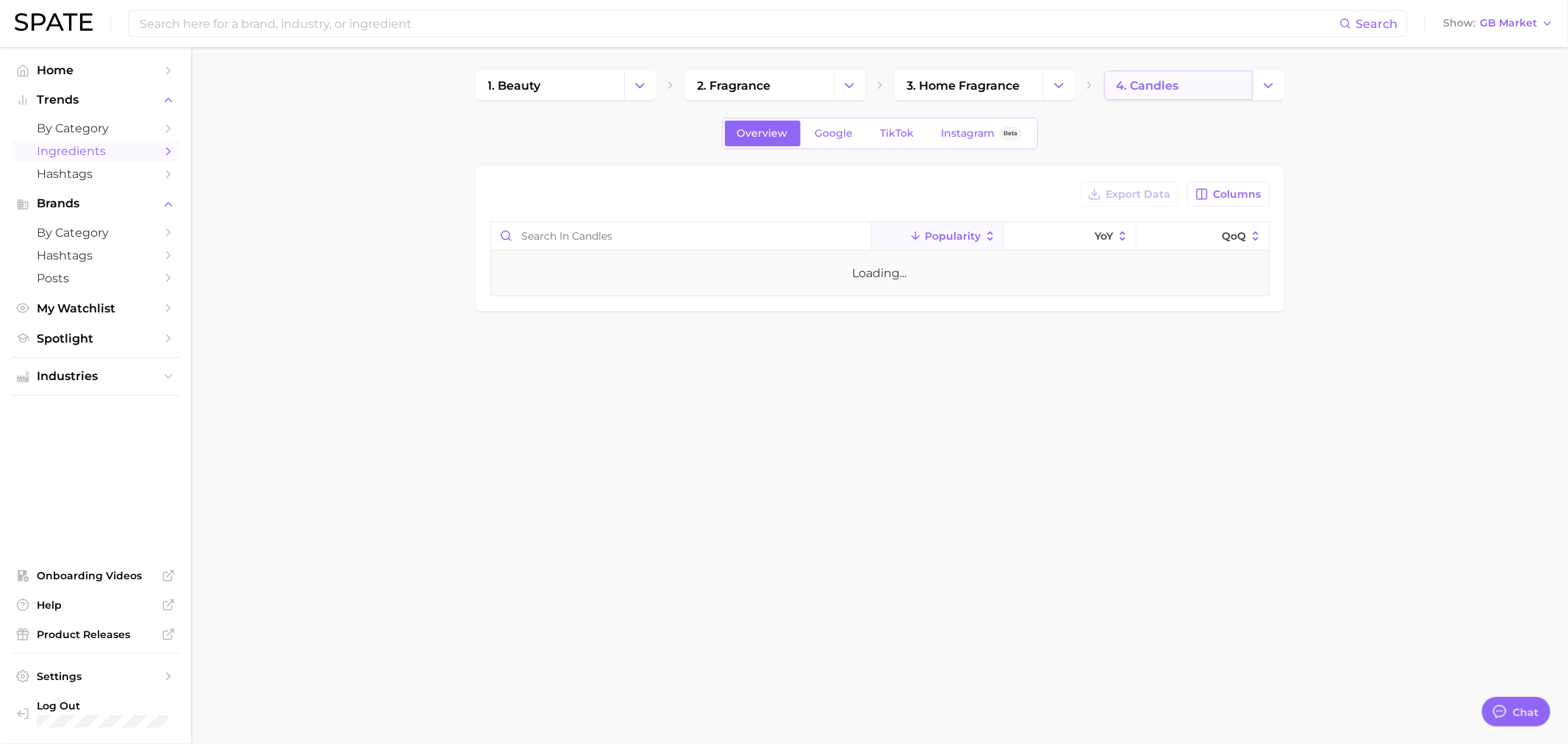
click at [1206, 71] on link "4. candles" at bounding box center [1178, 84] width 148 height 29
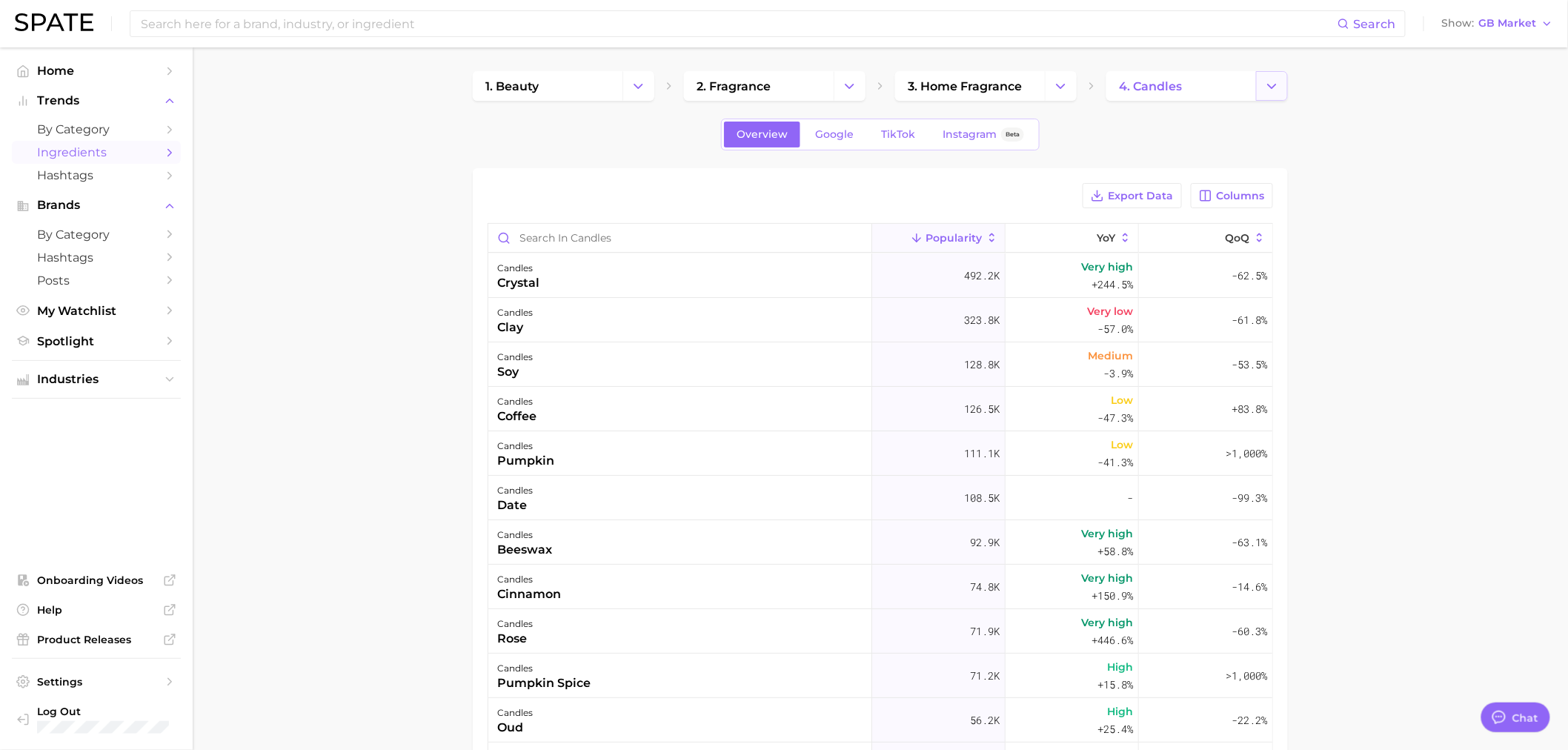
click at [1279, 86] on icon "Change Category" at bounding box center [1271, 86] width 15 height 15
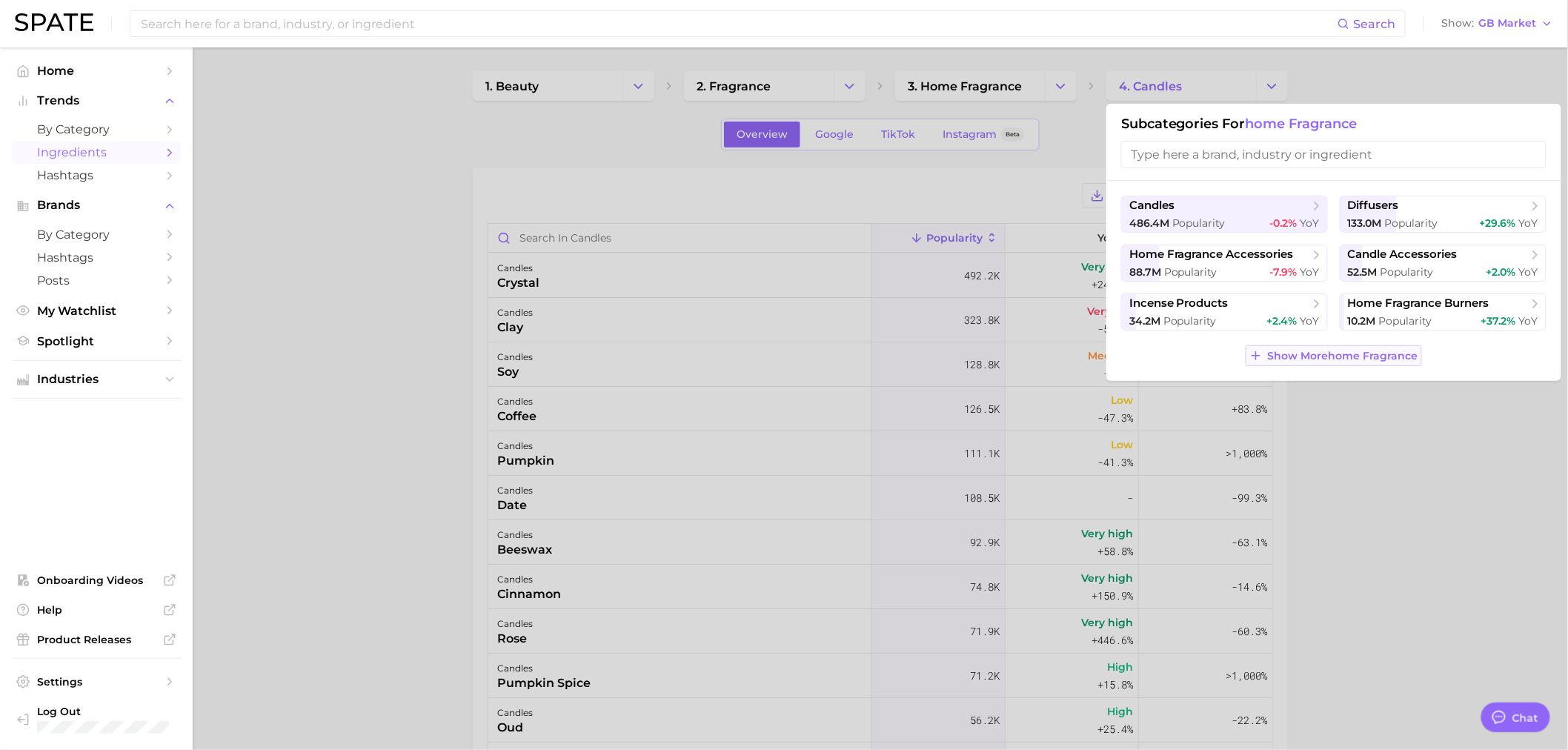
click at [1329, 360] on span "Show More home fragrance" at bounding box center [1342, 355] width 150 height 12
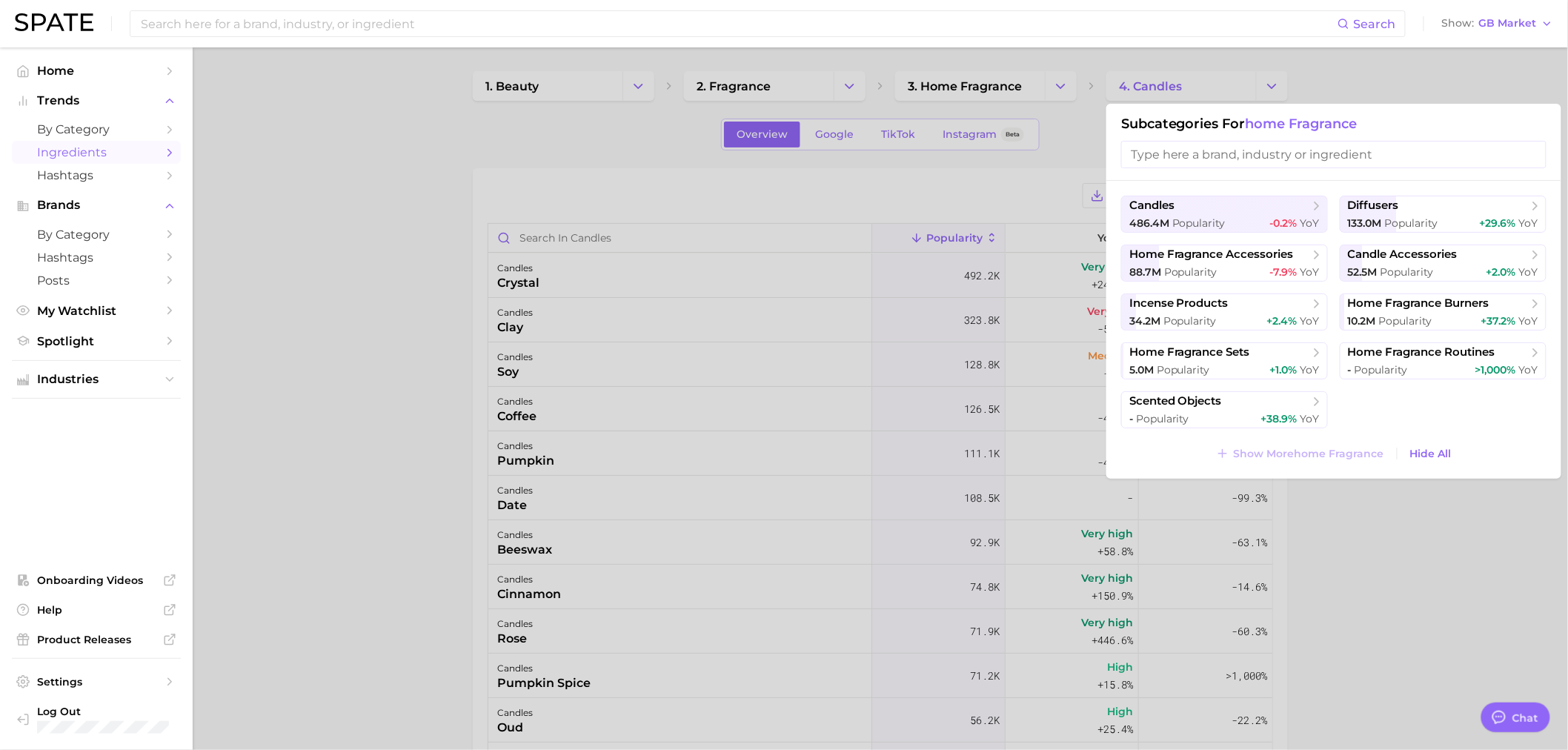
click at [1344, 557] on div at bounding box center [784, 375] width 1568 height 750
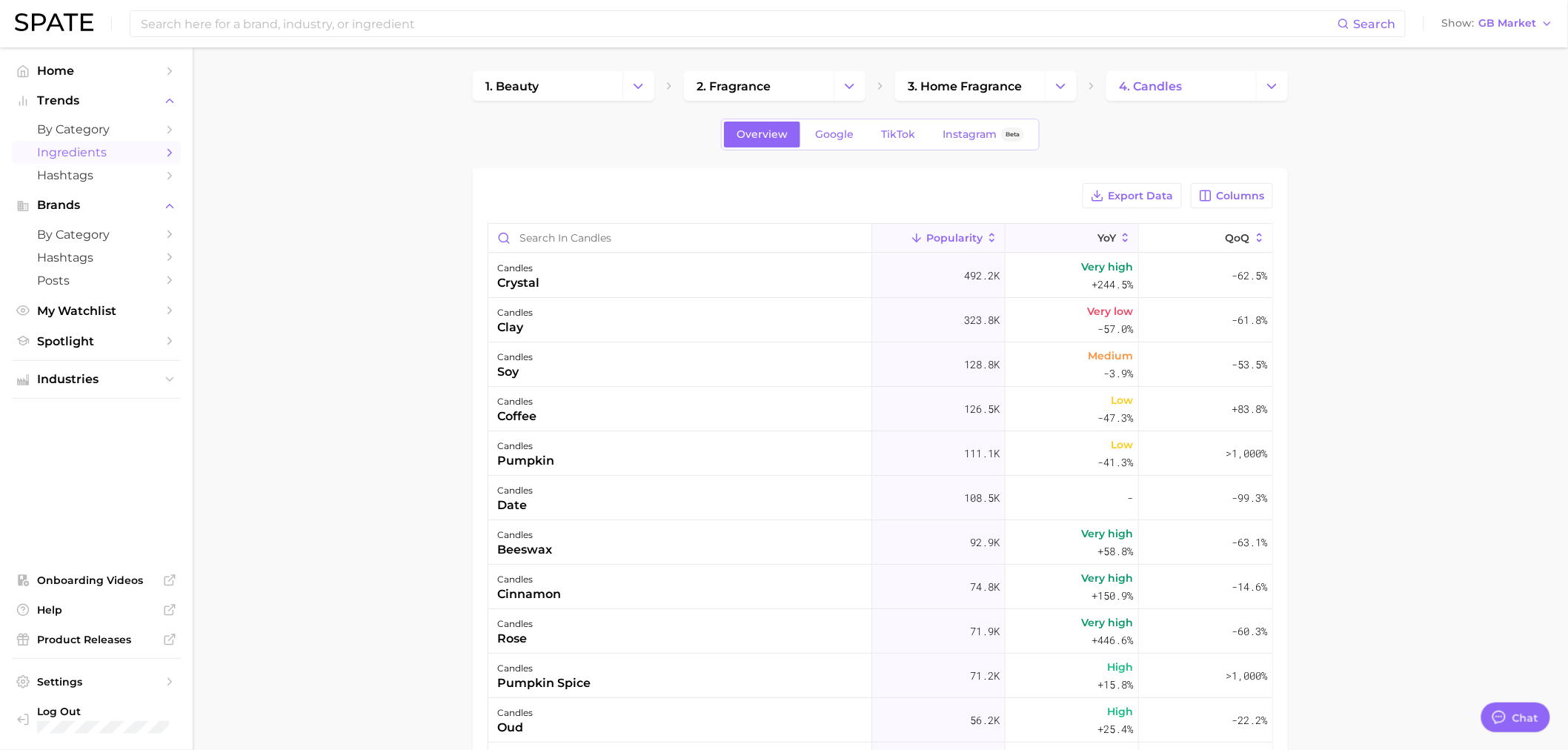
click at [1097, 232] on span "YoY" at bounding box center [1106, 237] width 18 height 11
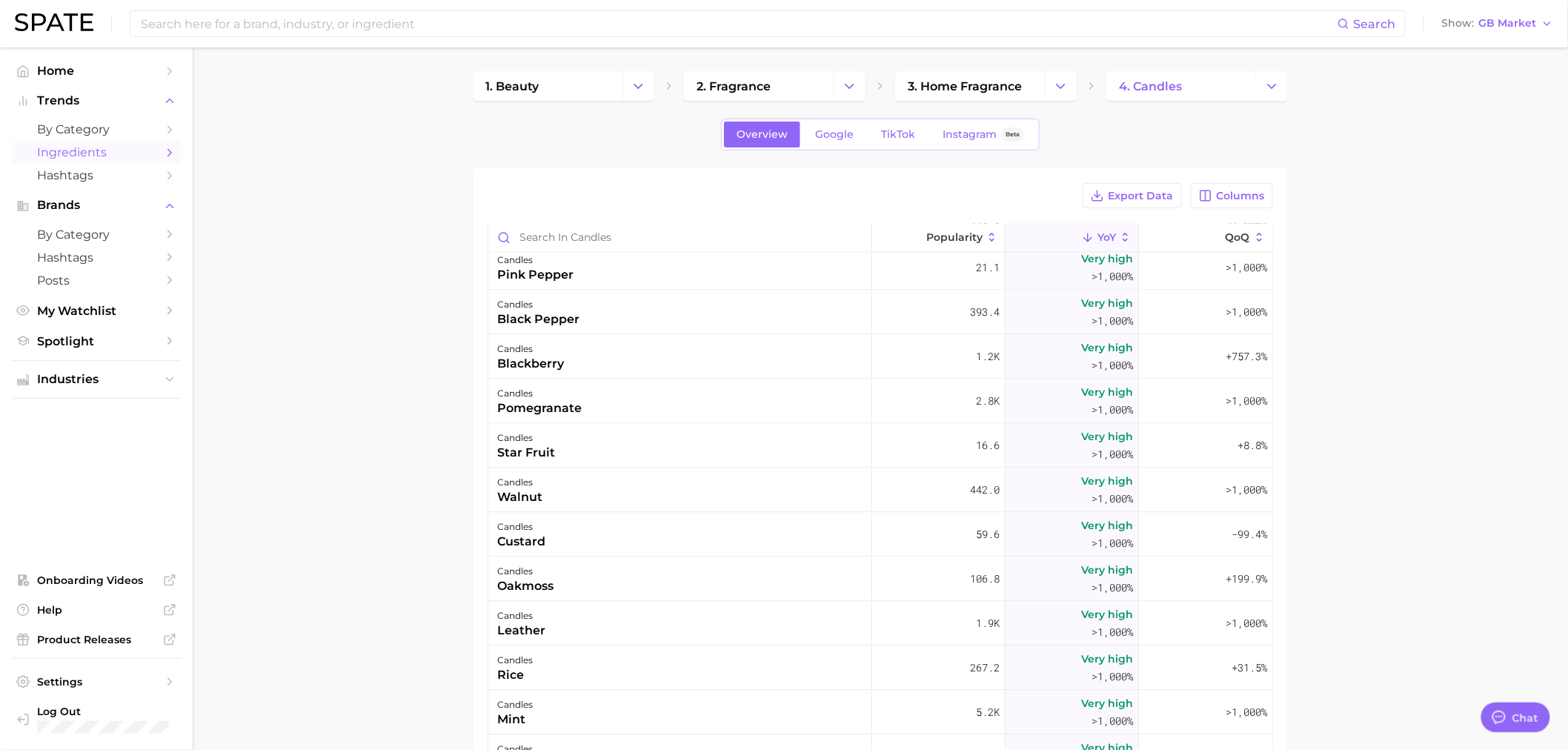
scroll to position [1316, 0]
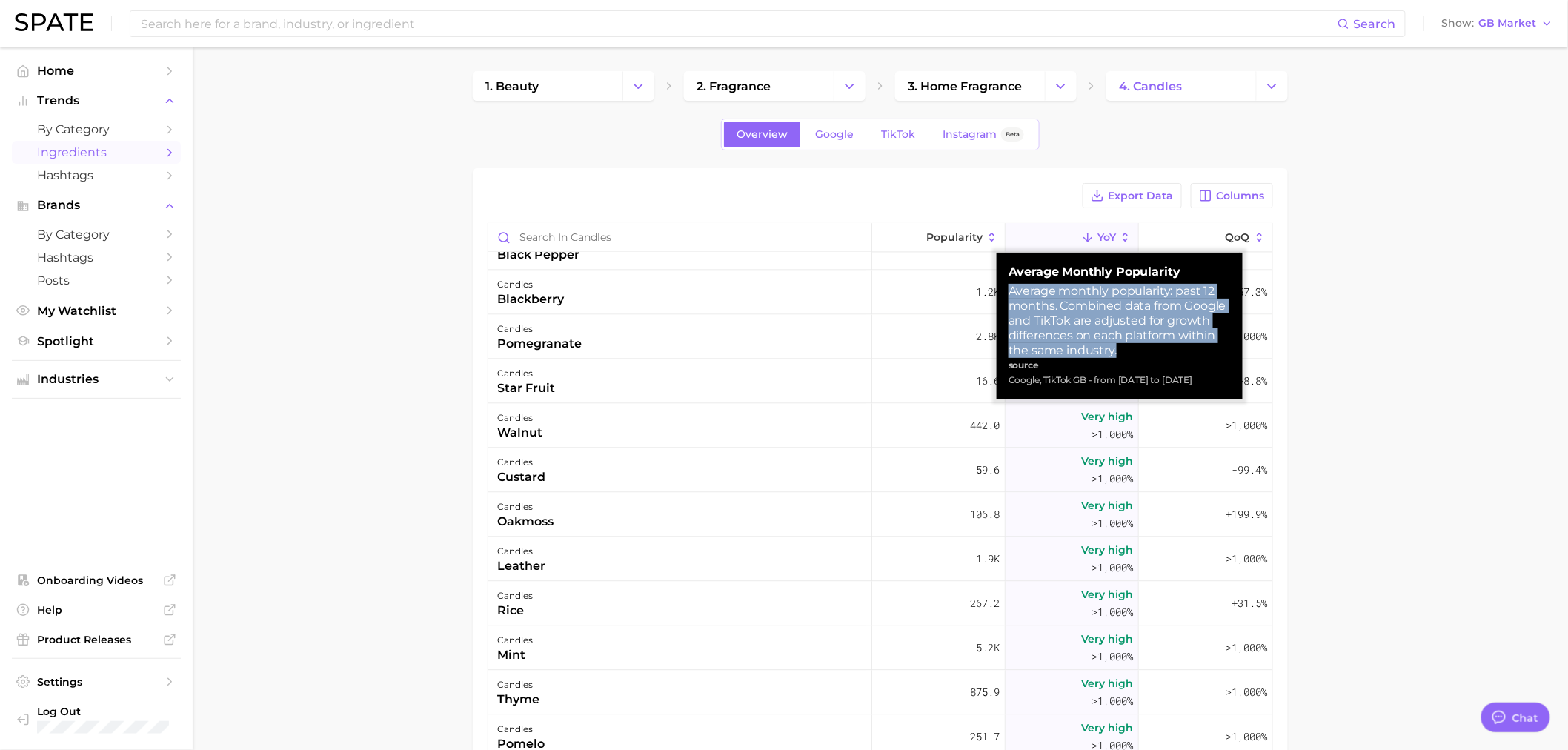
drag, startPoint x: 1009, startPoint y: 287, endPoint x: 1144, endPoint y: 353, distance: 150.3
click at [1144, 353] on div "Average monthly popularity: past 12 months. Combined data from Google and TikTo…" at bounding box center [1119, 320] width 222 height 74
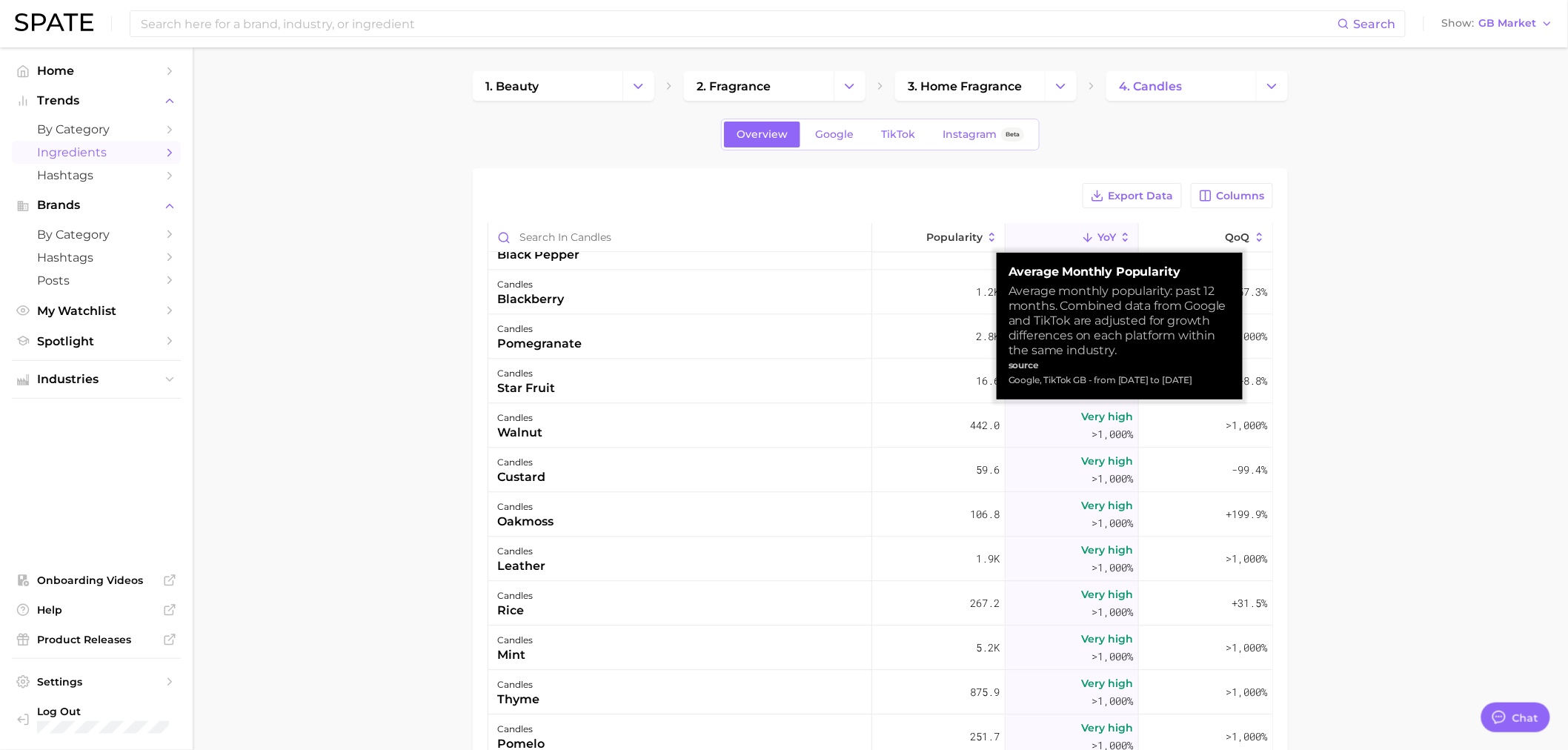
drag, startPoint x: 1212, startPoint y: 382, endPoint x: 1007, endPoint y: 275, distance: 231.2
click at [1008, 275] on div "Average Monthly Popularity Average monthly popularity: past 12 months. Combined…" at bounding box center [1119, 325] width 222 height 123
copy div "Average Monthly Popularity Average monthly popularity: past 12 months. Combined…"
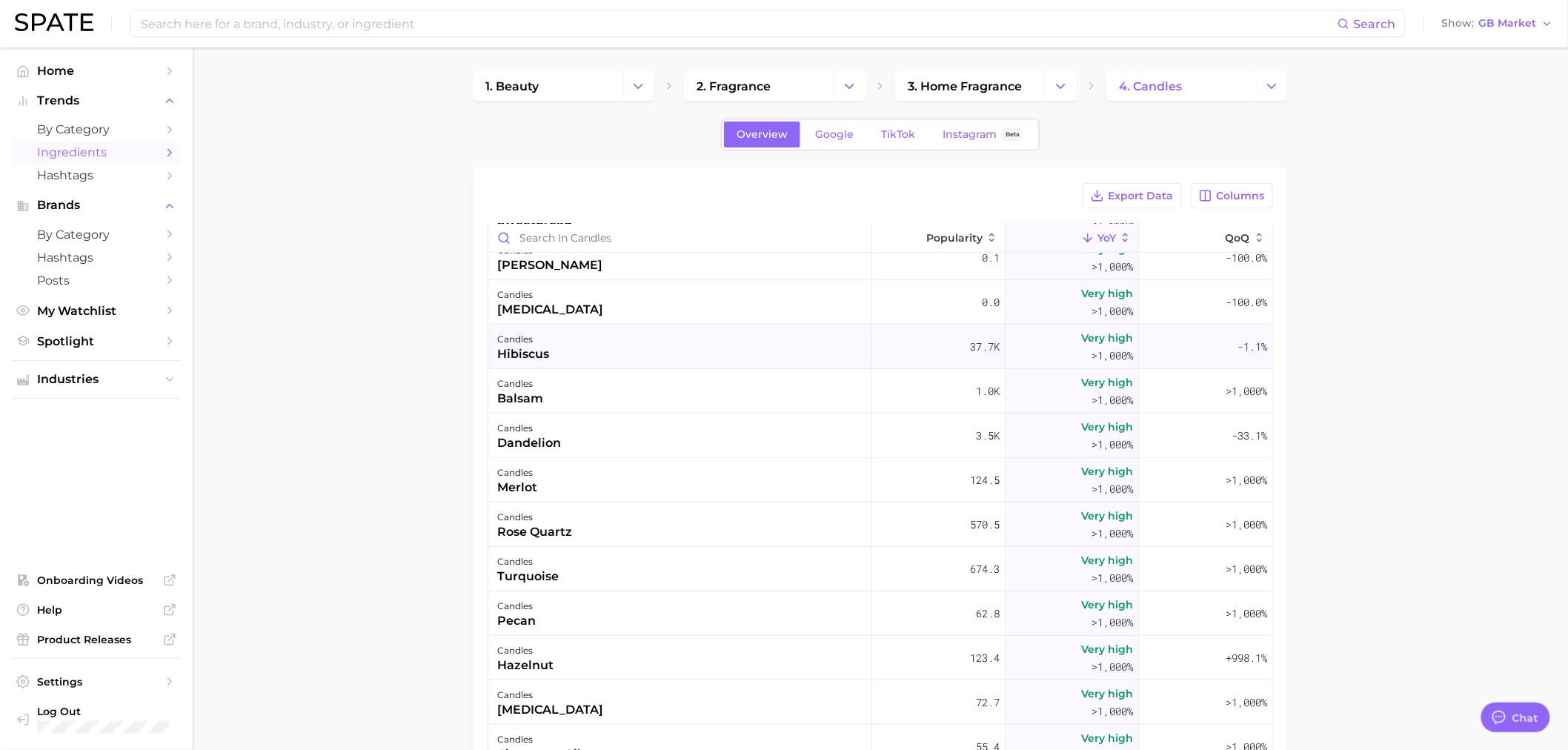
scroll to position [0, 0]
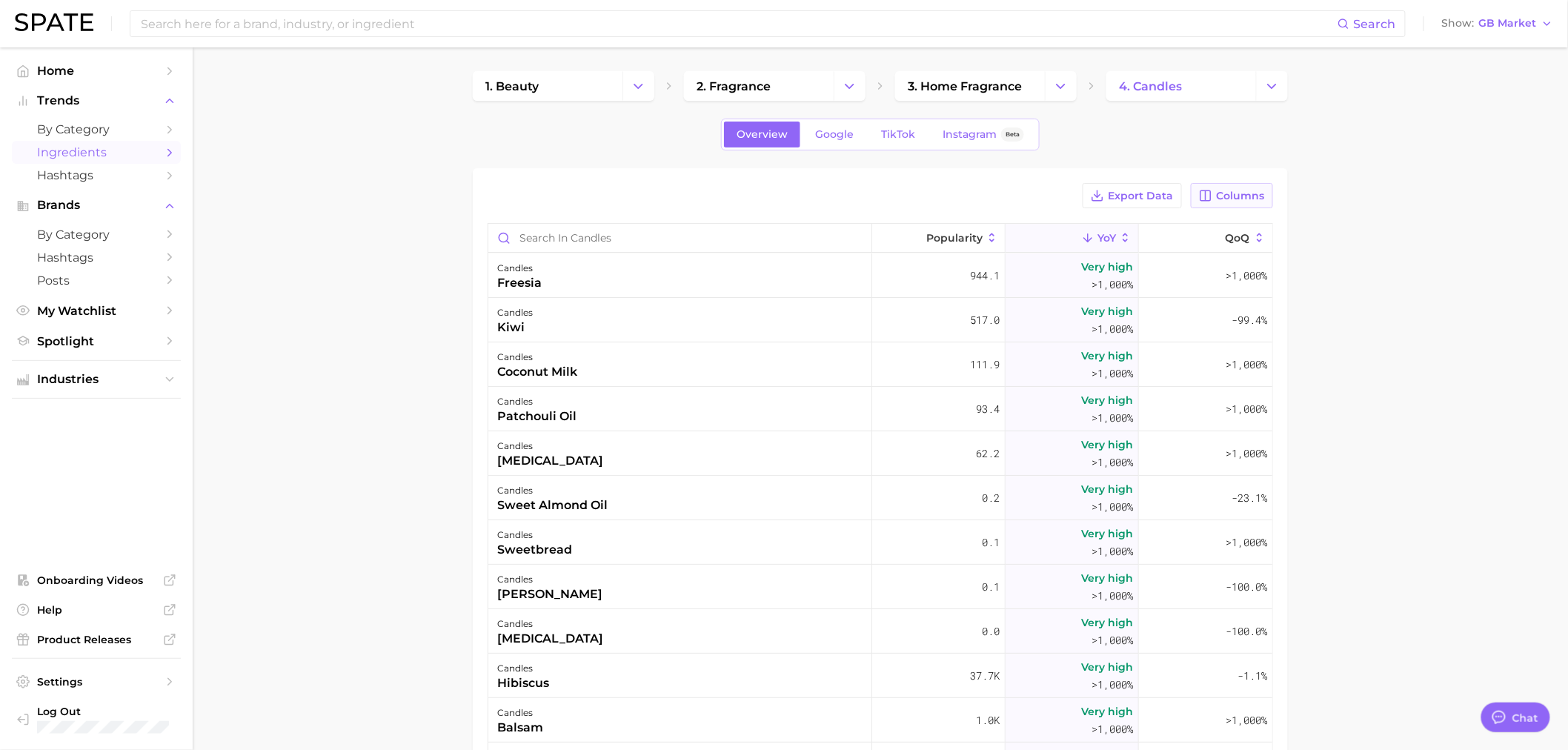
click at [1252, 202] on span "Columns" at bounding box center [1240, 195] width 48 height 12
click at [1090, 349] on span "MoM" at bounding box center [1081, 348] width 30 height 12
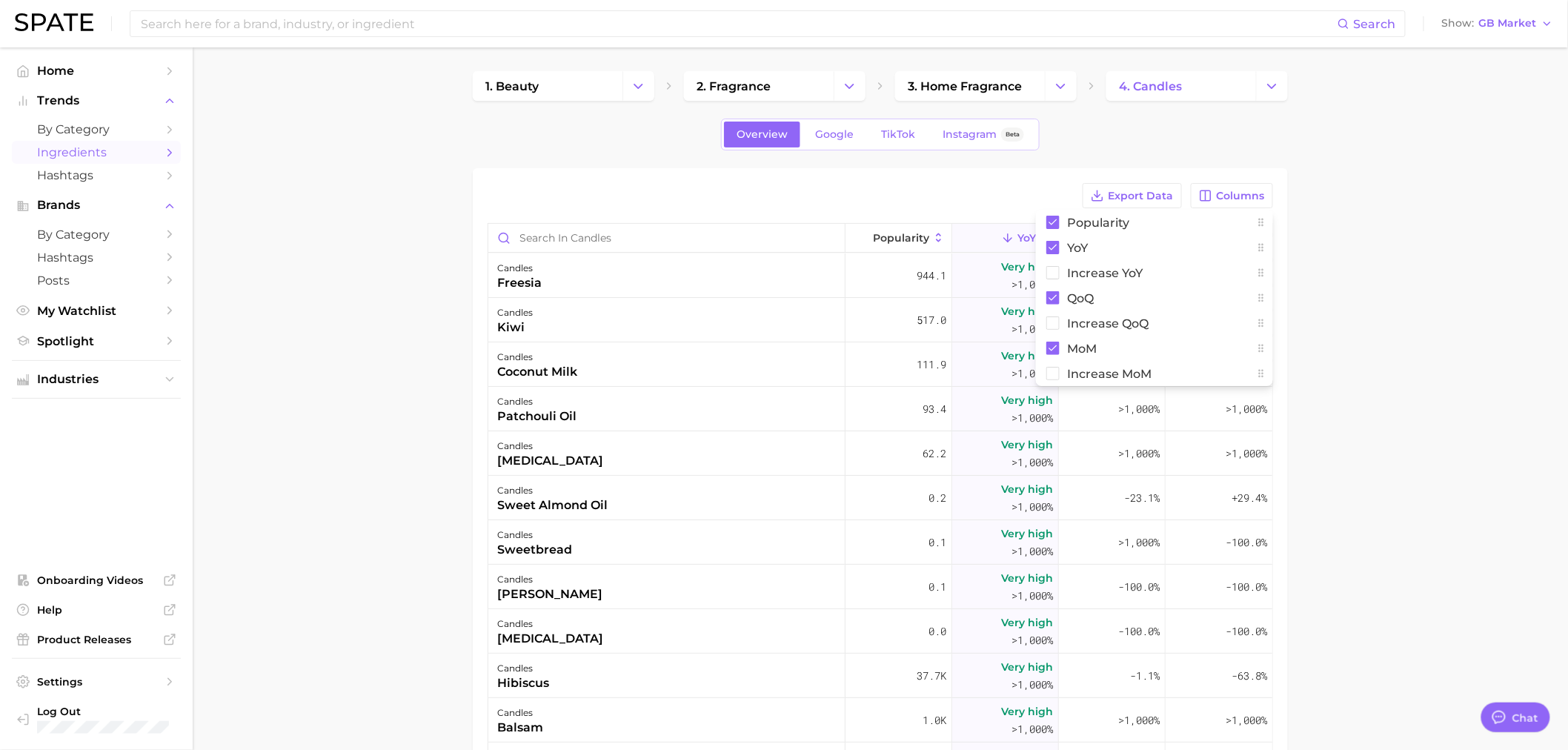
click at [1357, 386] on main "1. beauty 2. fragrance 3. home fragrance 4. candles Overview Google TikTok Inst…" at bounding box center [879, 555] width 1375 height 1014
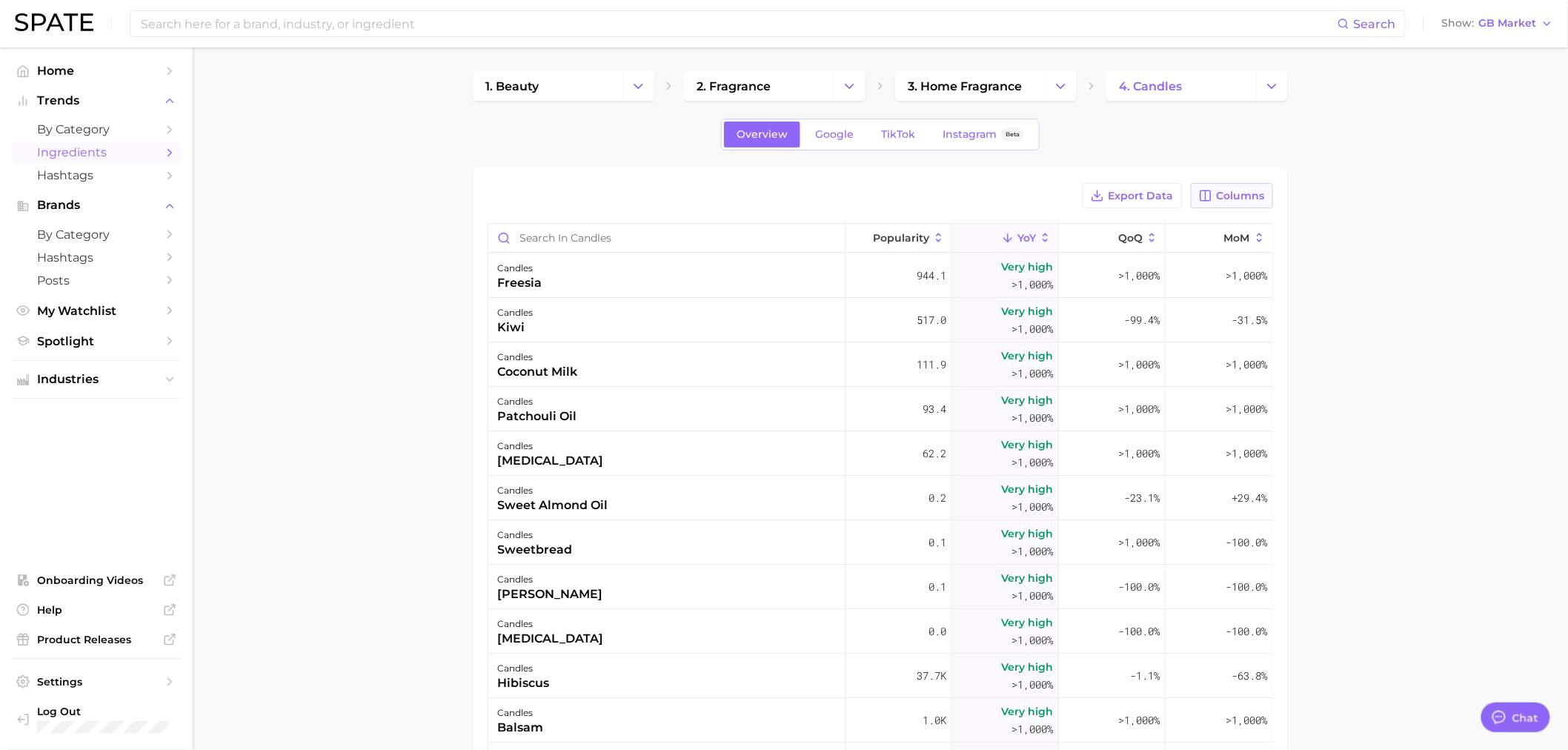
click at [1205, 193] on icon "button" at bounding box center [1204, 195] width 11 height 11
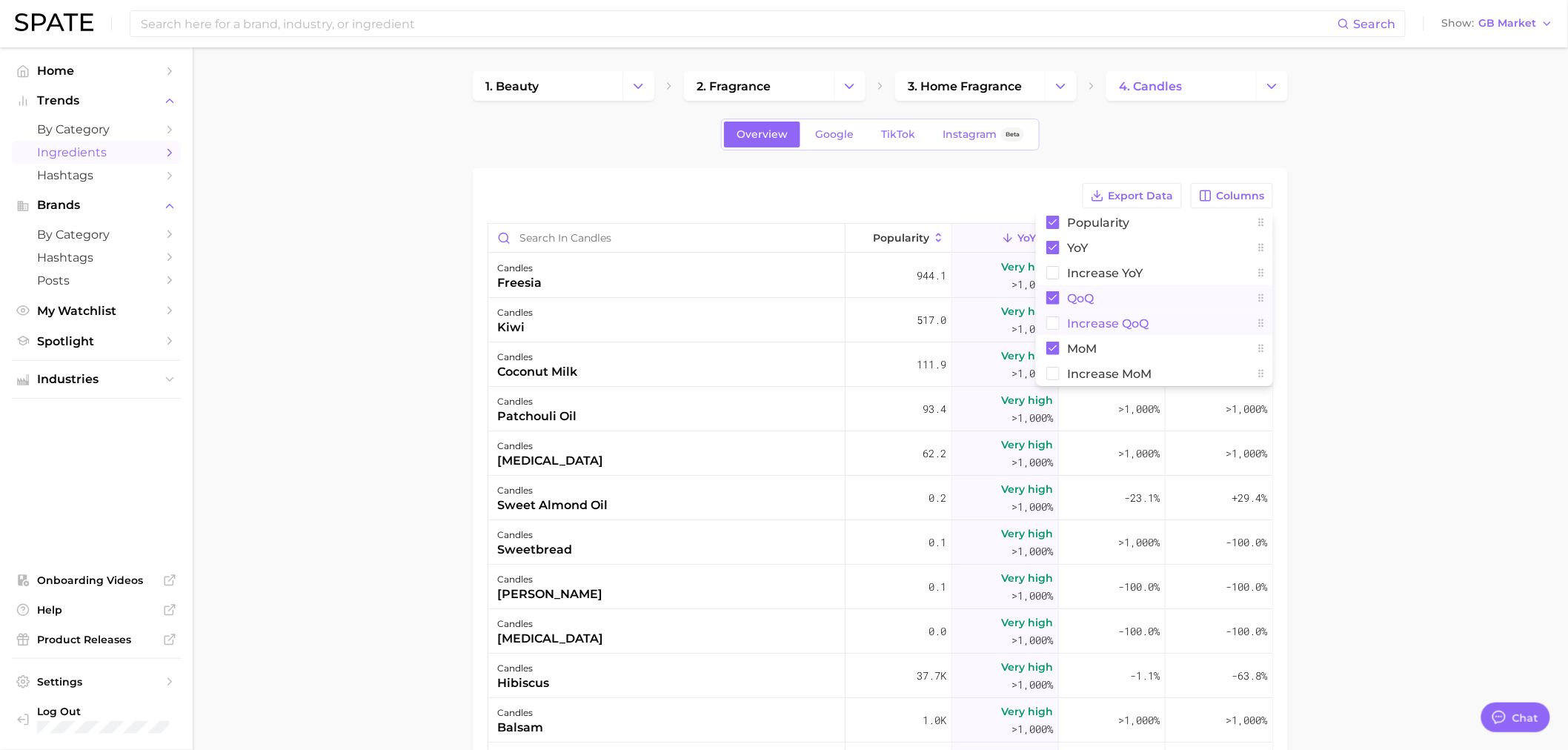
click at [1053, 300] on rect at bounding box center [1052, 298] width 13 height 13
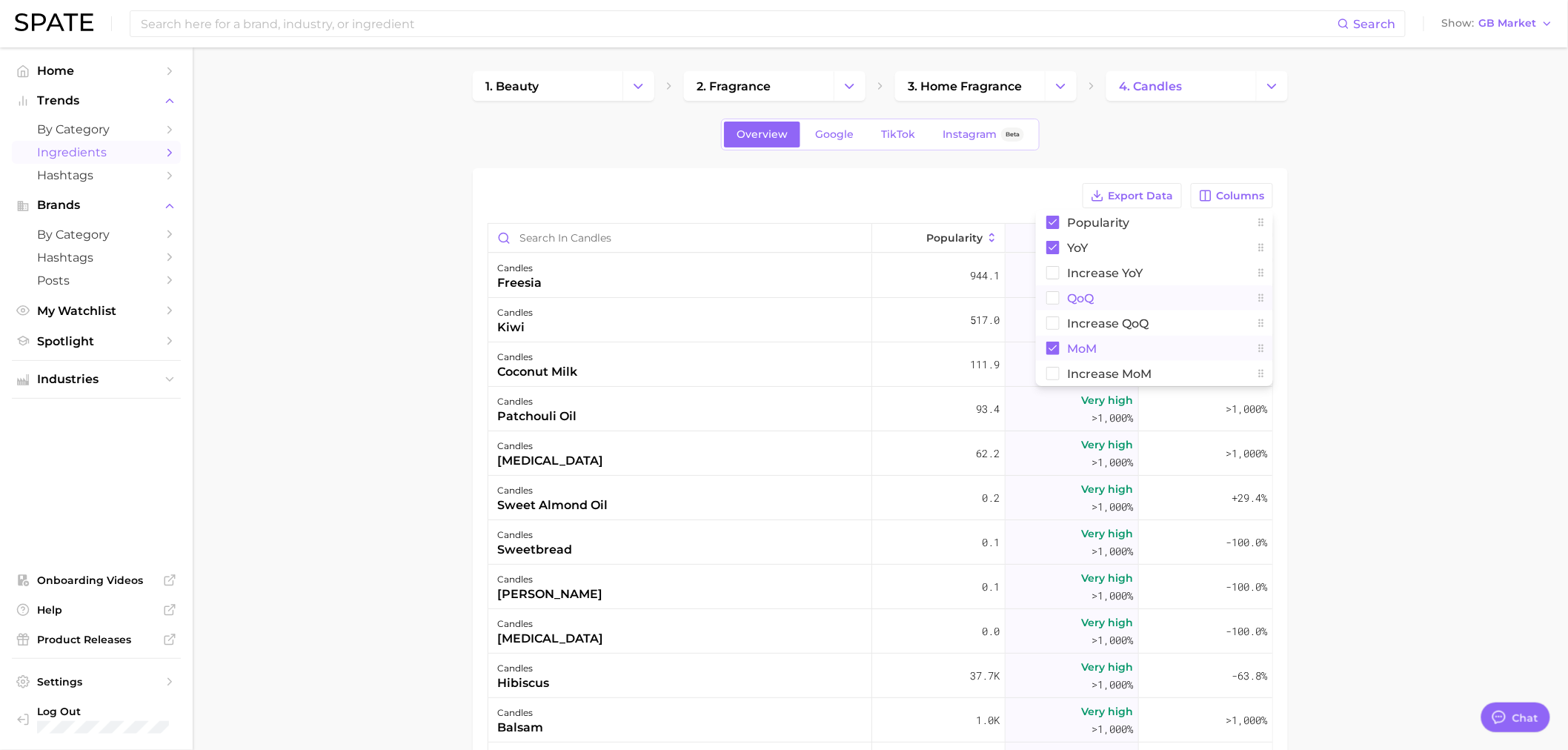
click at [1050, 342] on rect at bounding box center [1052, 348] width 13 height 13
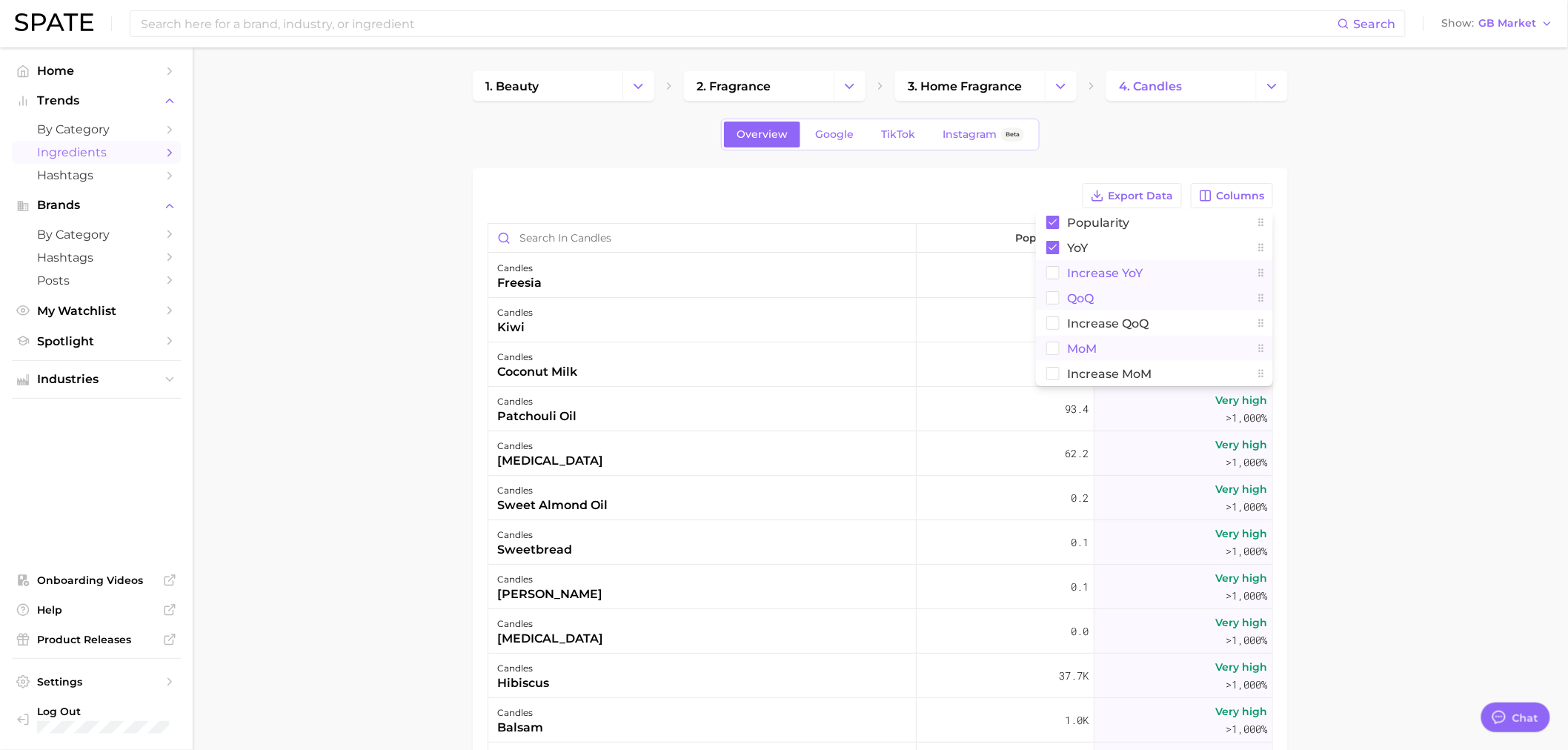
click at [1054, 270] on rect at bounding box center [1052, 273] width 12 height 12
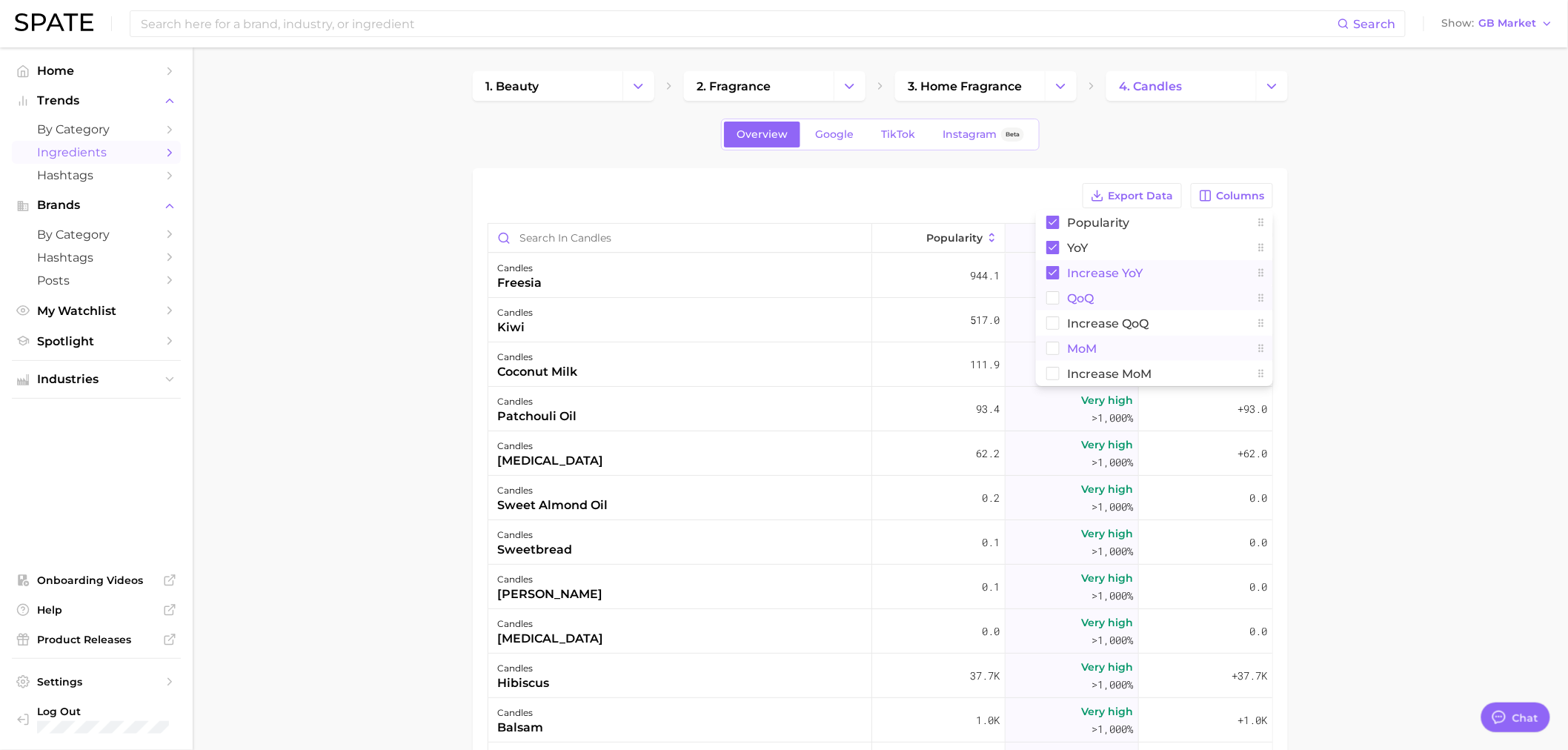
click at [1364, 352] on main "1. beauty 2. fragrance 3. home fragrance 4. candles Overview Google TikTok Inst…" at bounding box center [879, 555] width 1375 height 1014
click at [1346, 383] on main "1. beauty 2. fragrance 3. home fragrance 4. candles Overview Google TikTok Inst…" at bounding box center [879, 555] width 1375 height 1014
click at [1215, 232] on span "Increase YoY" at bounding box center [1216, 237] width 67 height 11
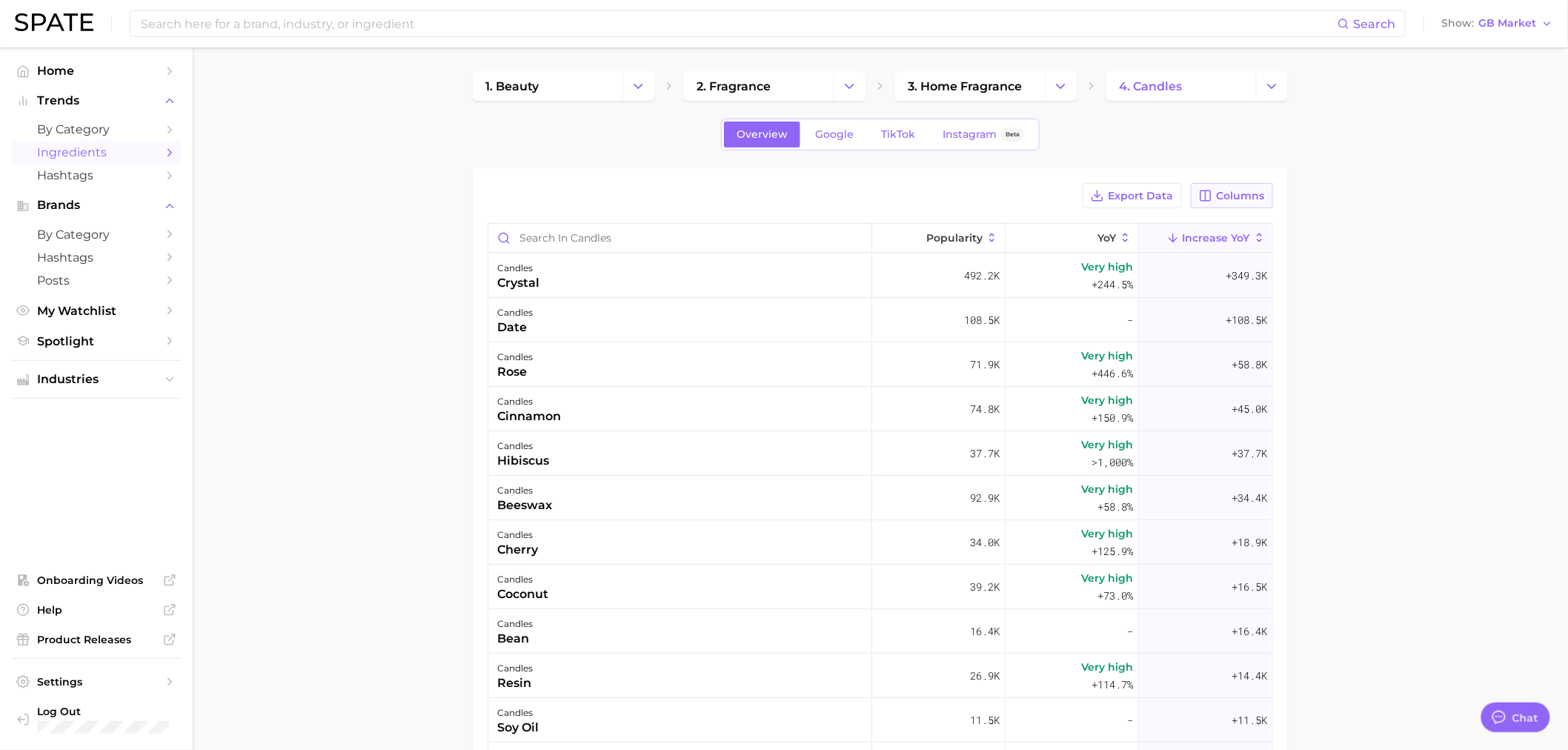
click at [1248, 203] on button "Columns" at bounding box center [1231, 195] width 82 height 25
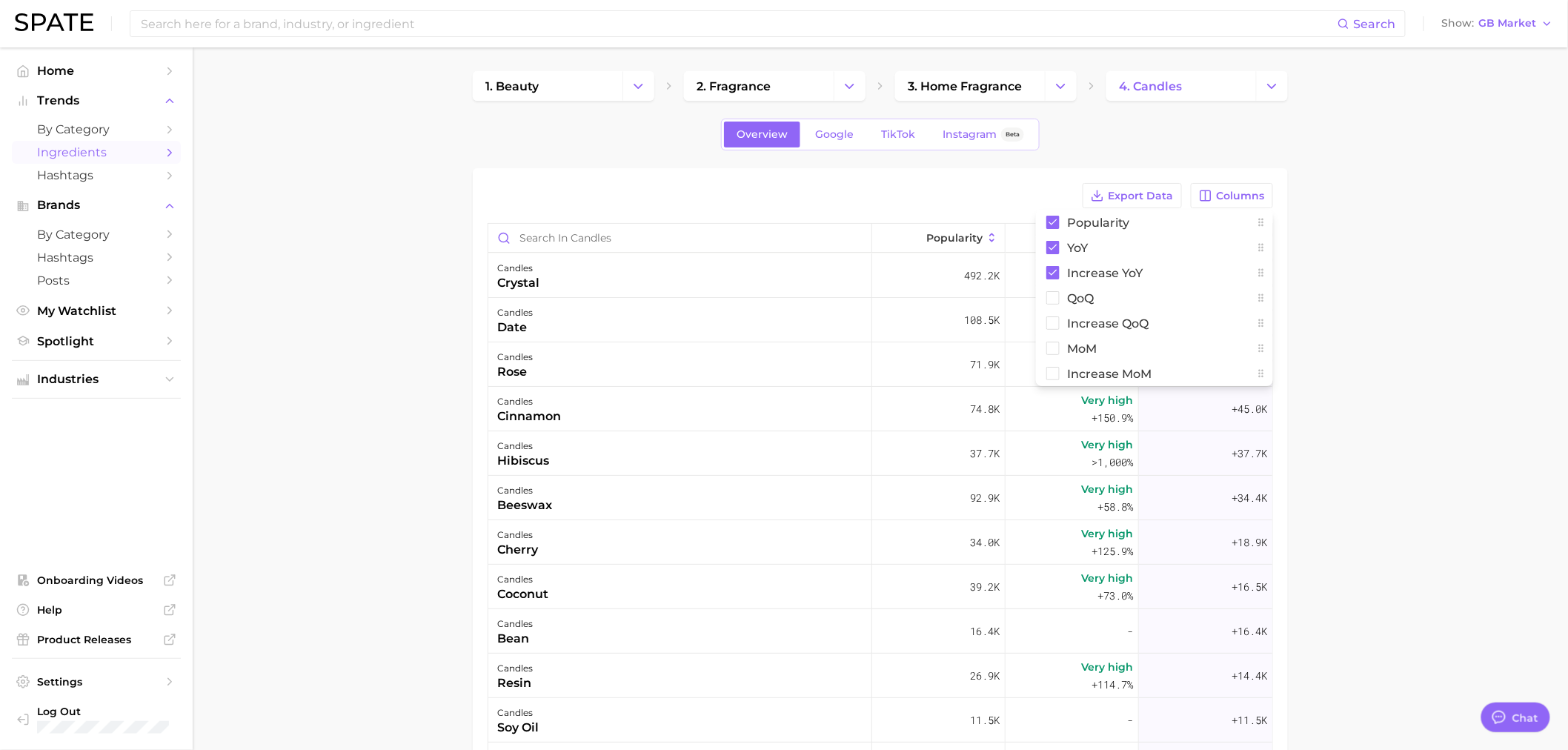
click at [1393, 386] on main "1. beauty 2. fragrance 3. home fragrance 4. candles Overview Google TikTok Inst…" at bounding box center [879, 555] width 1375 height 1014
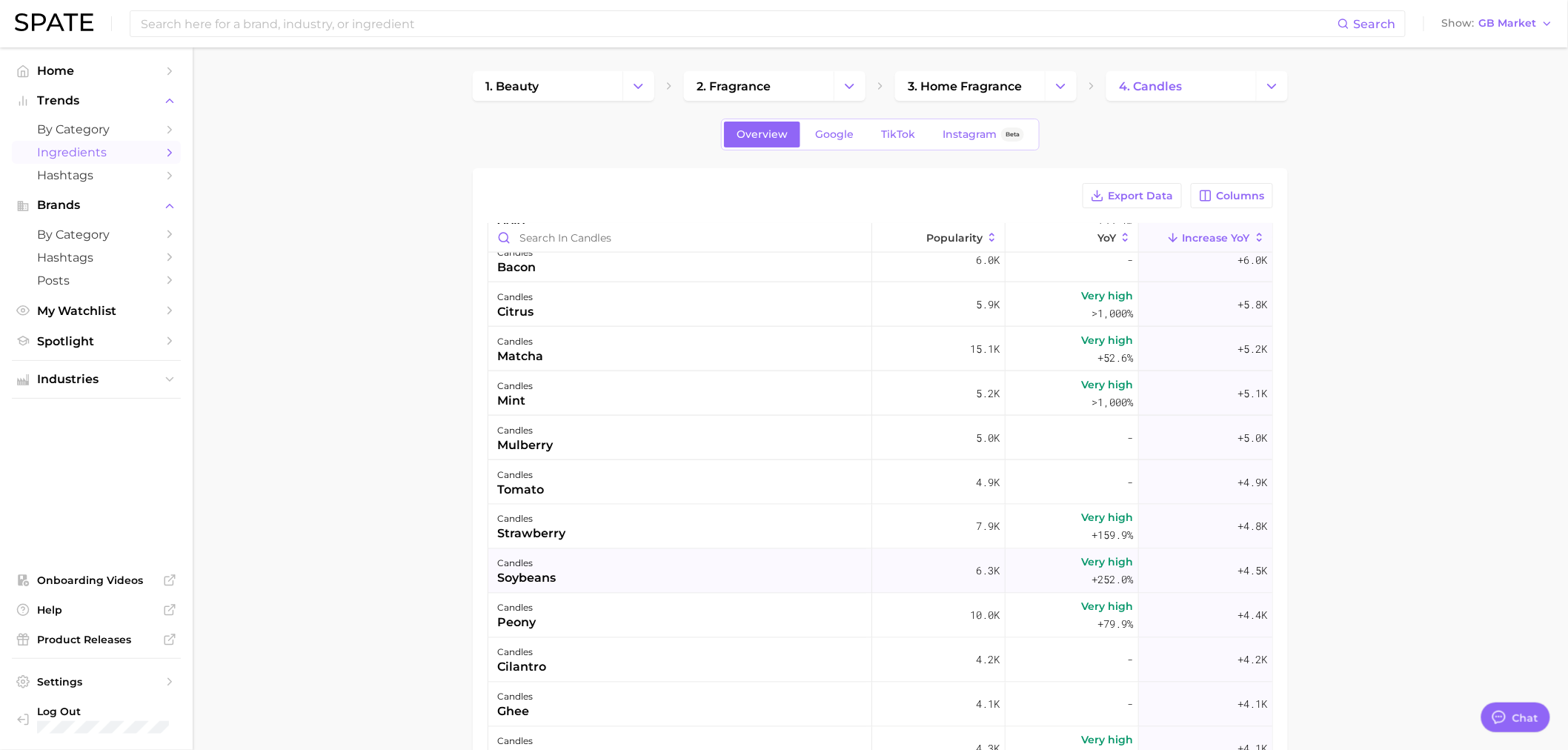
scroll to position [905, 0]
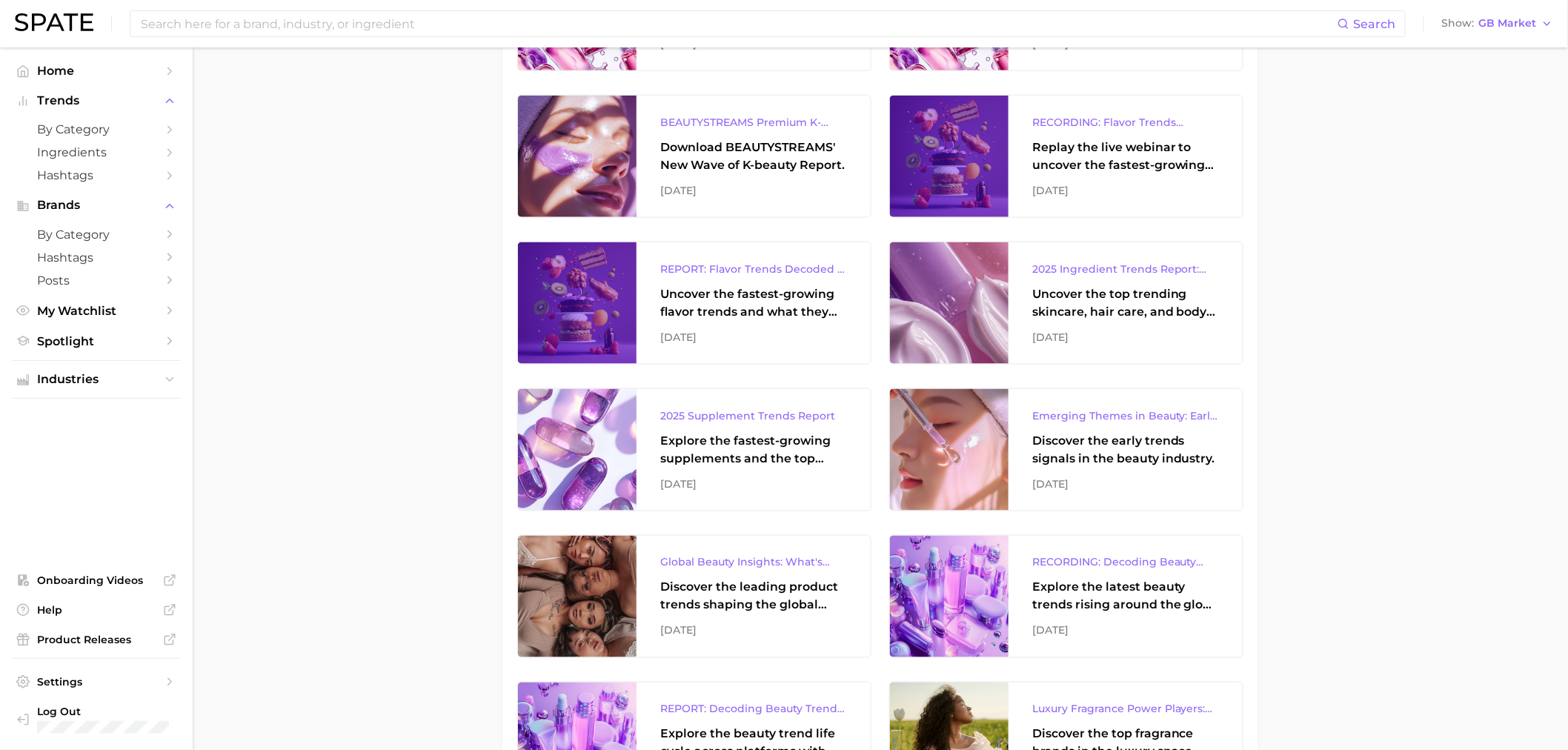
scroll to position [658, 0]
